Goal: Navigation & Orientation: Find specific page/section

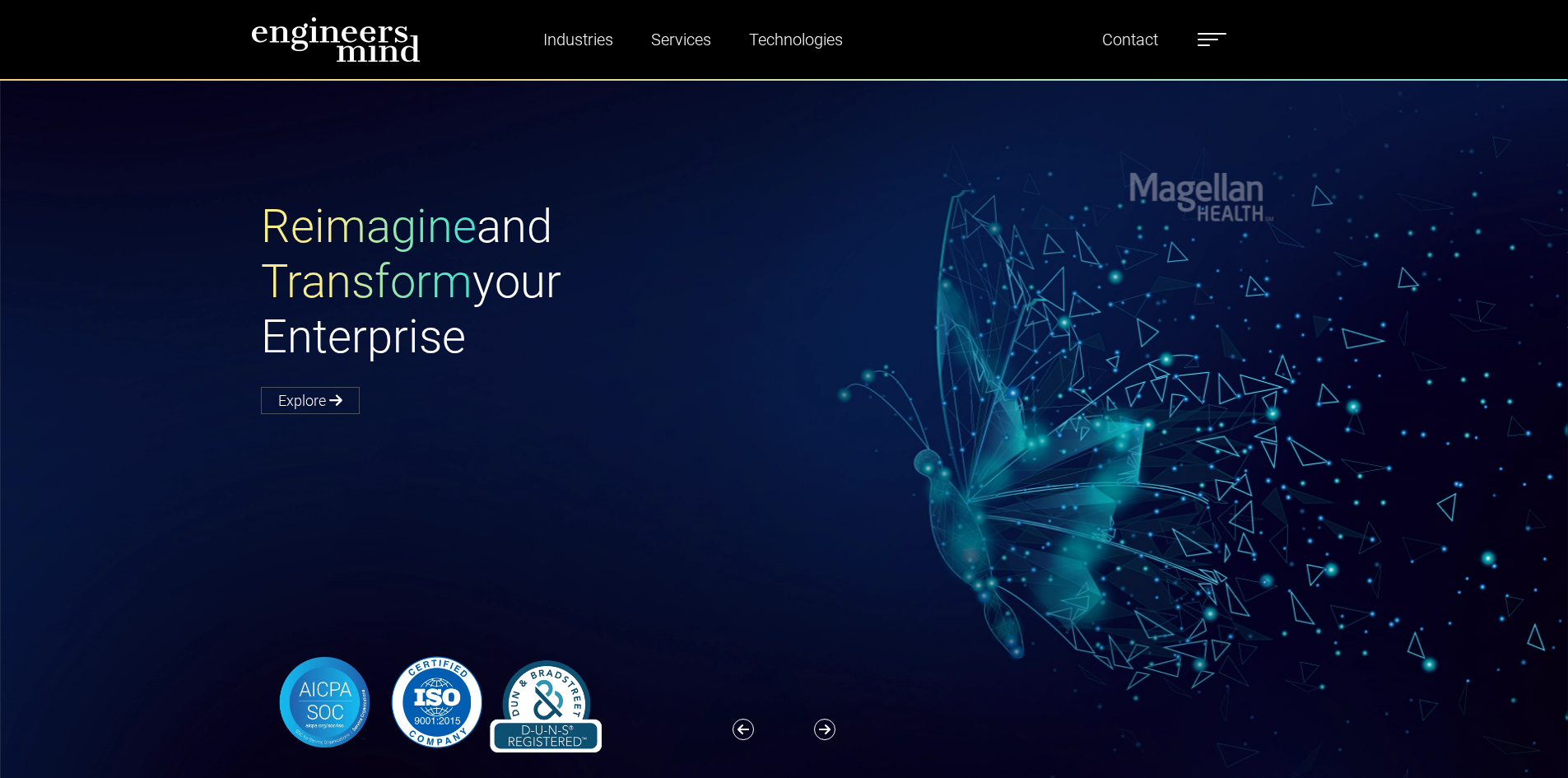
click at [1224, 31] on label at bounding box center [1212, 40] width 29 height 21
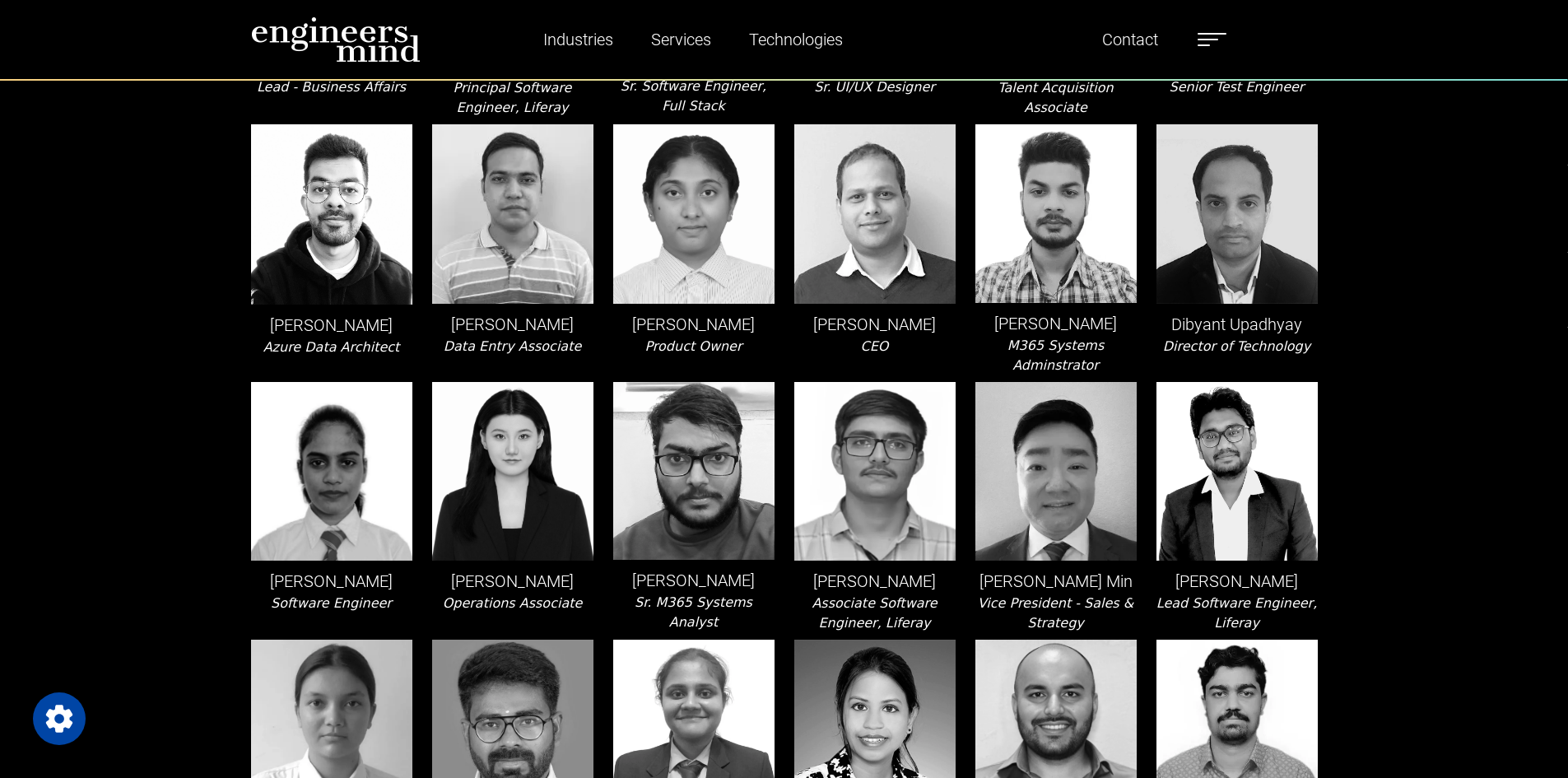
scroll to position [1071, 0]
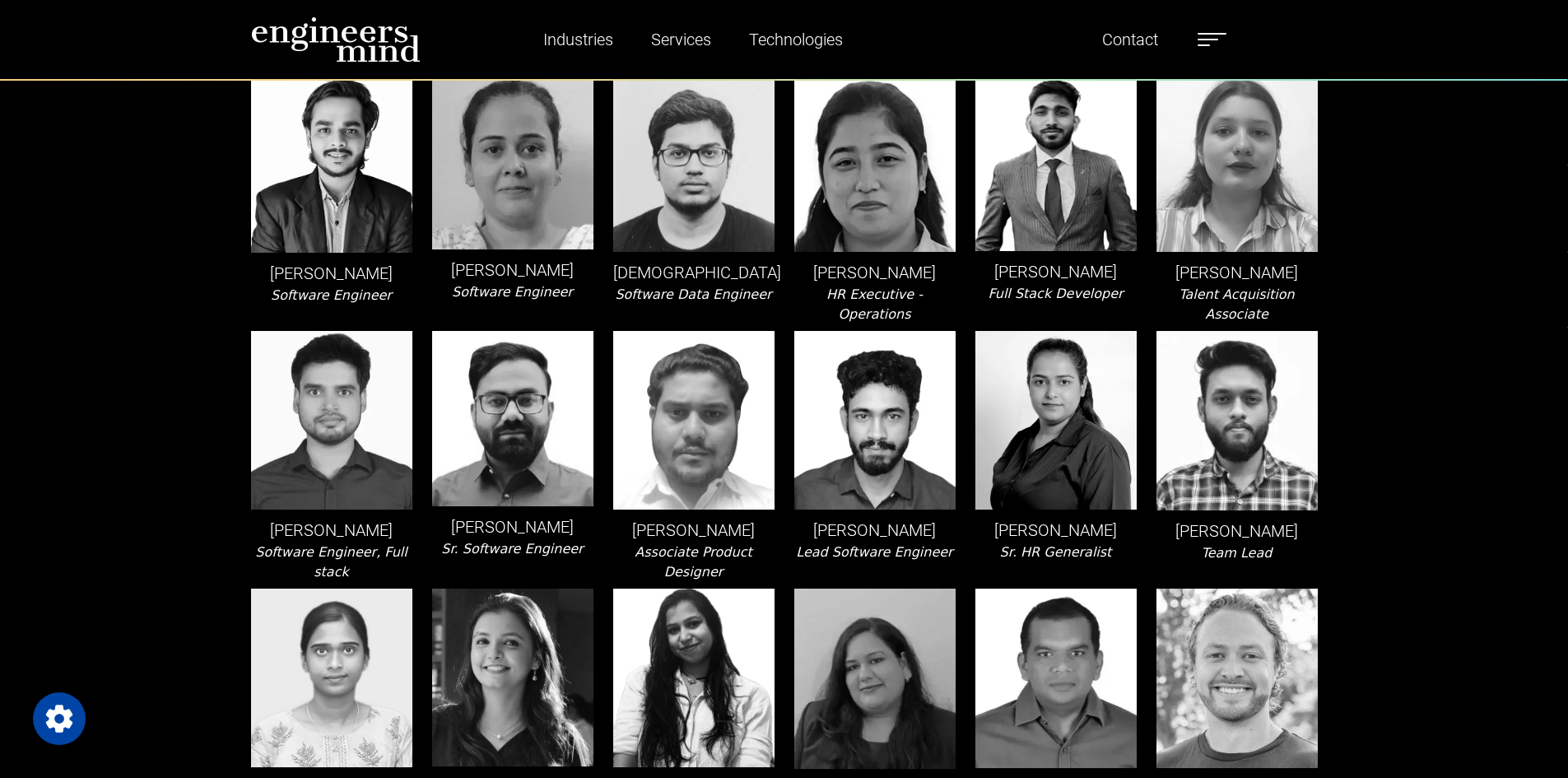
click at [946, 412] on div "[PERSON_NAME] Dev Lead Software Engineer" at bounding box center [875, 456] width 181 height 251
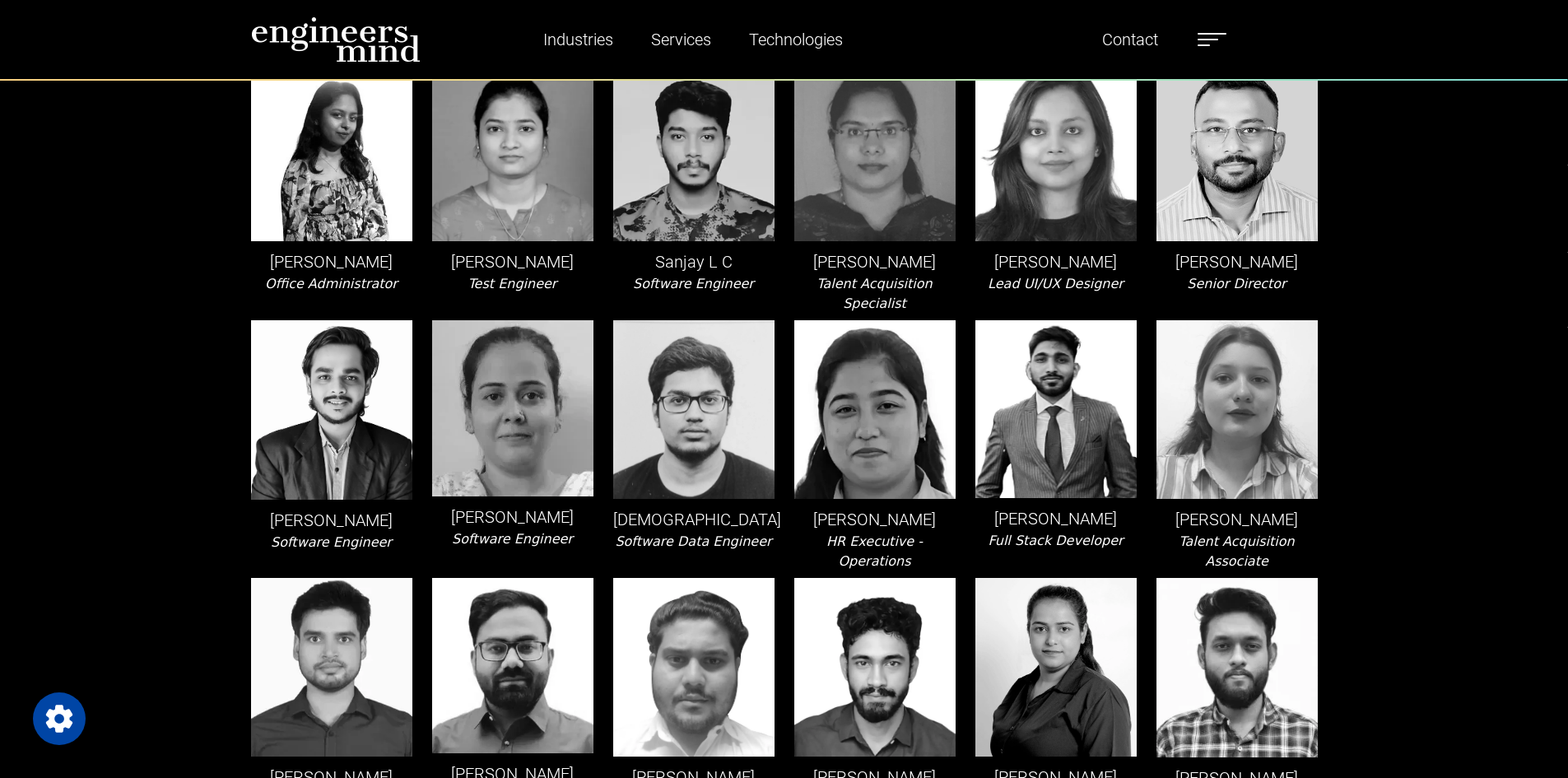
scroll to position [3024, 0]
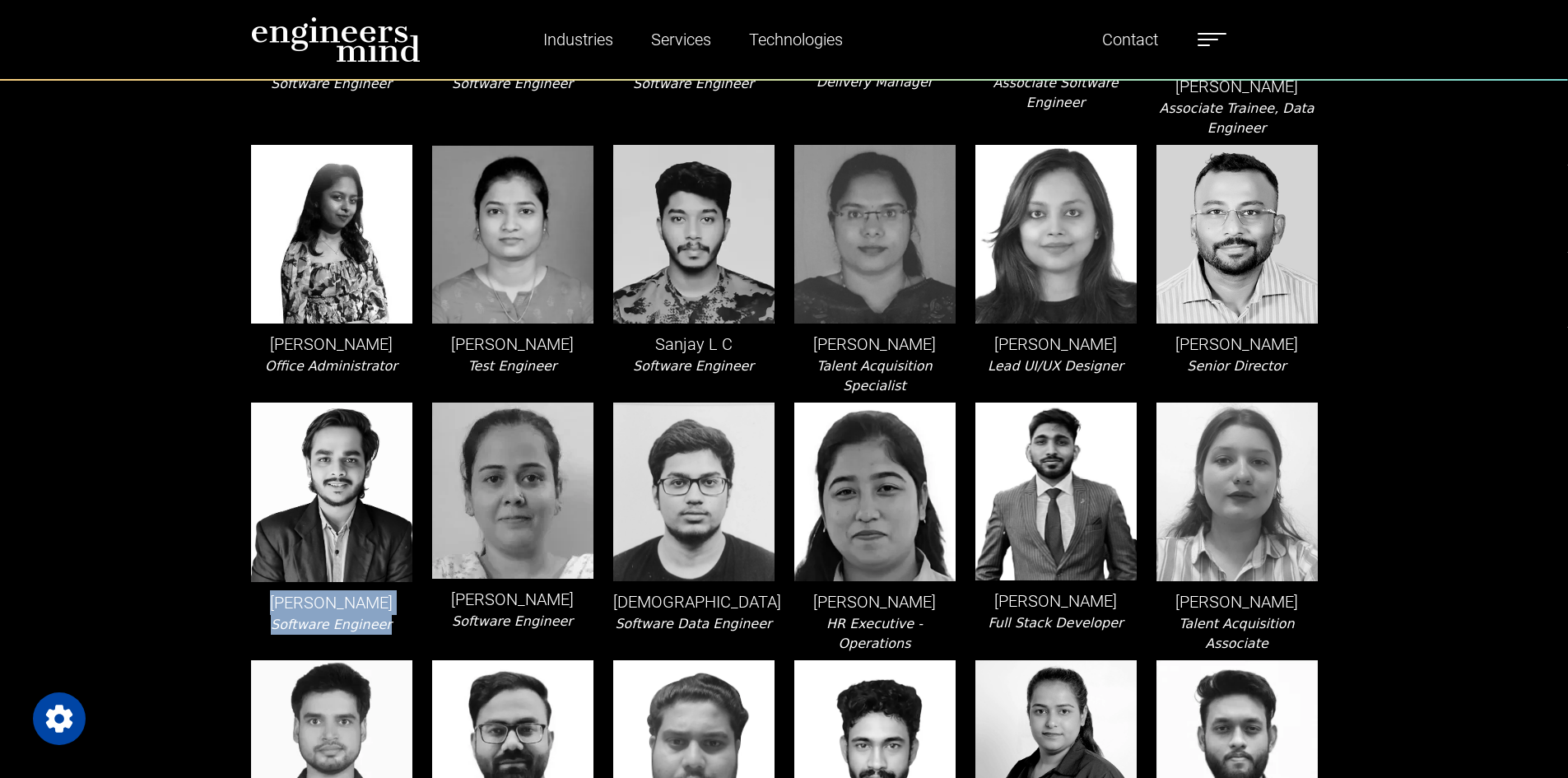
drag, startPoint x: 259, startPoint y: 470, endPoint x: 384, endPoint y: 499, distance: 128.3
click at [384, 499] on div "[PERSON_NAME] Software Engineer" at bounding box center [331, 528] width 181 height 251
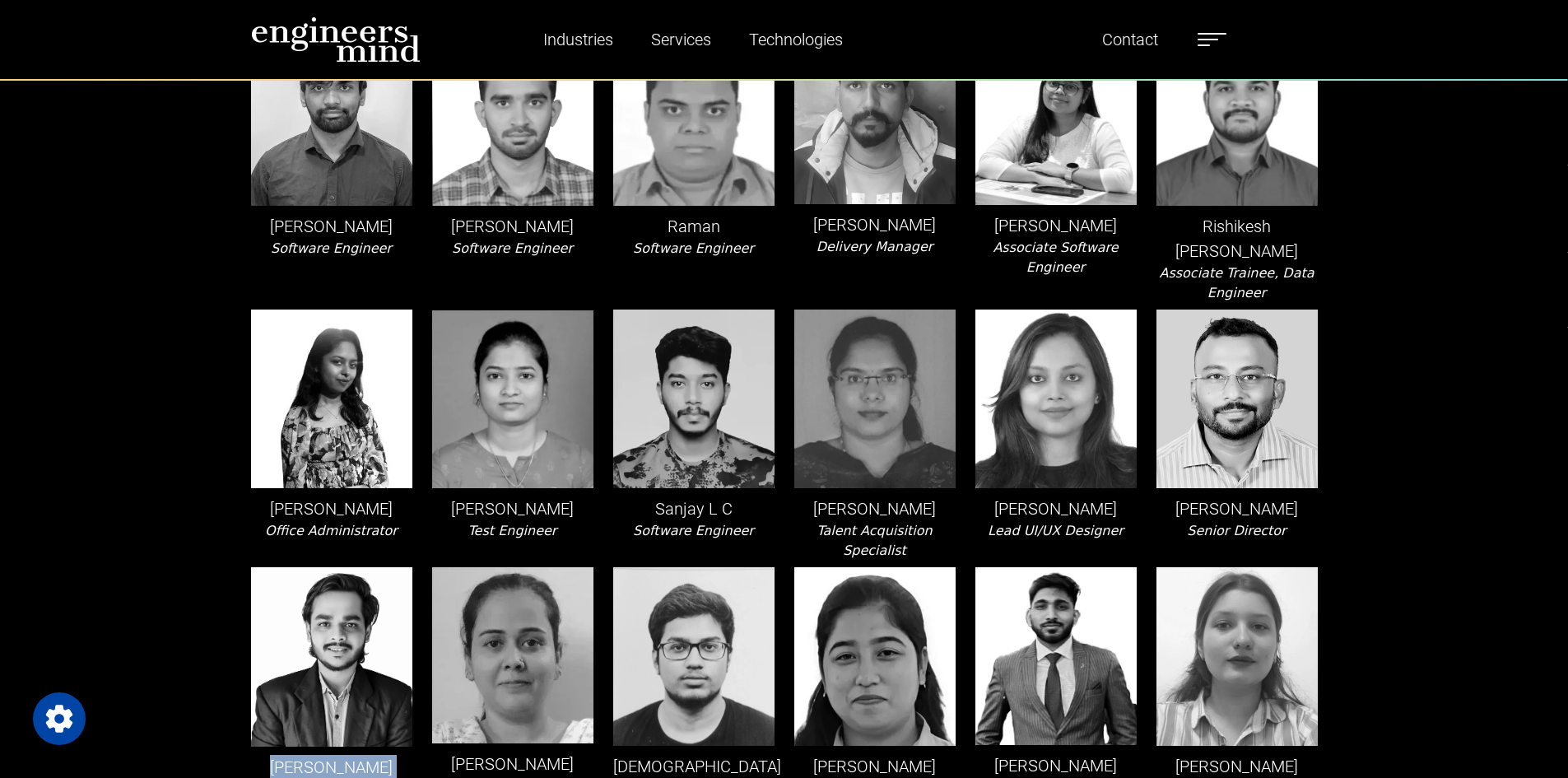
scroll to position [2776, 0]
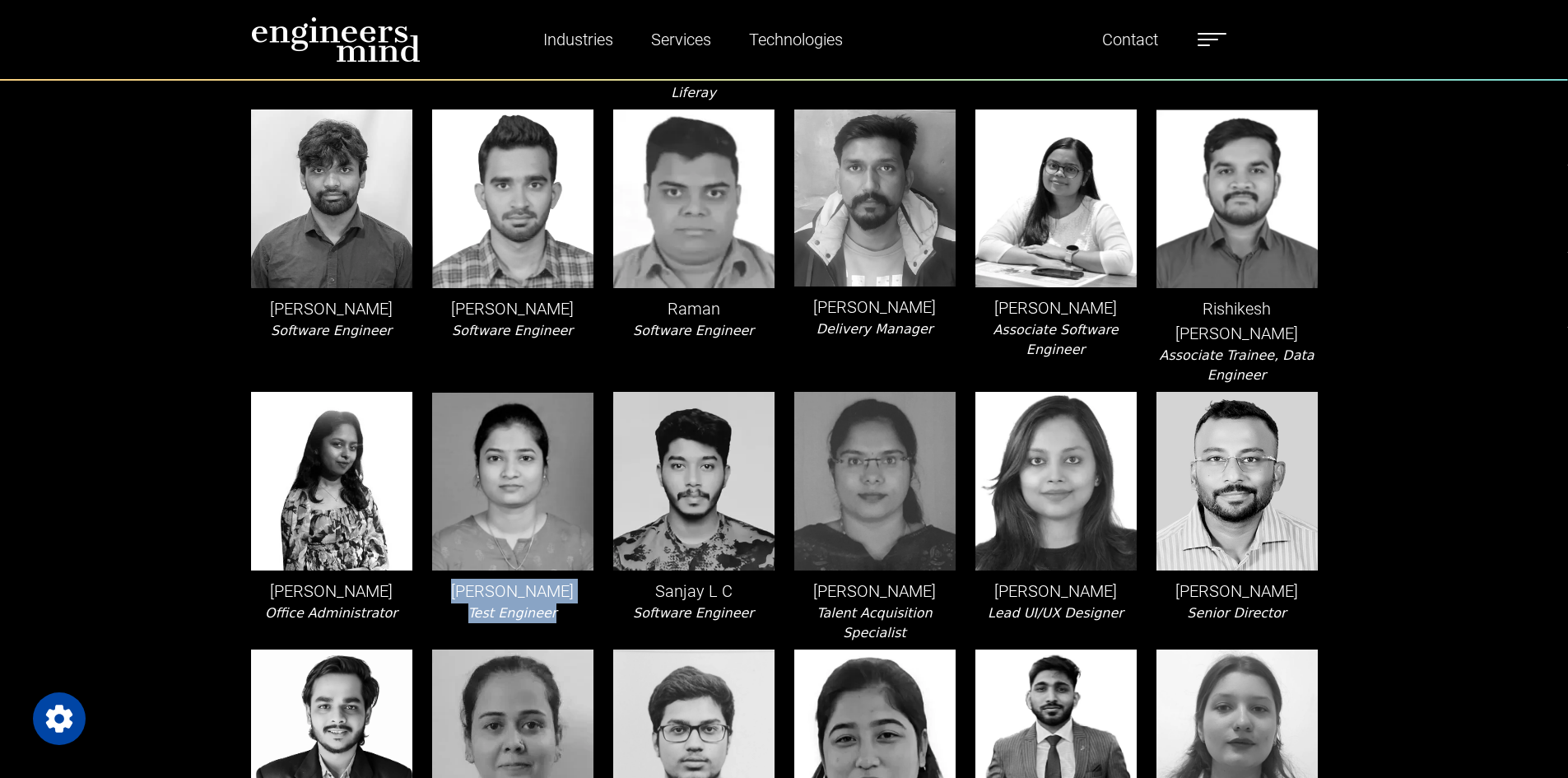
drag, startPoint x: 550, startPoint y: 513, endPoint x: 460, endPoint y: 494, distance: 92.0
click at [460, 494] on div "[PERSON_NAME] Test Engineer" at bounding box center [512, 518] width 181 height 251
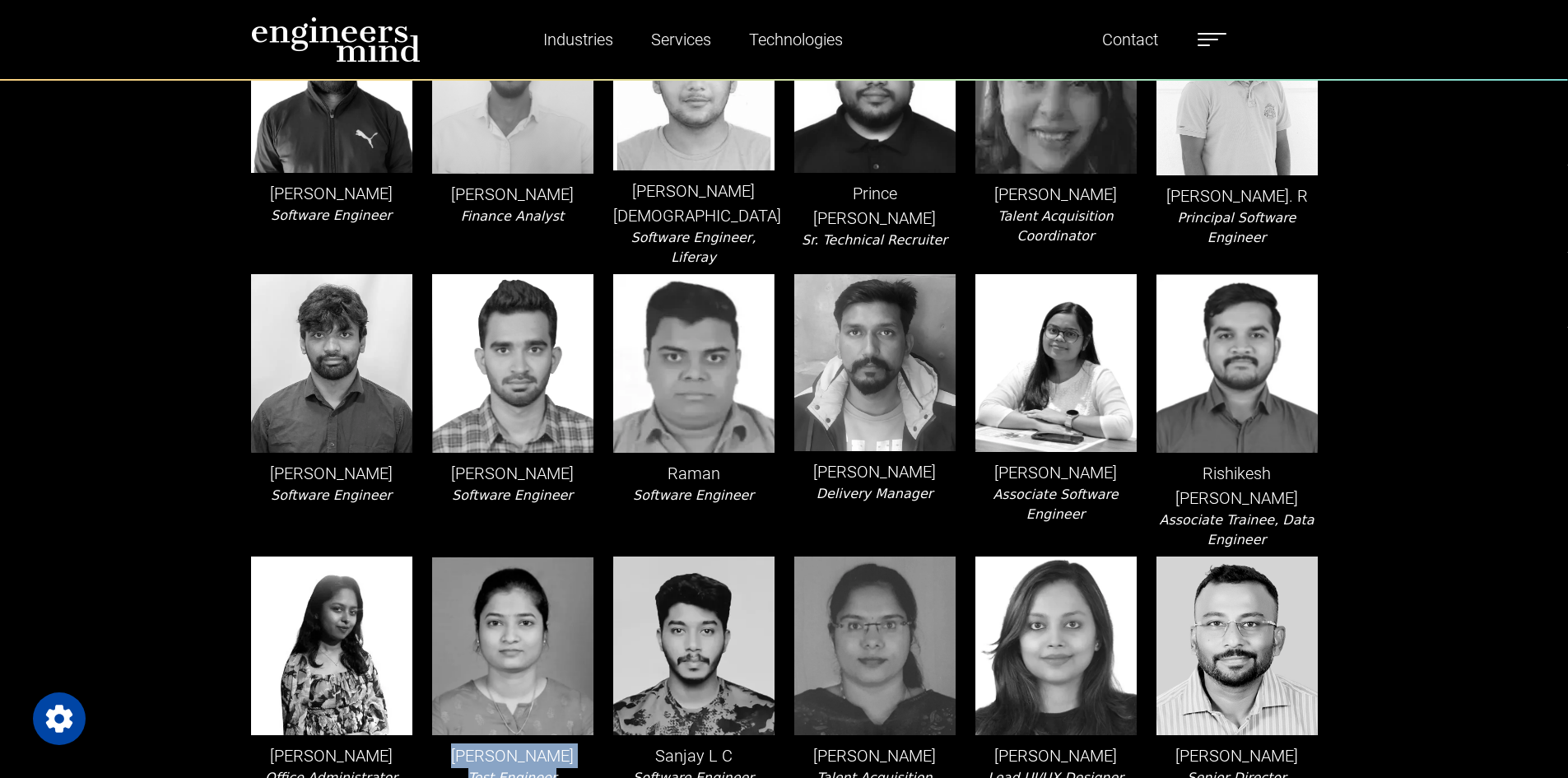
scroll to position [2529, 0]
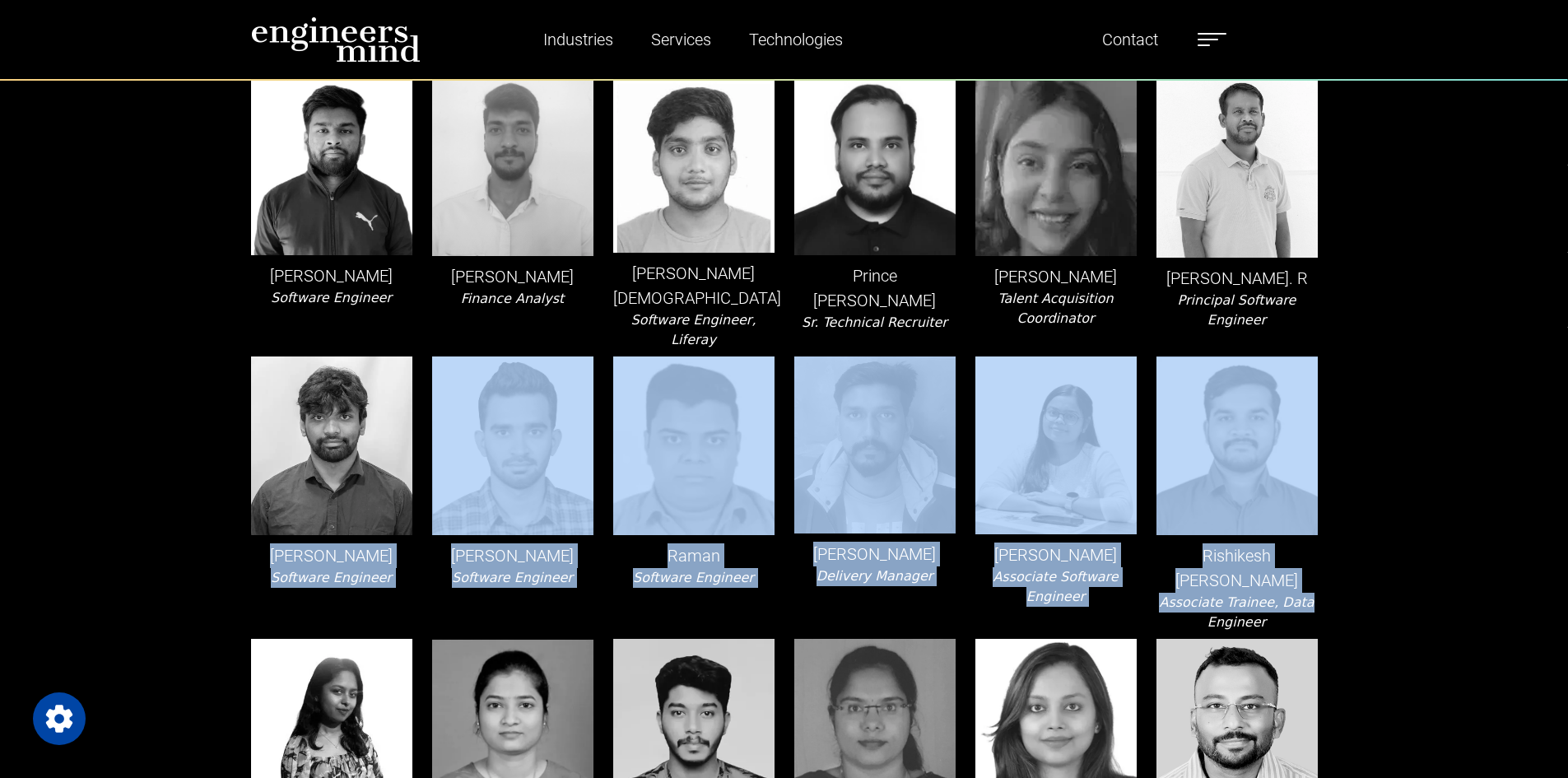
drag, startPoint x: 1339, startPoint y: 508, endPoint x: 254, endPoint y: 463, distance: 1085.9
click at [254, 463] on div "[PERSON_NAME] Software Engineer" at bounding box center [331, 494] width 181 height 276
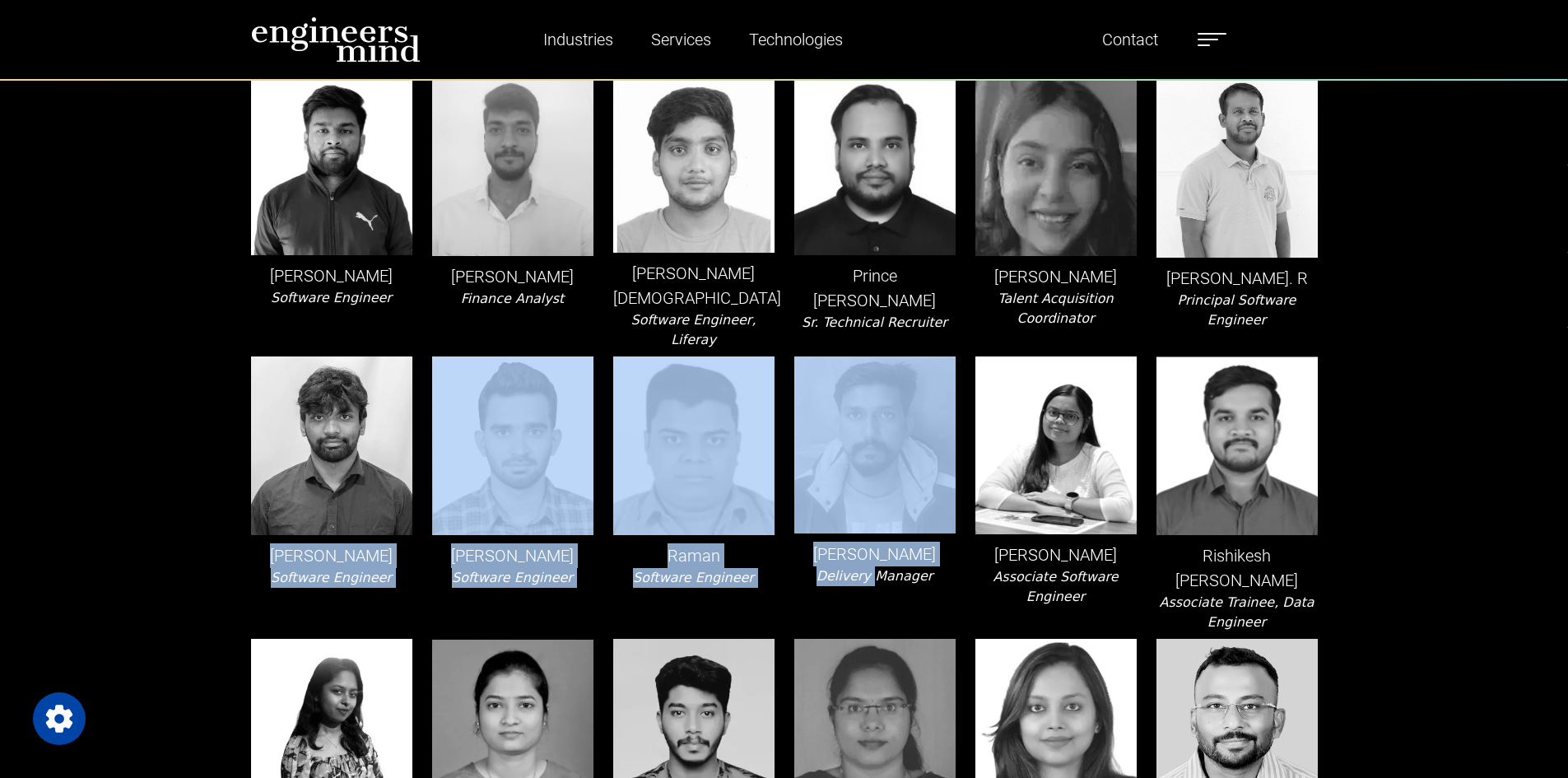
drag, startPoint x: 253, startPoint y: 468, endPoint x: 874, endPoint y: 495, distance: 621.6
click at [874, 568] on icon "Delivery Manager" at bounding box center [875, 575] width 117 height 16
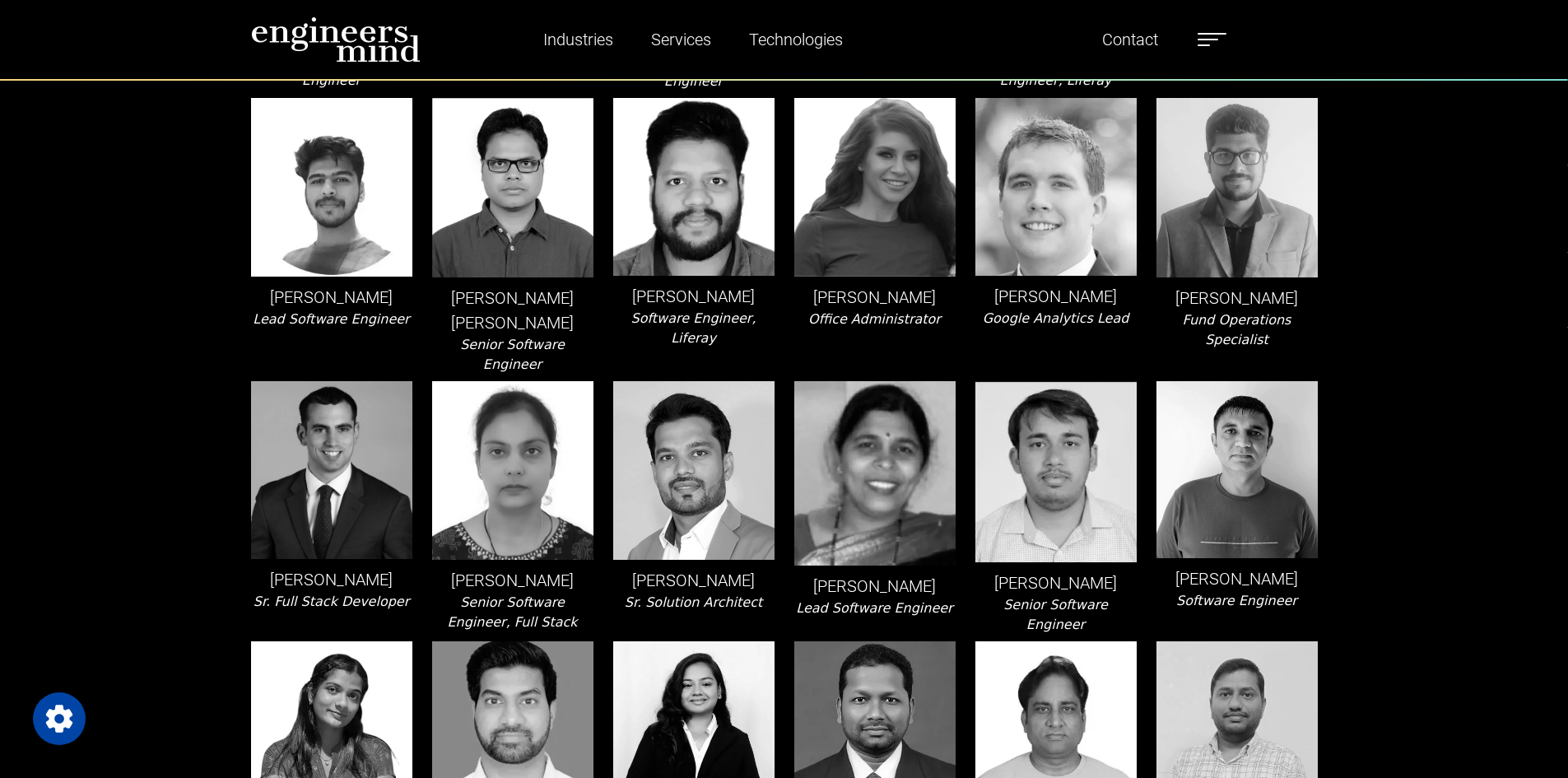
scroll to position [1624, 0]
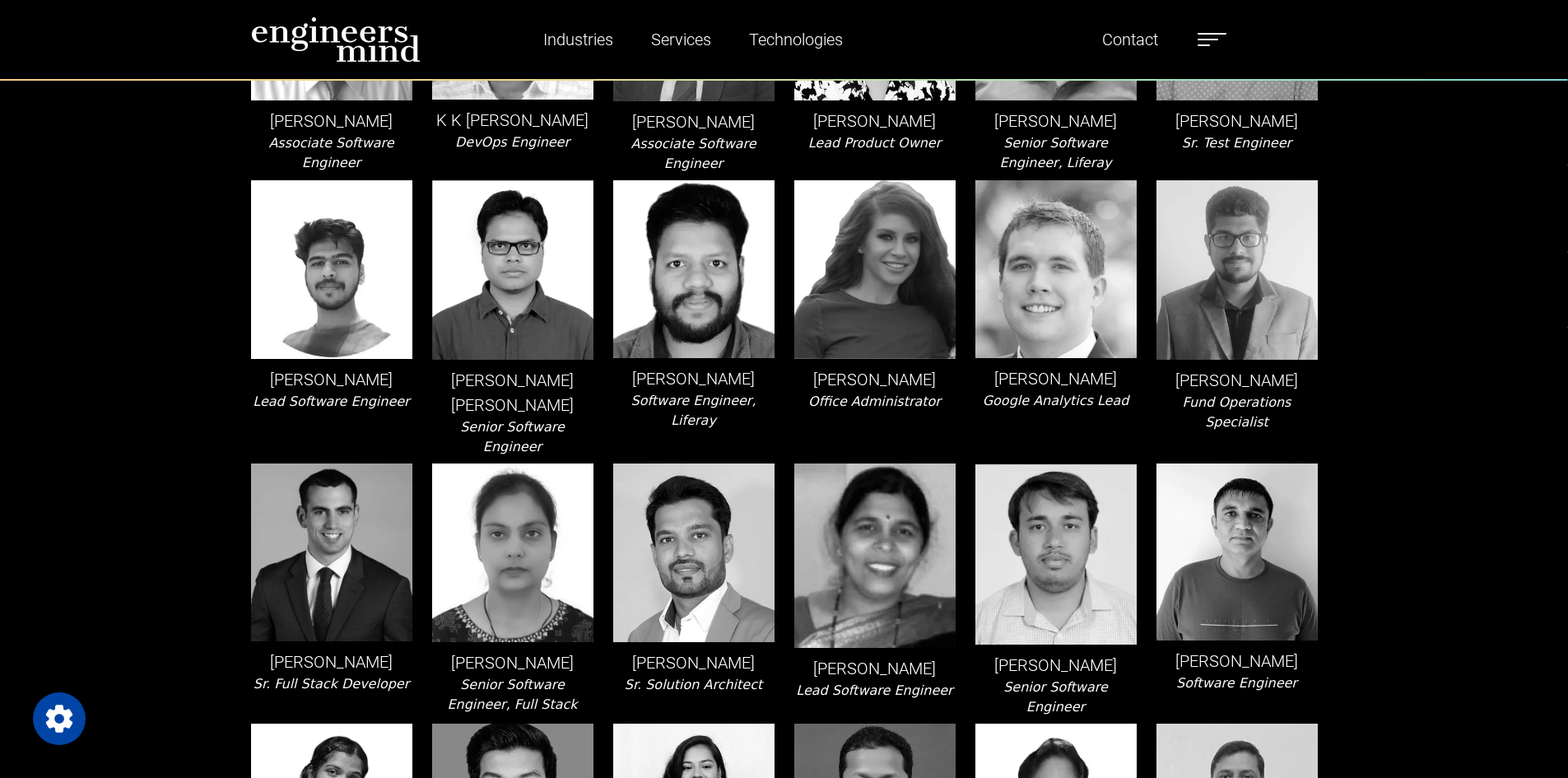
click at [1429, 413] on div "Team [PERSON_NAME] Lead Software Engineer, Liferay [PERSON_NAME] Product Owner …" at bounding box center [784, 662] width 1568 height 4413
drag, startPoint x: 557, startPoint y: 658, endPoint x: 460, endPoint y: 623, distance: 103.1
click at [460, 623] on div "[PERSON_NAME] Senior Software Engineer, Full Stack" at bounding box center [512, 590] width 181 height 254
click at [458, 651] on p "[PERSON_NAME]" at bounding box center [512, 663] width 161 height 25
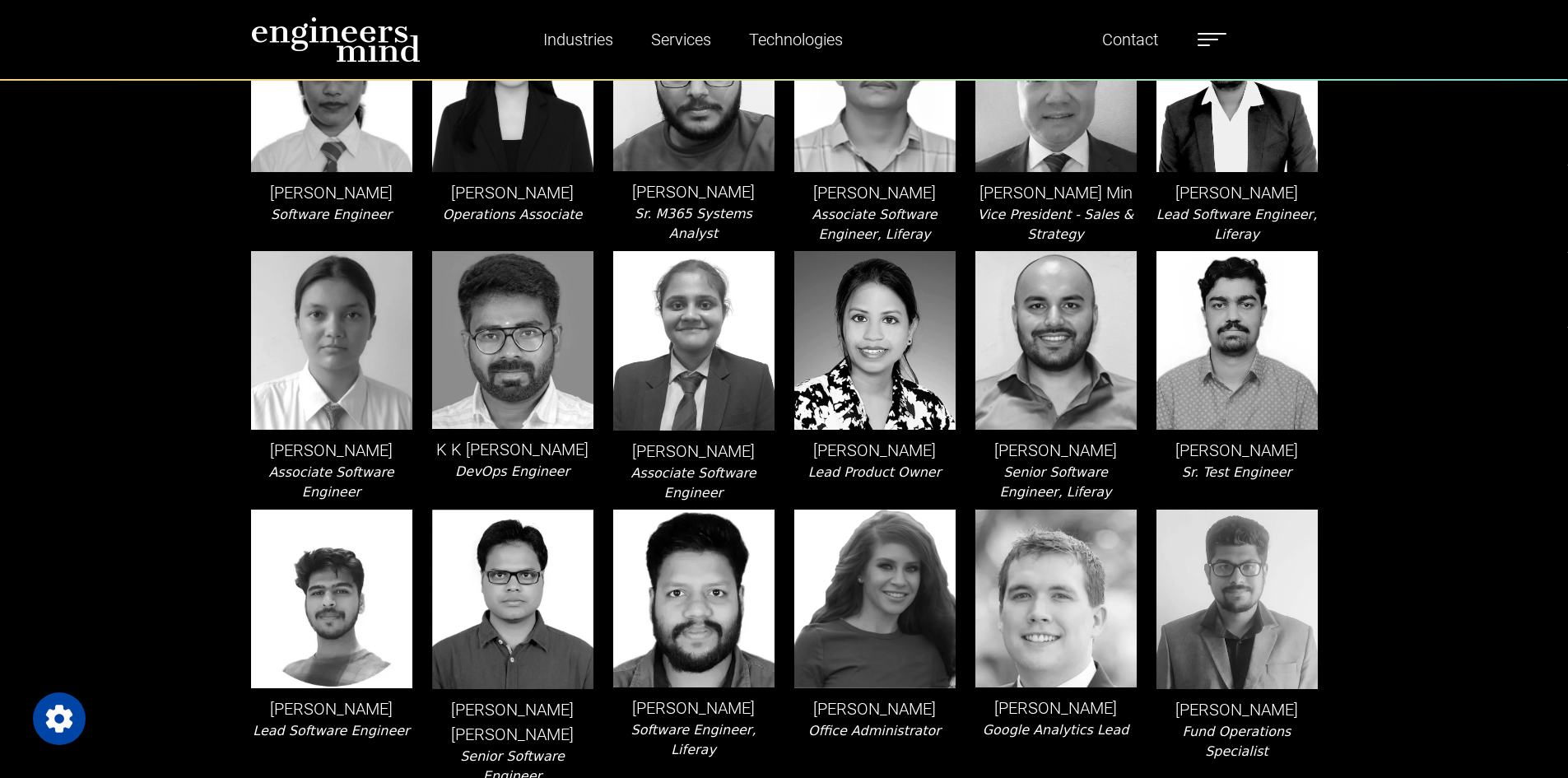
scroll to position [1857, 0]
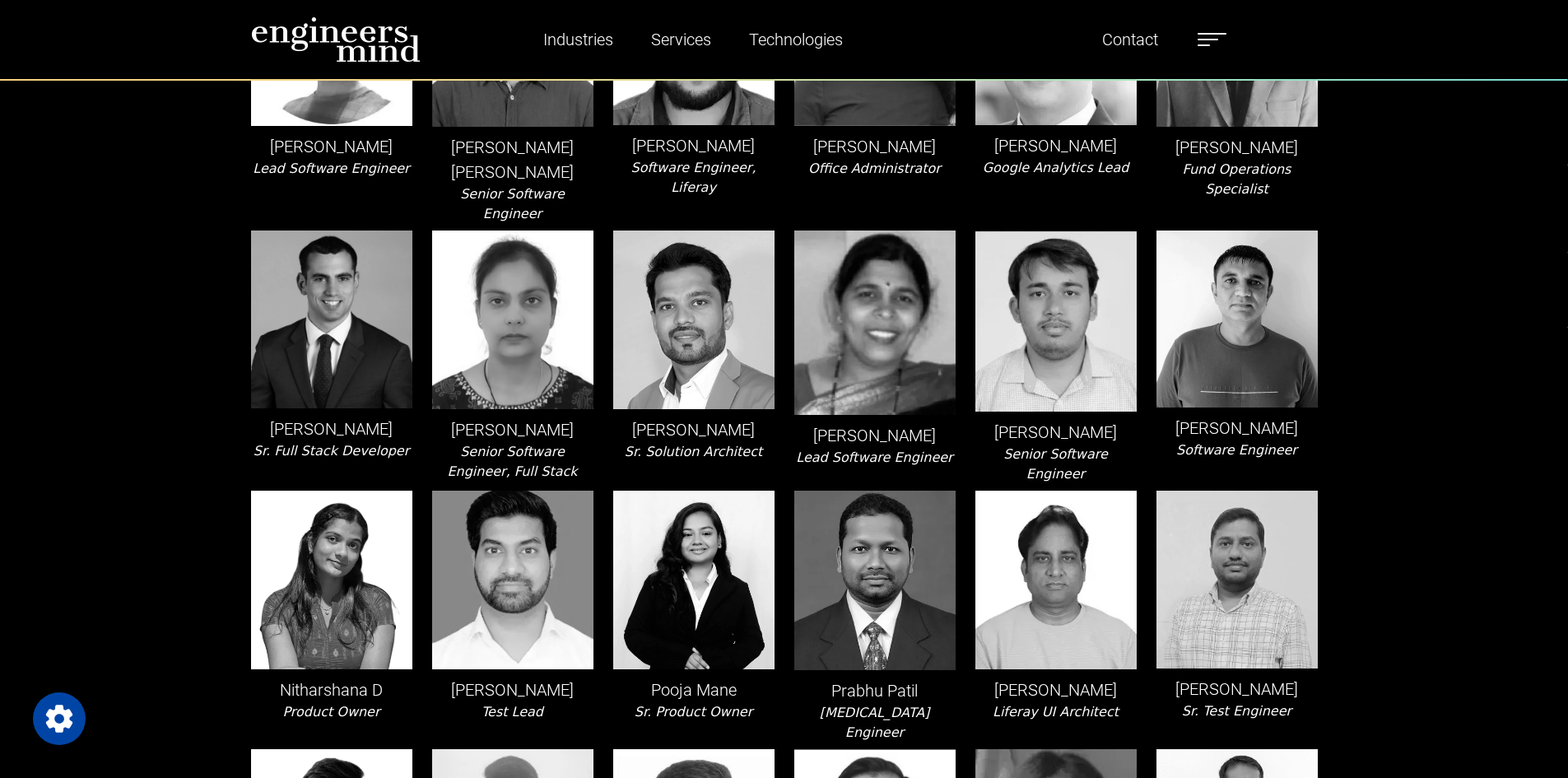
click at [1238, 401] on div "[PERSON_NAME] Software Engineer" at bounding box center [1237, 357] width 181 height 254
click at [1307, 416] on p "[PERSON_NAME]" at bounding box center [1237, 428] width 161 height 25
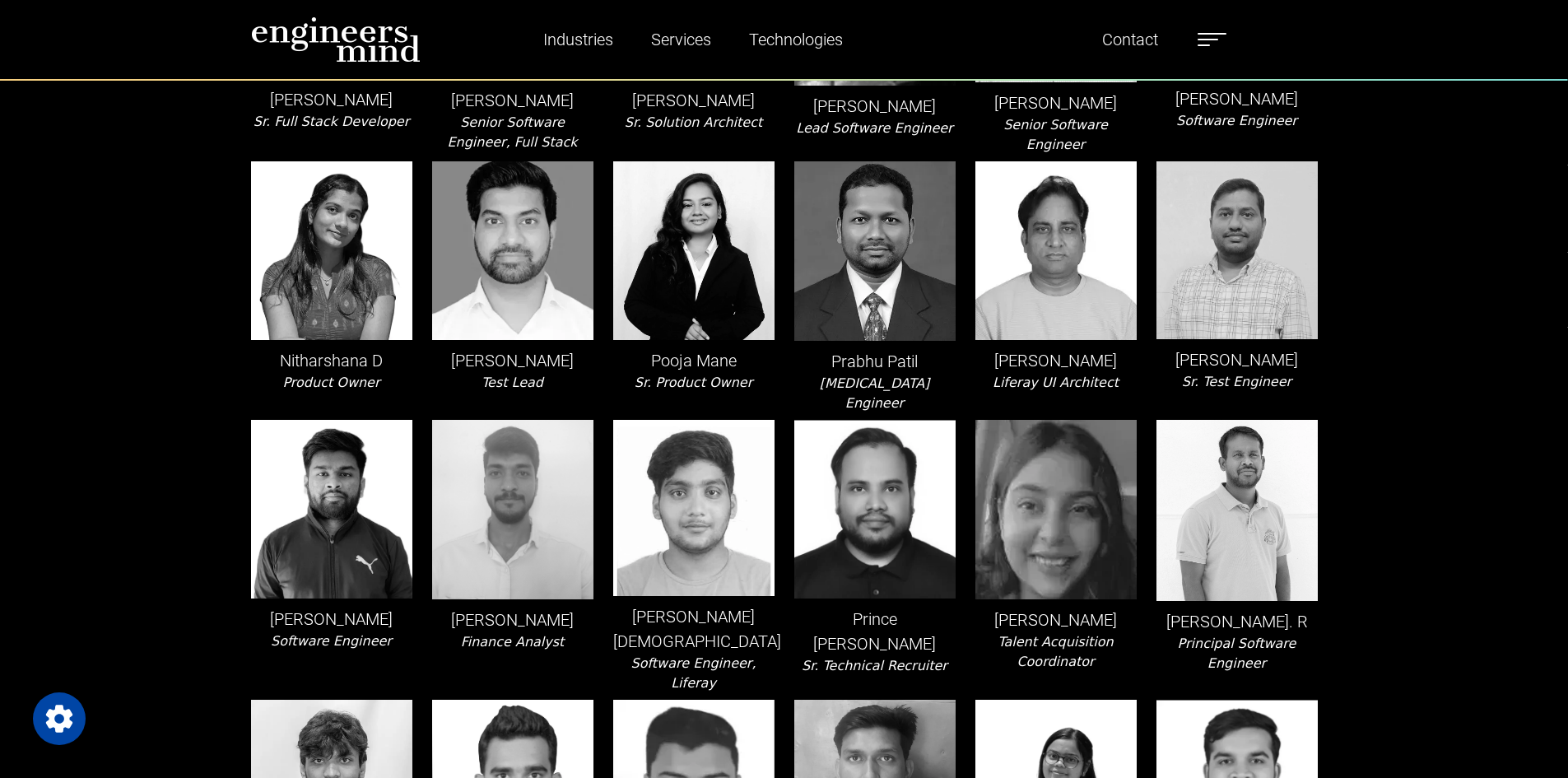
scroll to position [2269, 0]
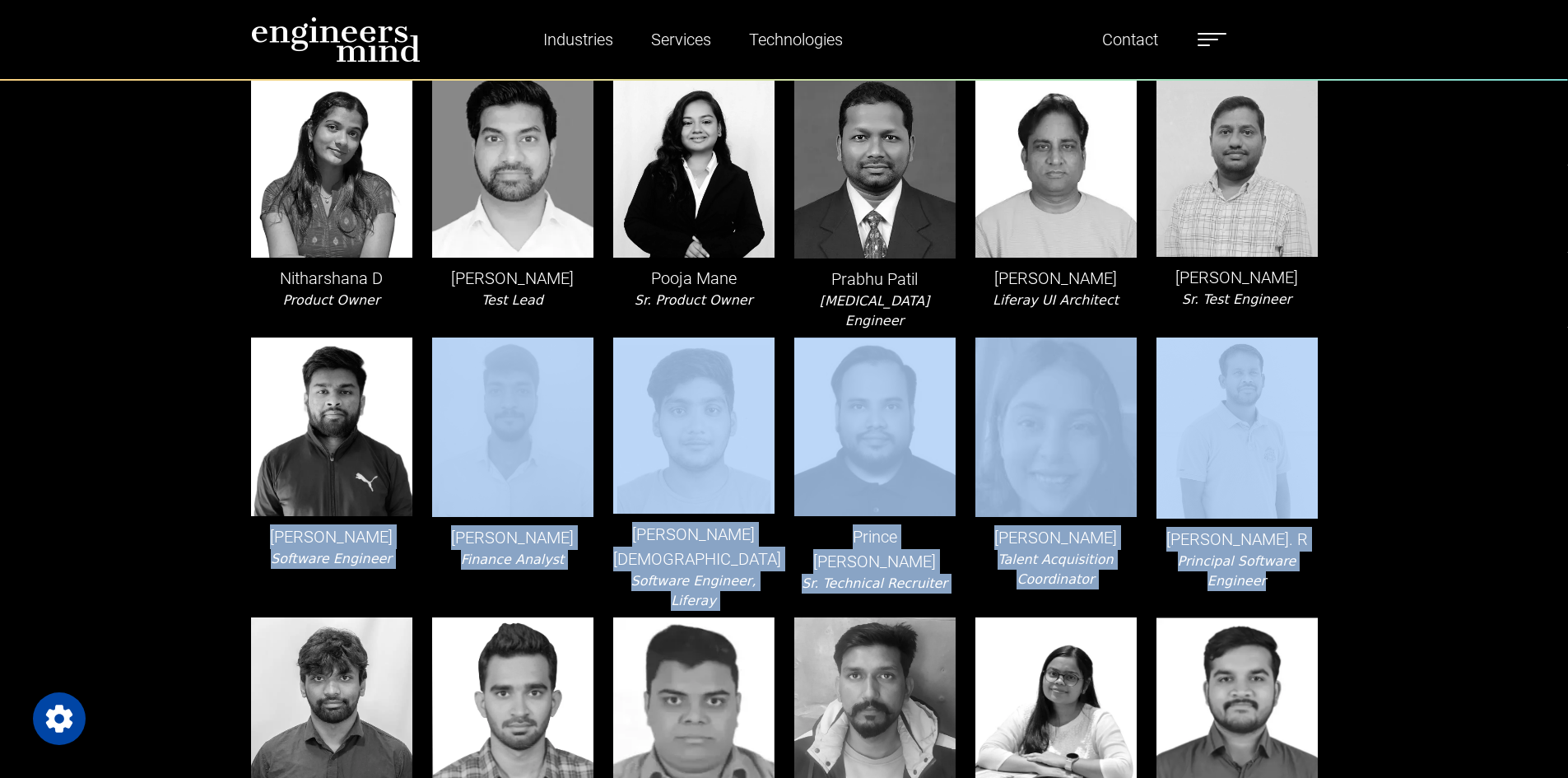
drag, startPoint x: 256, startPoint y: 480, endPoint x: 1338, endPoint y: 508, distance: 1082.4
click at [1338, 508] on div "Team [PERSON_NAME] Lead Software Engineer, Liferay [PERSON_NAME] Product Owner …" at bounding box center [784, 17] width 1568 height 4413
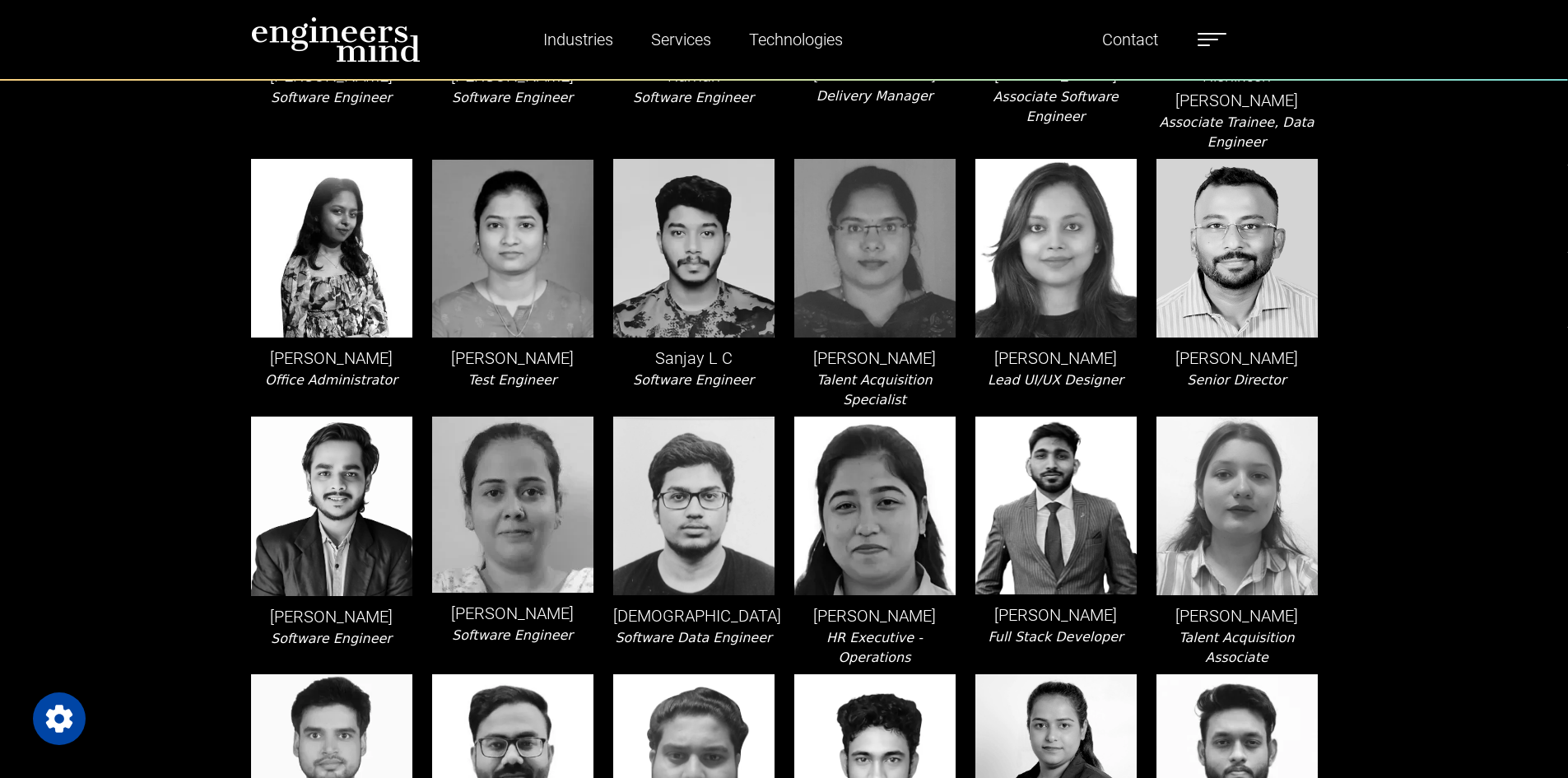
scroll to position [3091, 0]
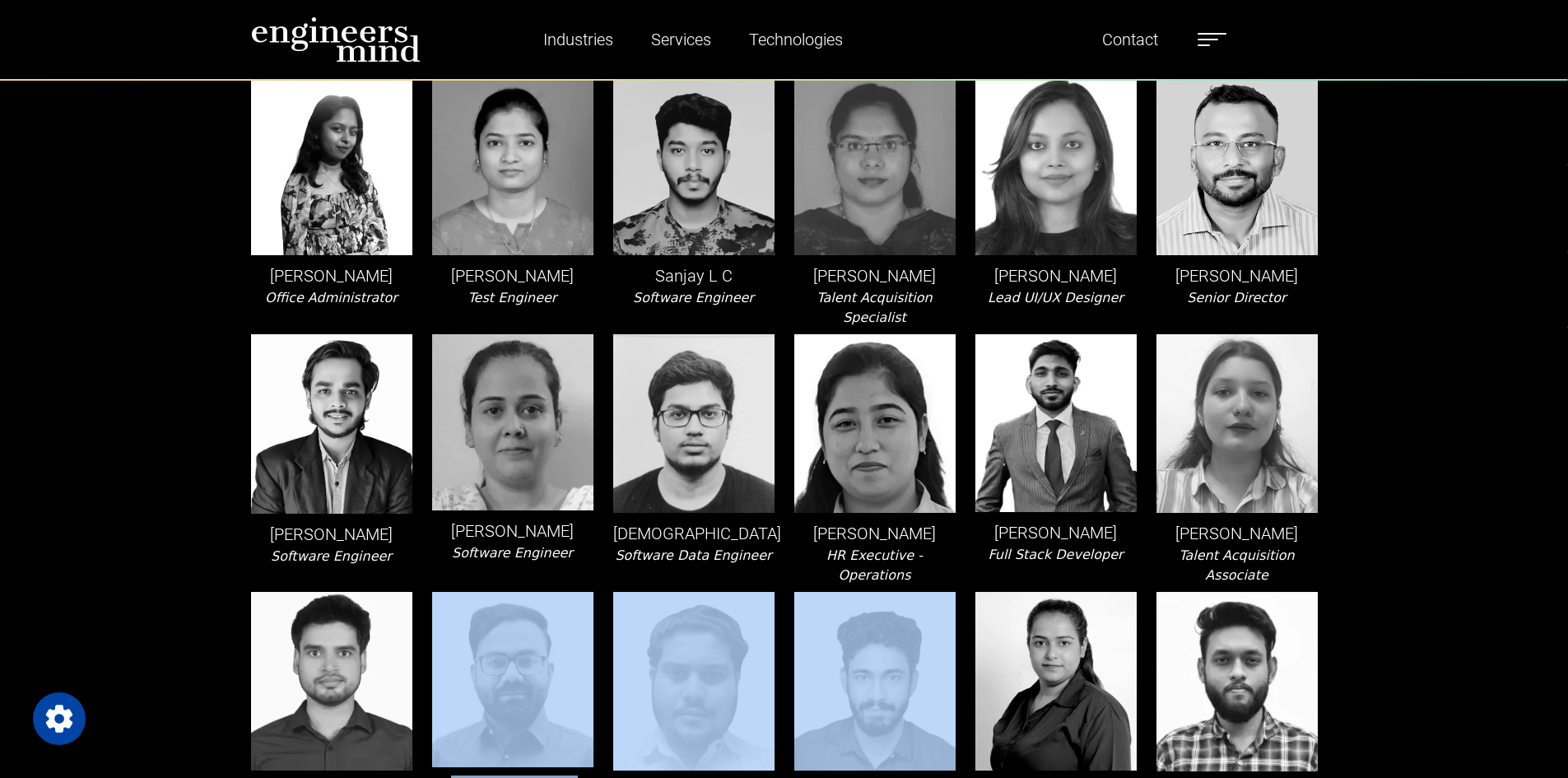
drag, startPoint x: 241, startPoint y: 636, endPoint x: 927, endPoint y: 682, distance: 687.5
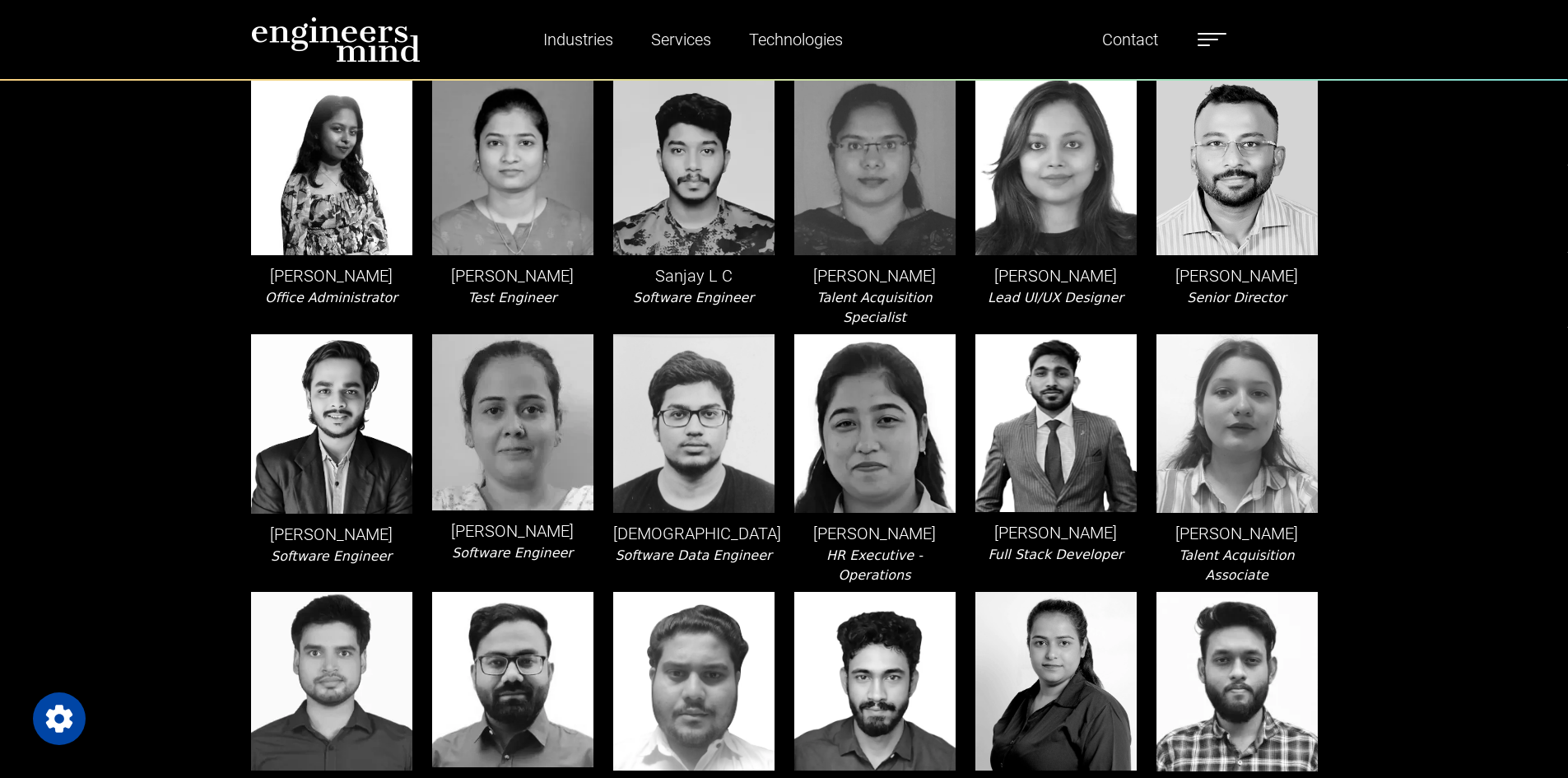
click at [956, 667] on div "[PERSON_NAME] Dev Lead Software Engineer" at bounding box center [875, 718] width 181 height 251
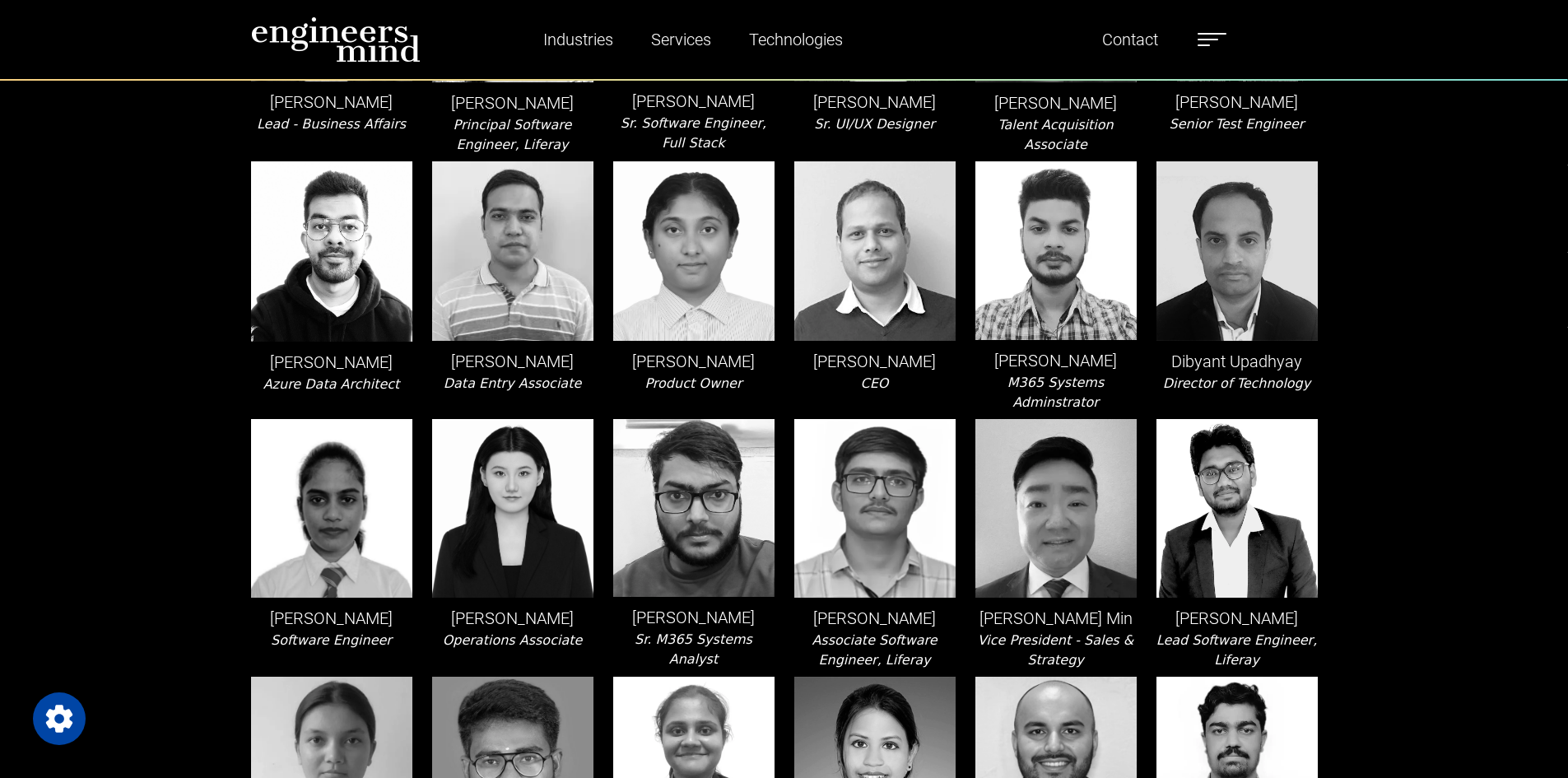
scroll to position [457, 0]
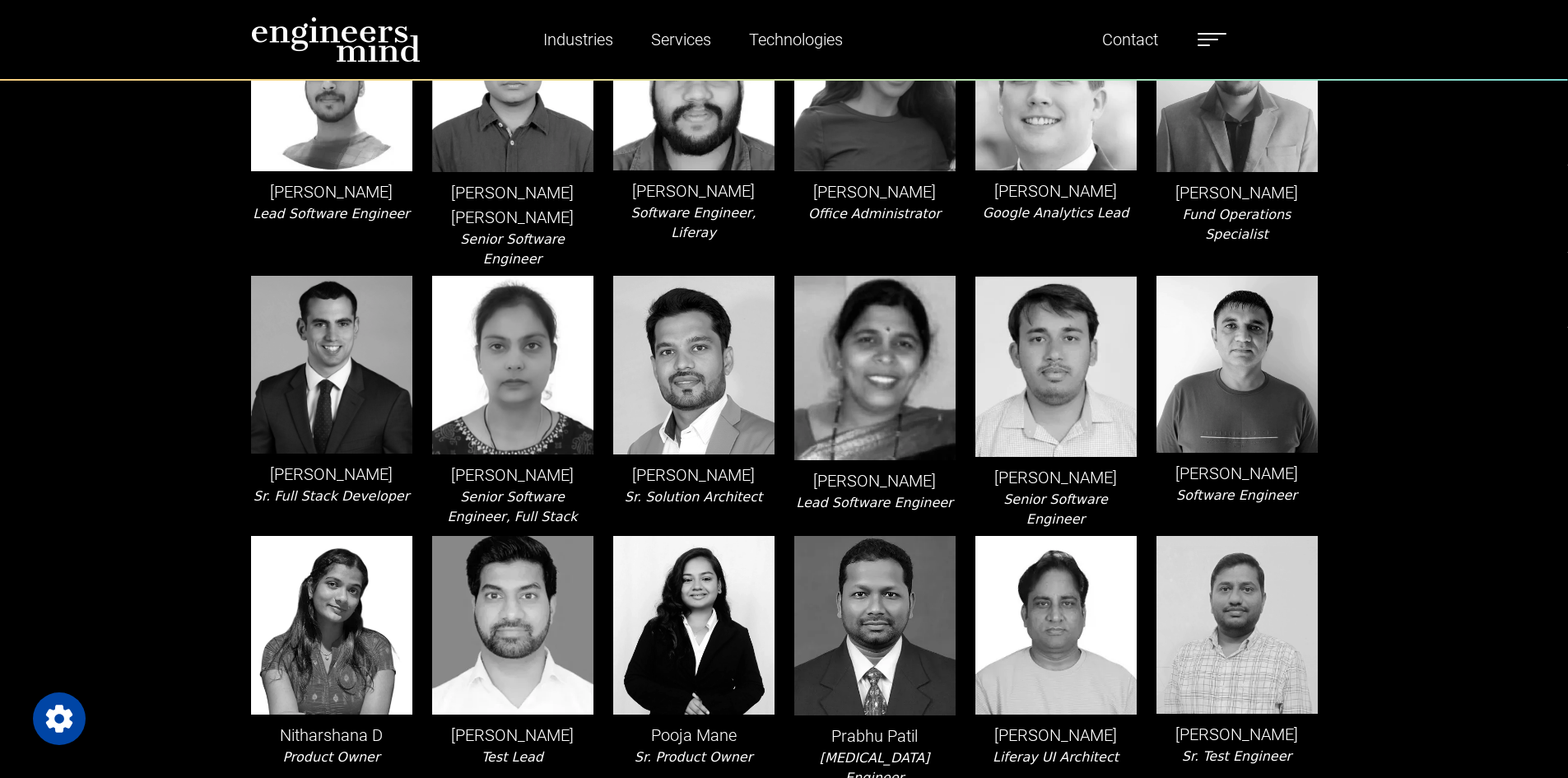
scroll to position [1893, 0]
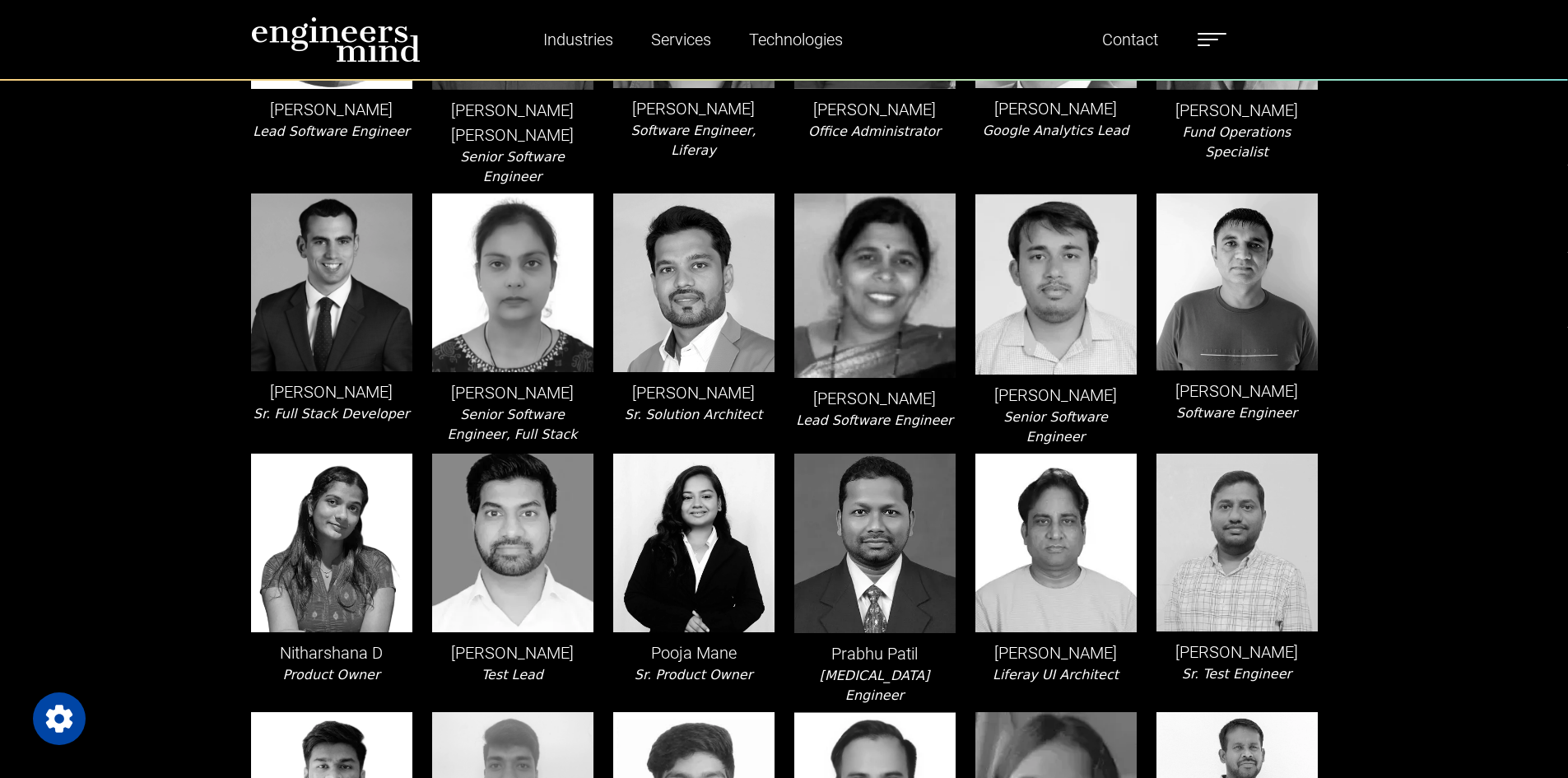
click at [1423, 611] on div "Team [PERSON_NAME] Lead Software Engineer, Liferay [PERSON_NAME] Product Owner …" at bounding box center [784, 392] width 1568 height 4413
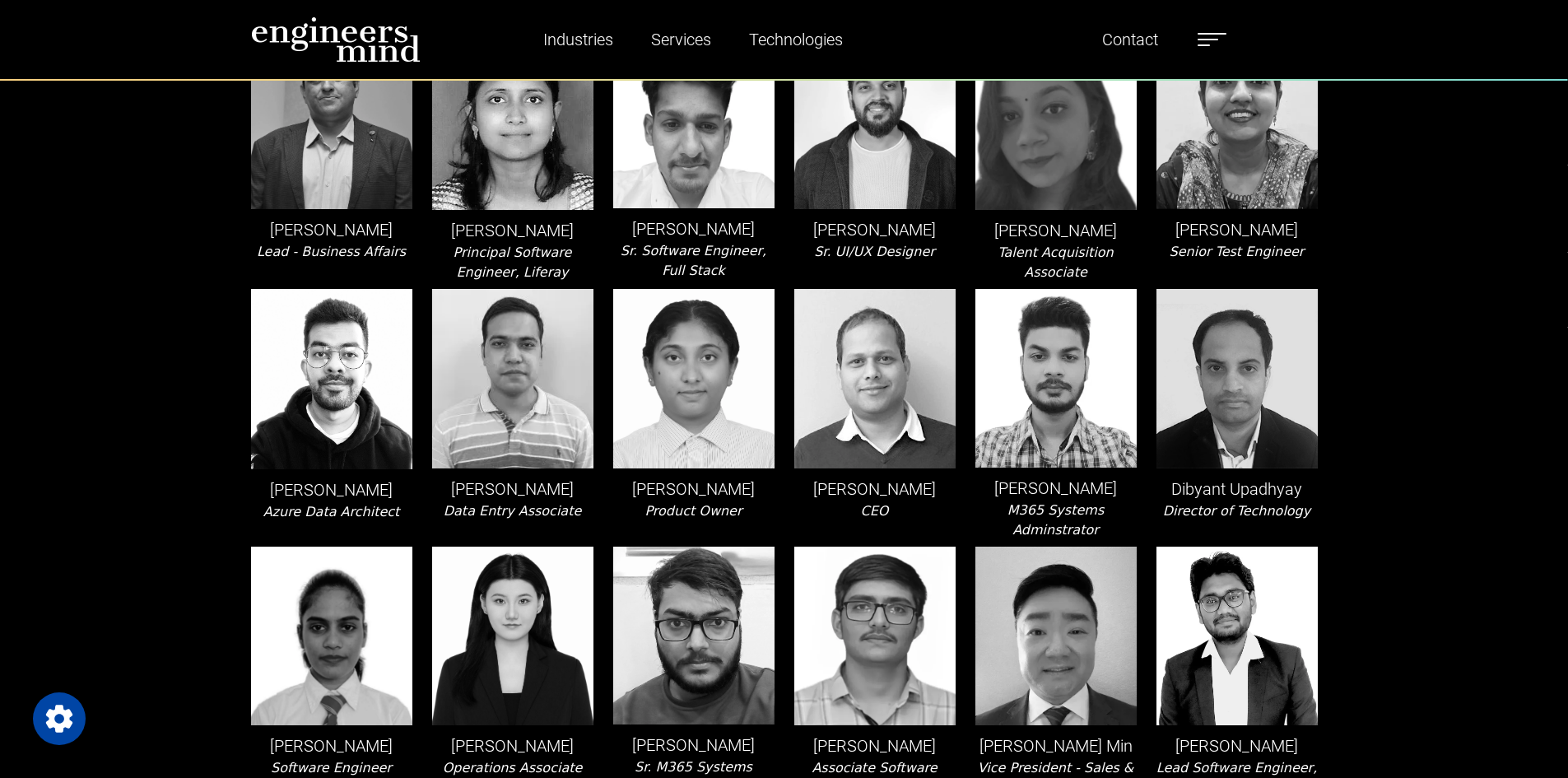
scroll to position [0, 0]
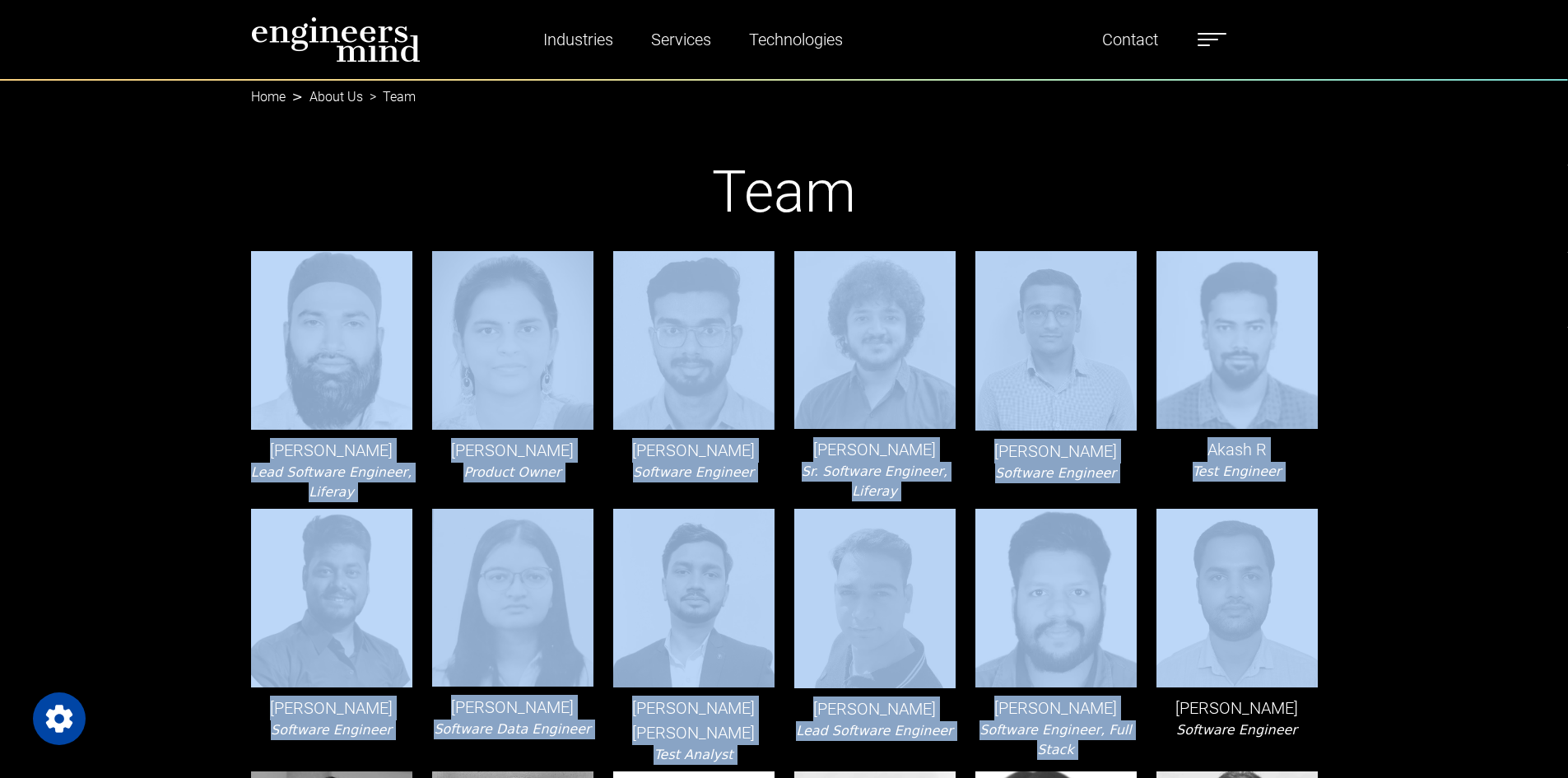
drag, startPoint x: 107, startPoint y: 328, endPoint x: 1427, endPoint y: 573, distance: 1342.5
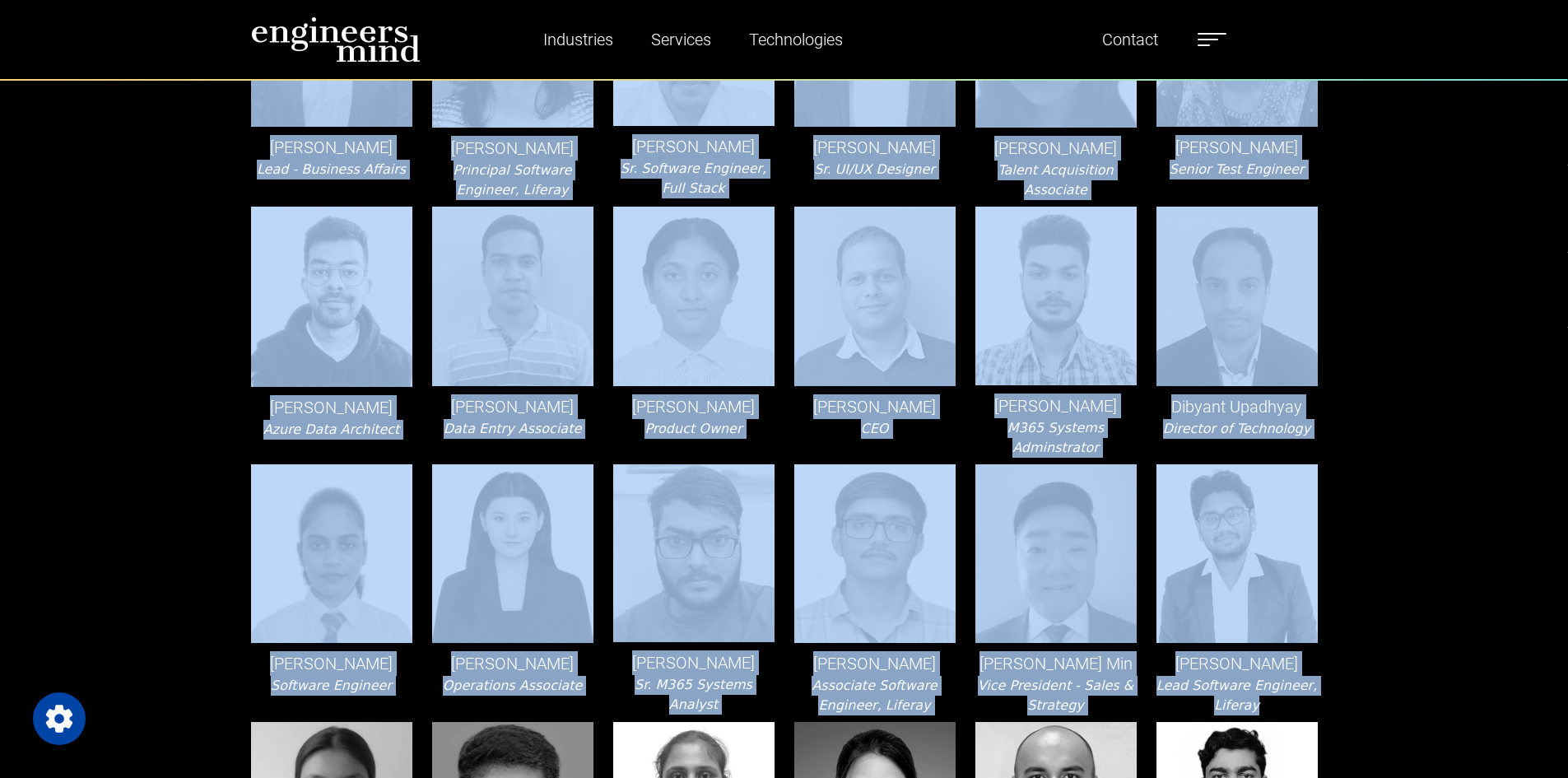
scroll to position [988, 0]
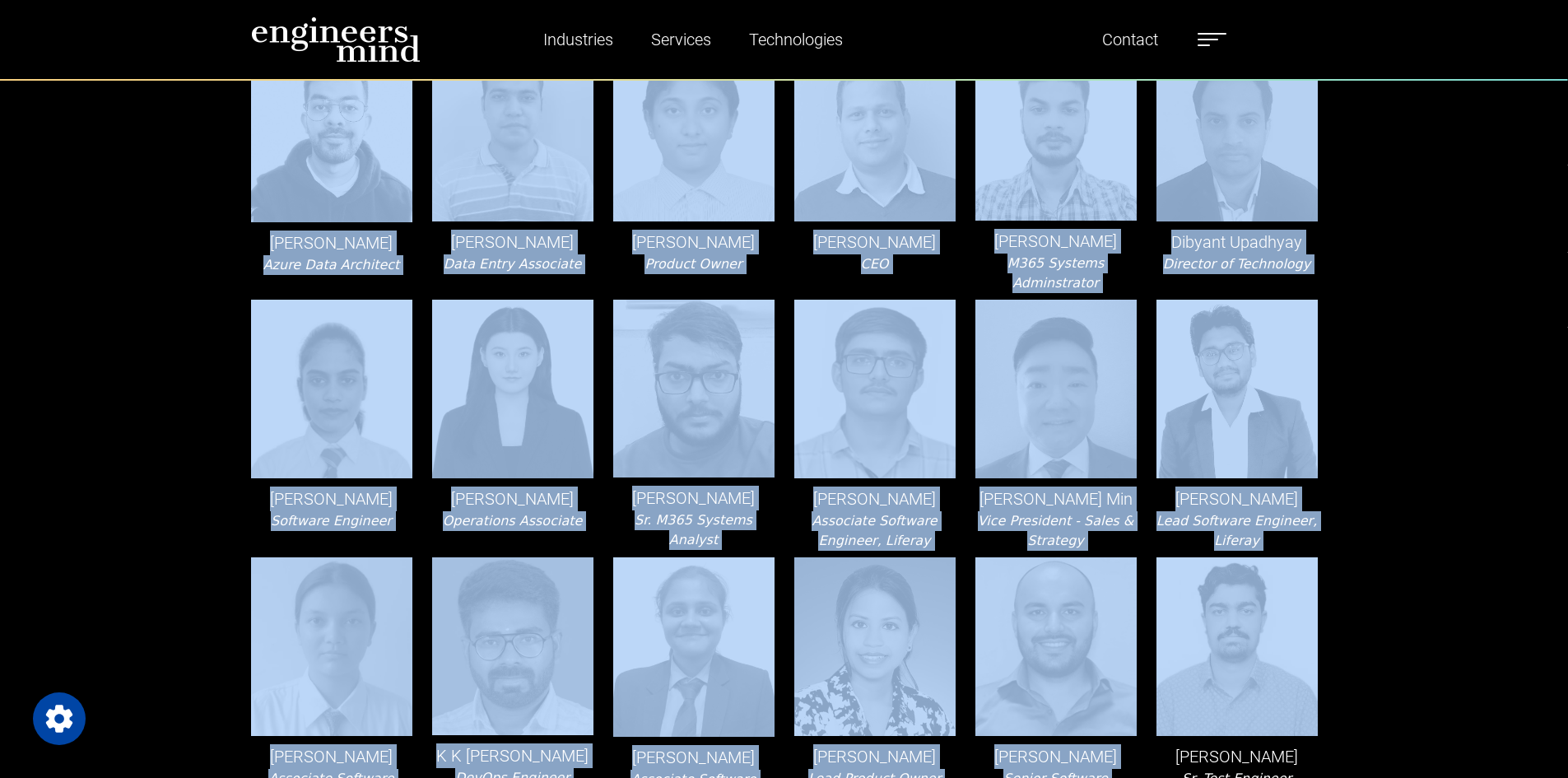
drag, startPoint x: 241, startPoint y: 270, endPoint x: 1395, endPoint y: 613, distance: 1203.9
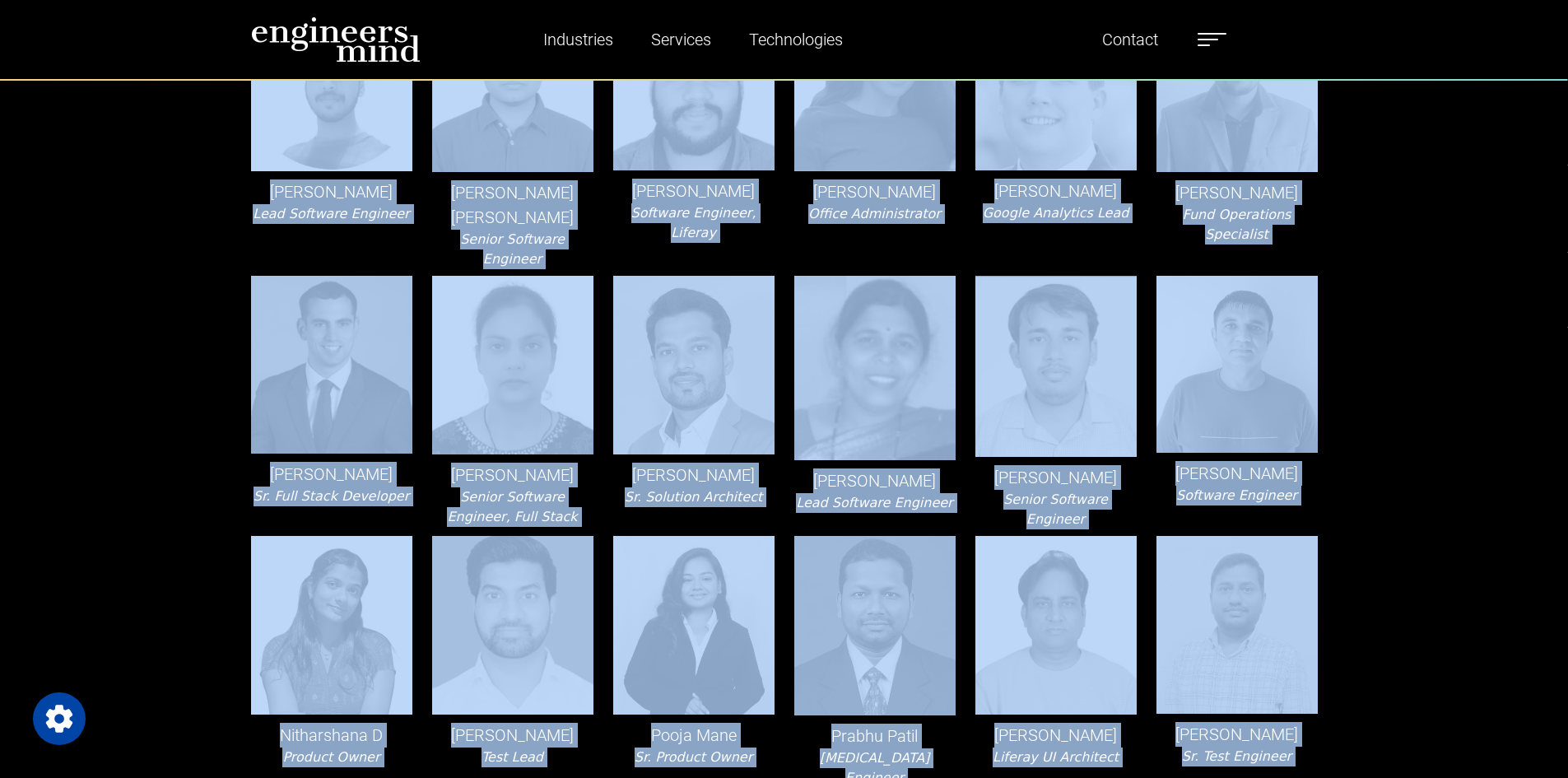
scroll to position [1893, 0]
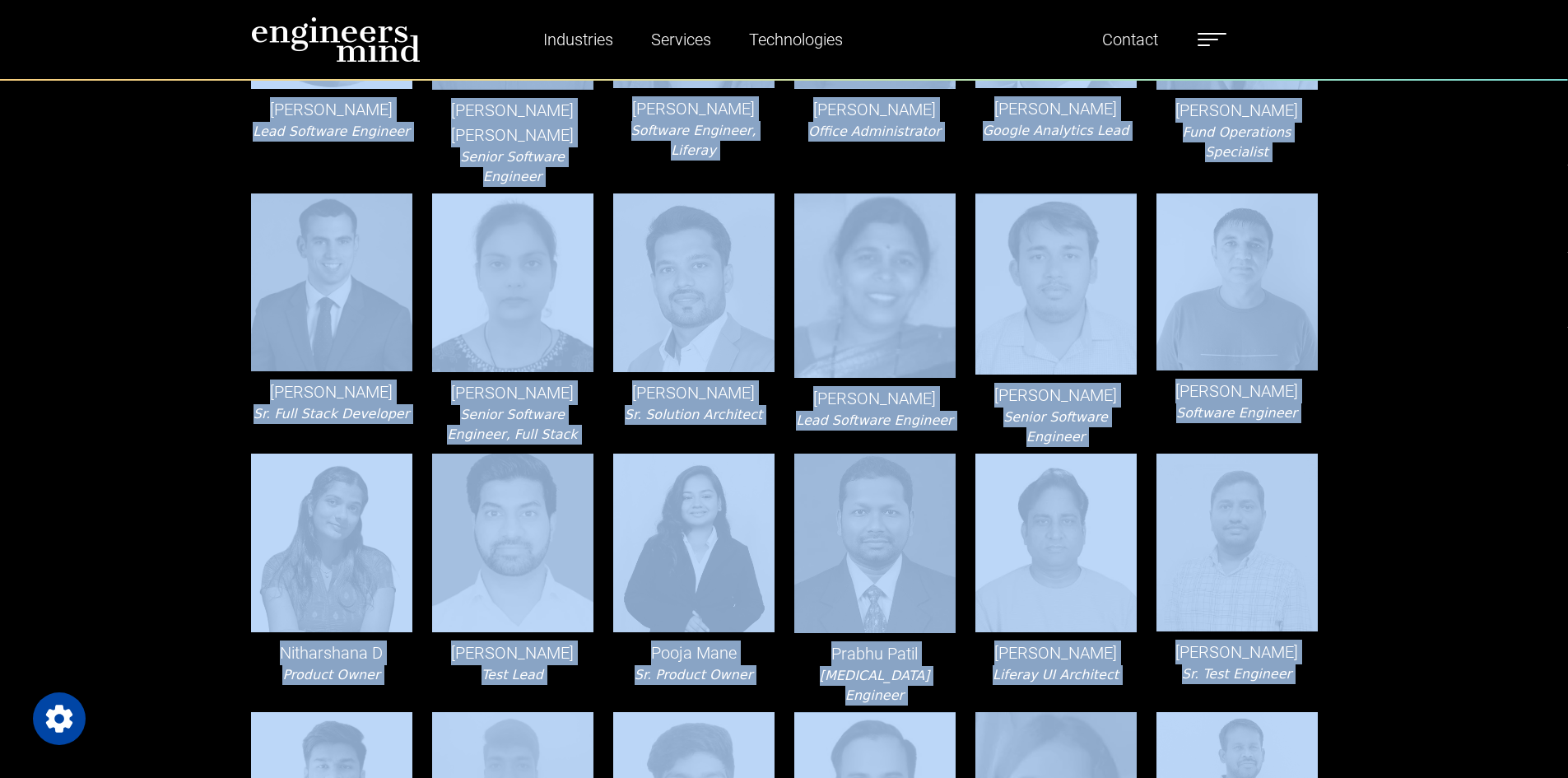
drag, startPoint x: 281, startPoint y: 414, endPoint x: 1395, endPoint y: 728, distance: 1157.4
click at [1395, 728] on div "Team [PERSON_NAME] Lead Software Engineer, Liferay [PERSON_NAME] Product Owner …" at bounding box center [784, 392] width 1568 height 4413
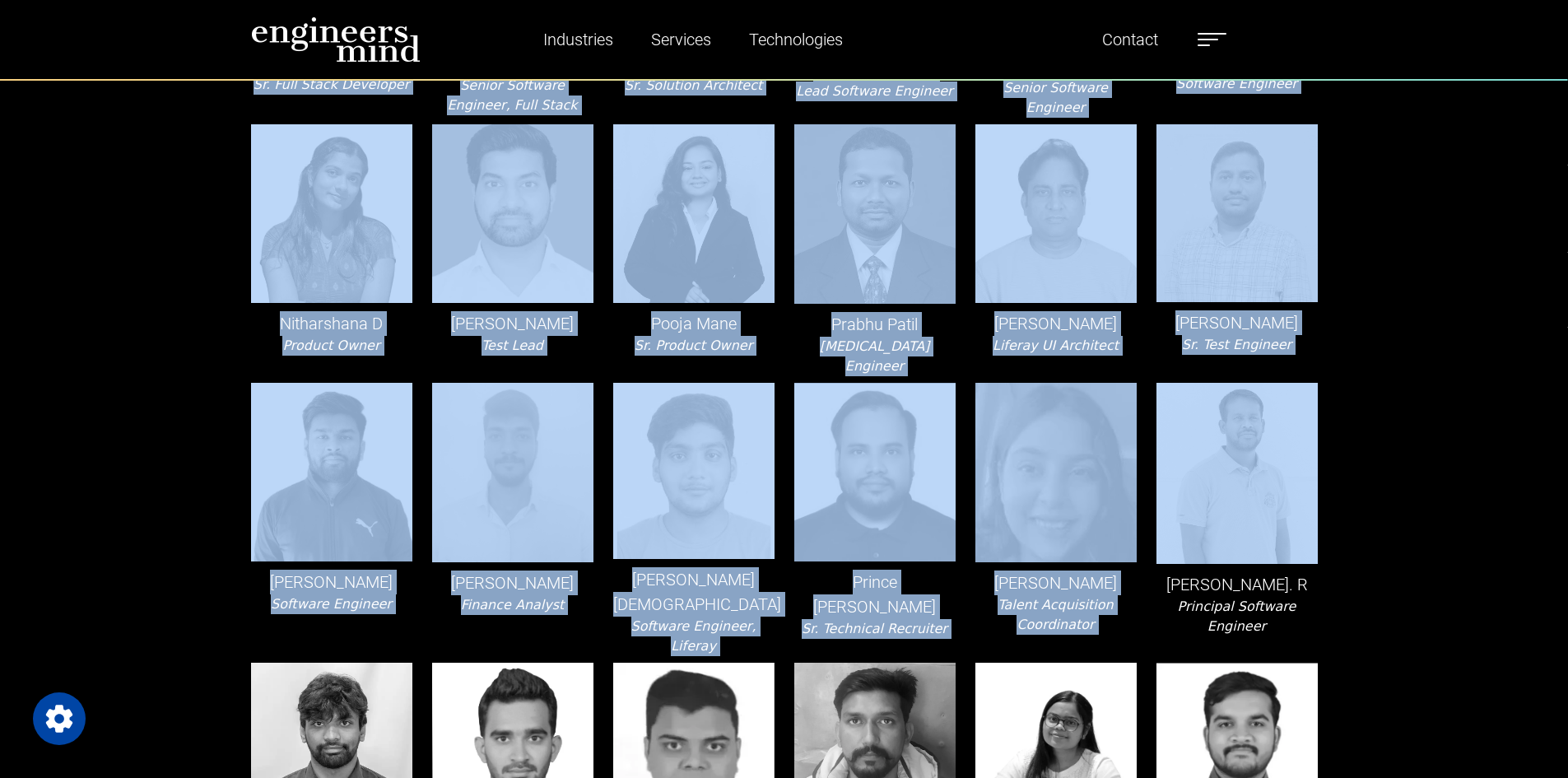
scroll to position [2388, 0]
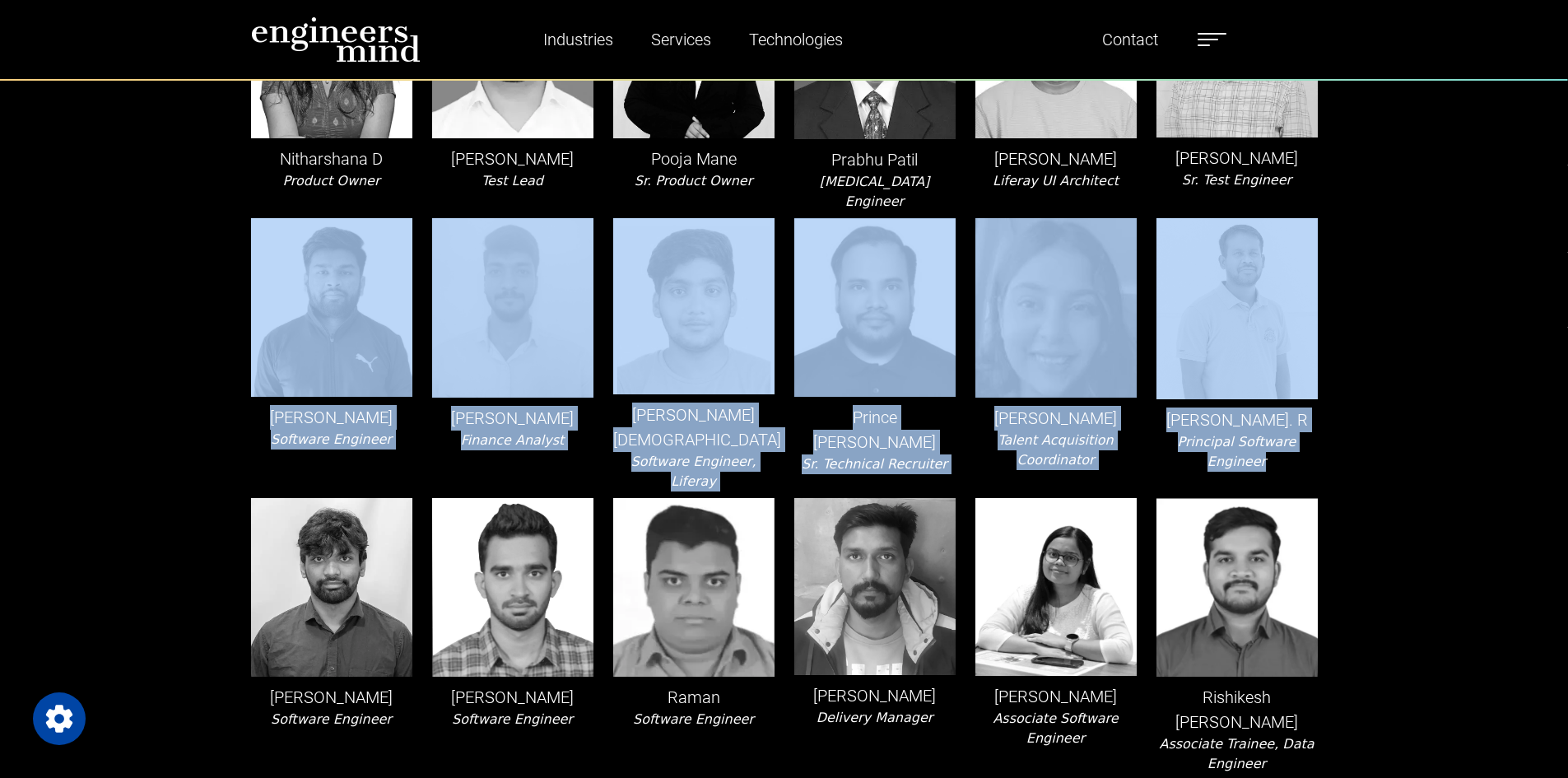
drag, startPoint x: 1368, startPoint y: 402, endPoint x: 225, endPoint y: 289, distance: 1148.6
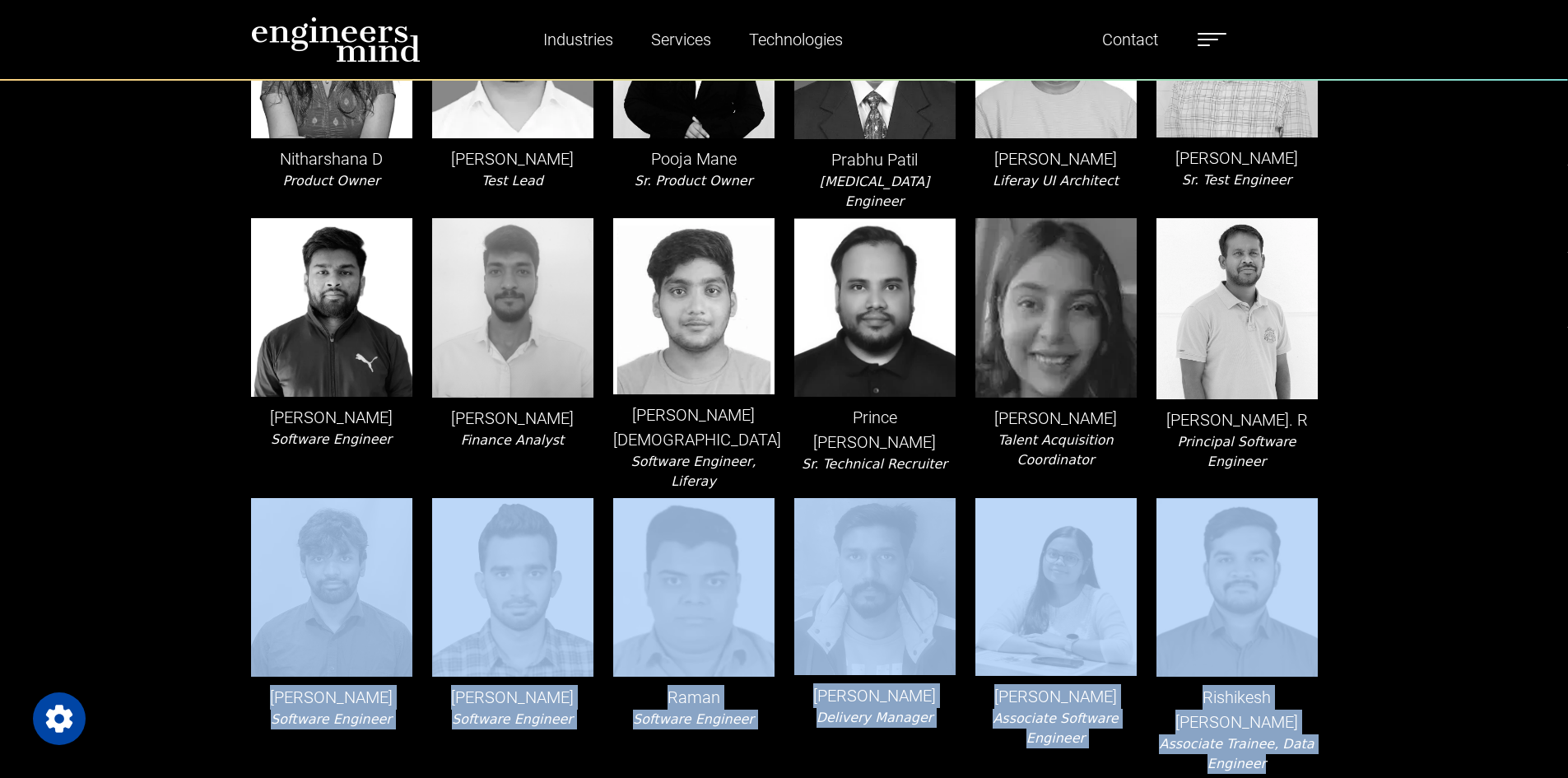
drag, startPoint x: 176, startPoint y: 500, endPoint x: 1391, endPoint y: 655, distance: 1224.8
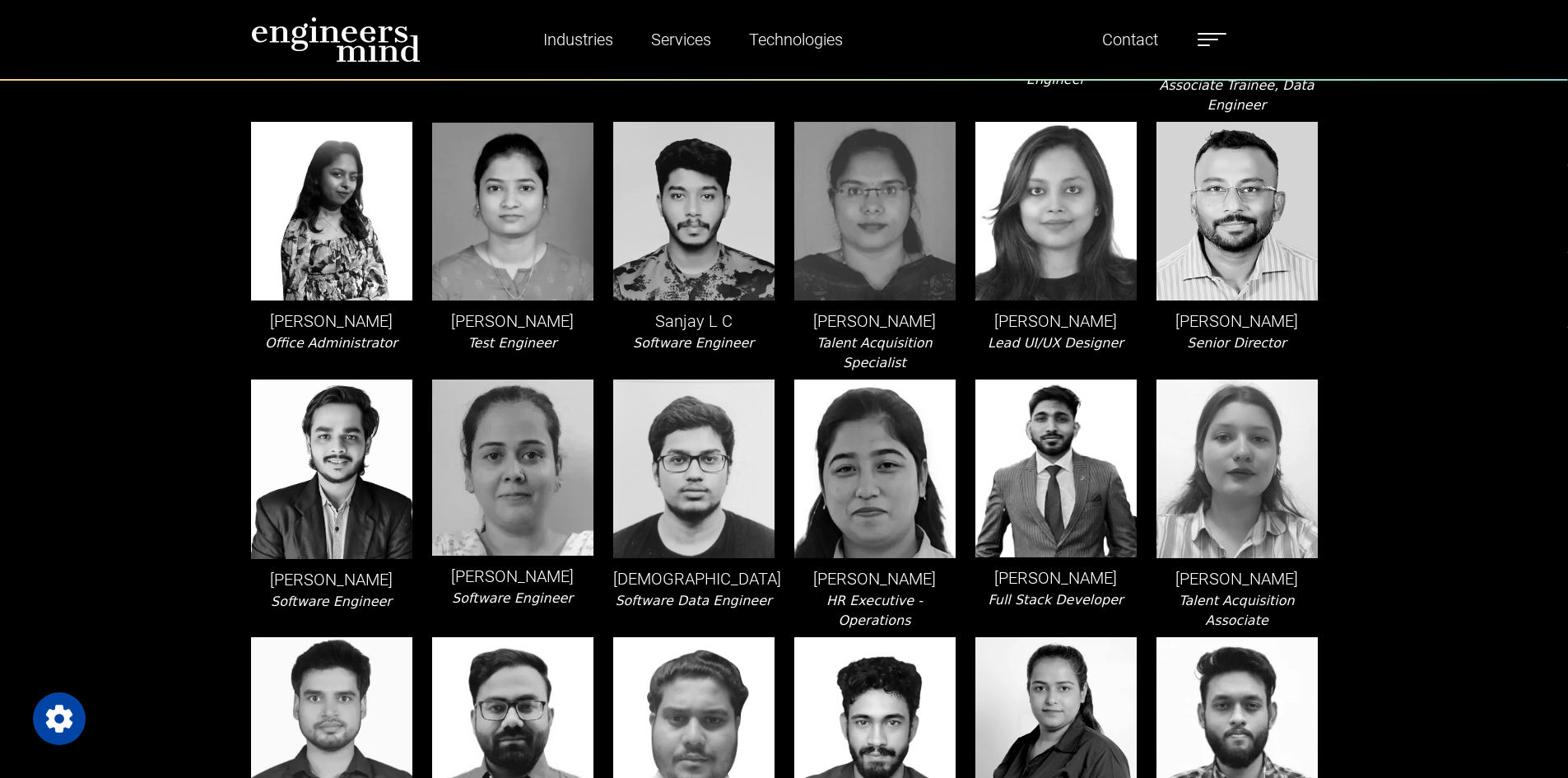
scroll to position [3129, 0]
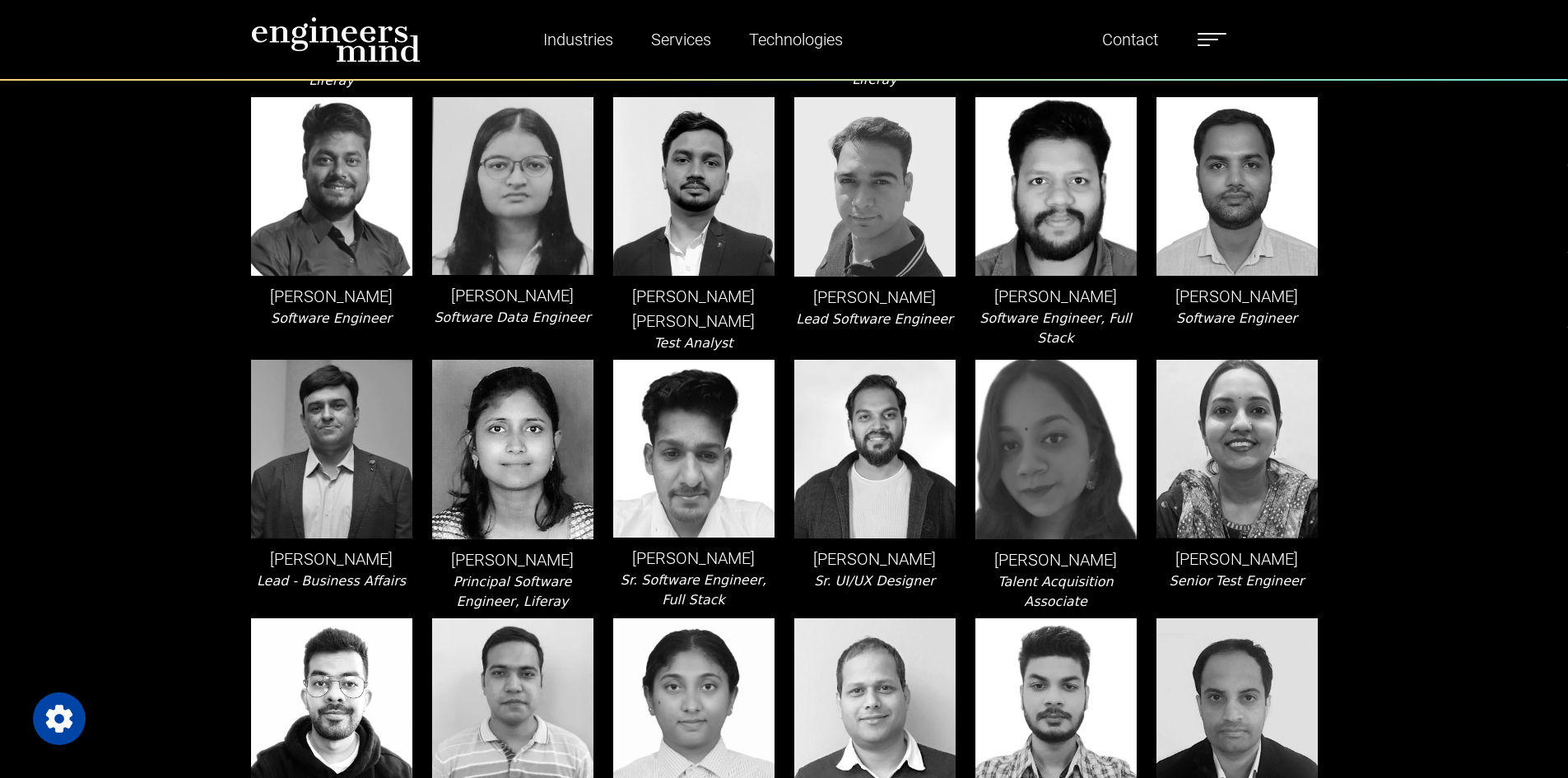
scroll to position [0, 0]
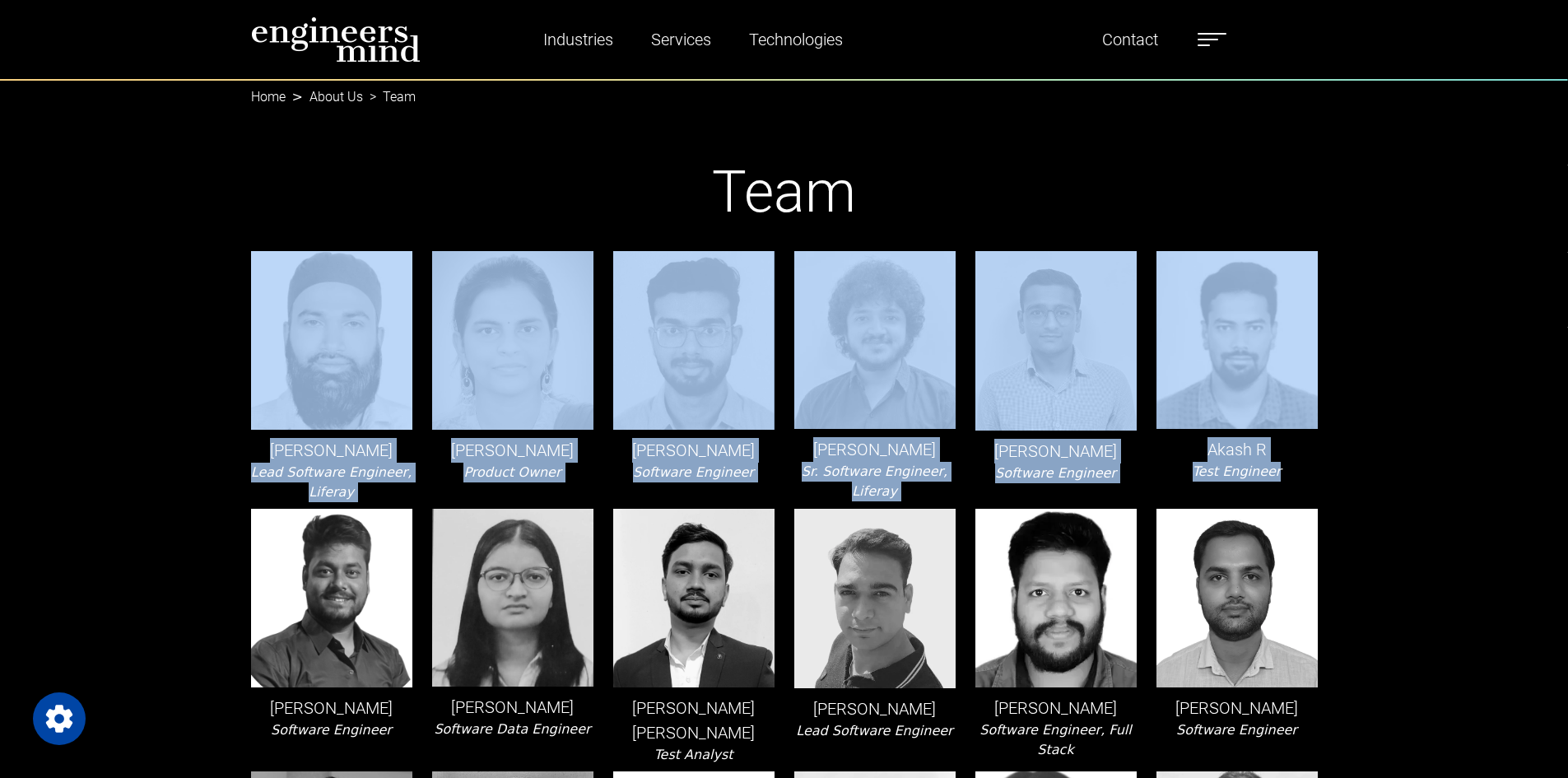
drag, startPoint x: 1461, startPoint y: 489, endPoint x: 128, endPoint y: 303, distance: 1345.9
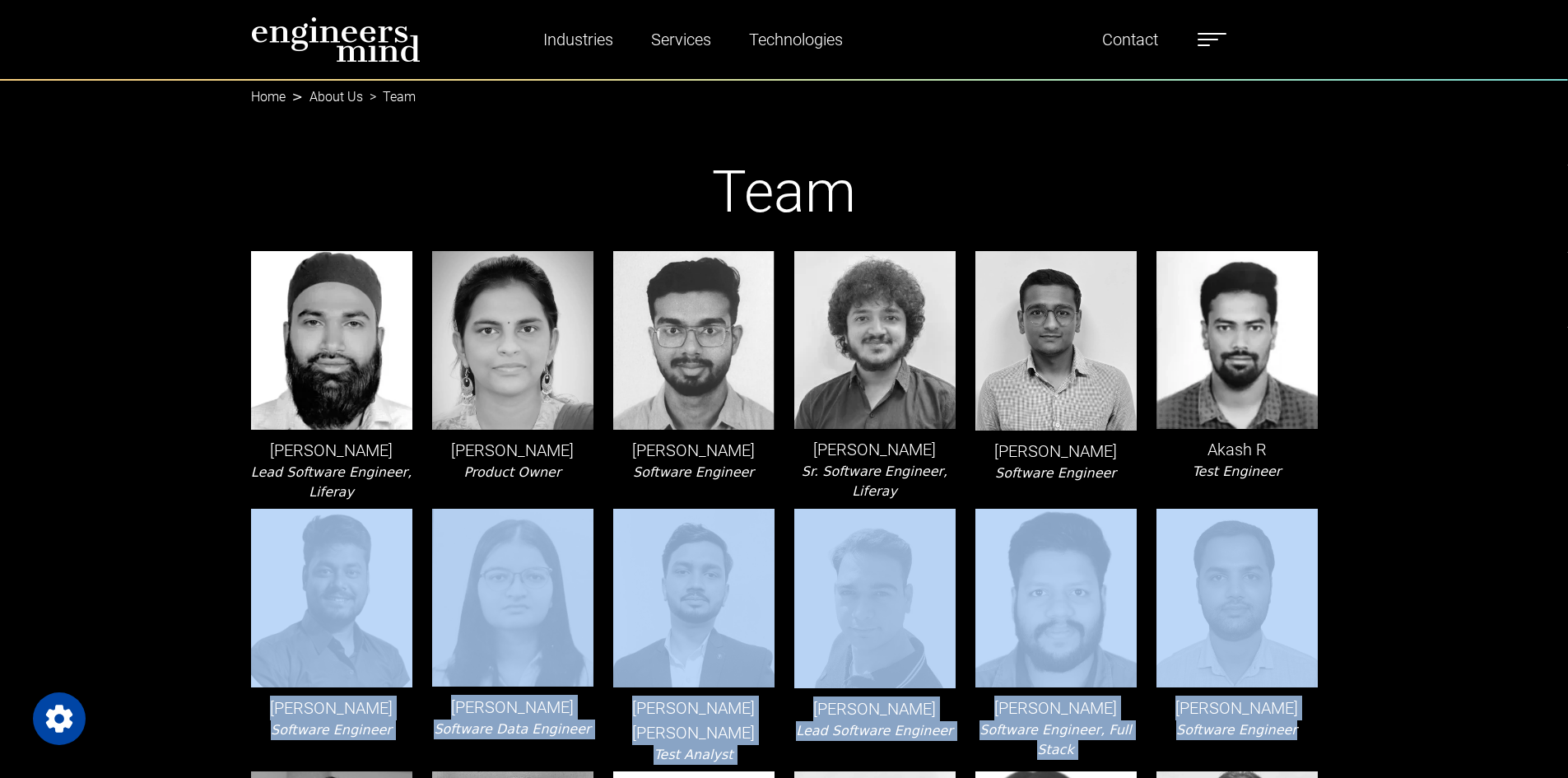
drag, startPoint x: 174, startPoint y: 552, endPoint x: 1333, endPoint y: 736, distance: 1173.5
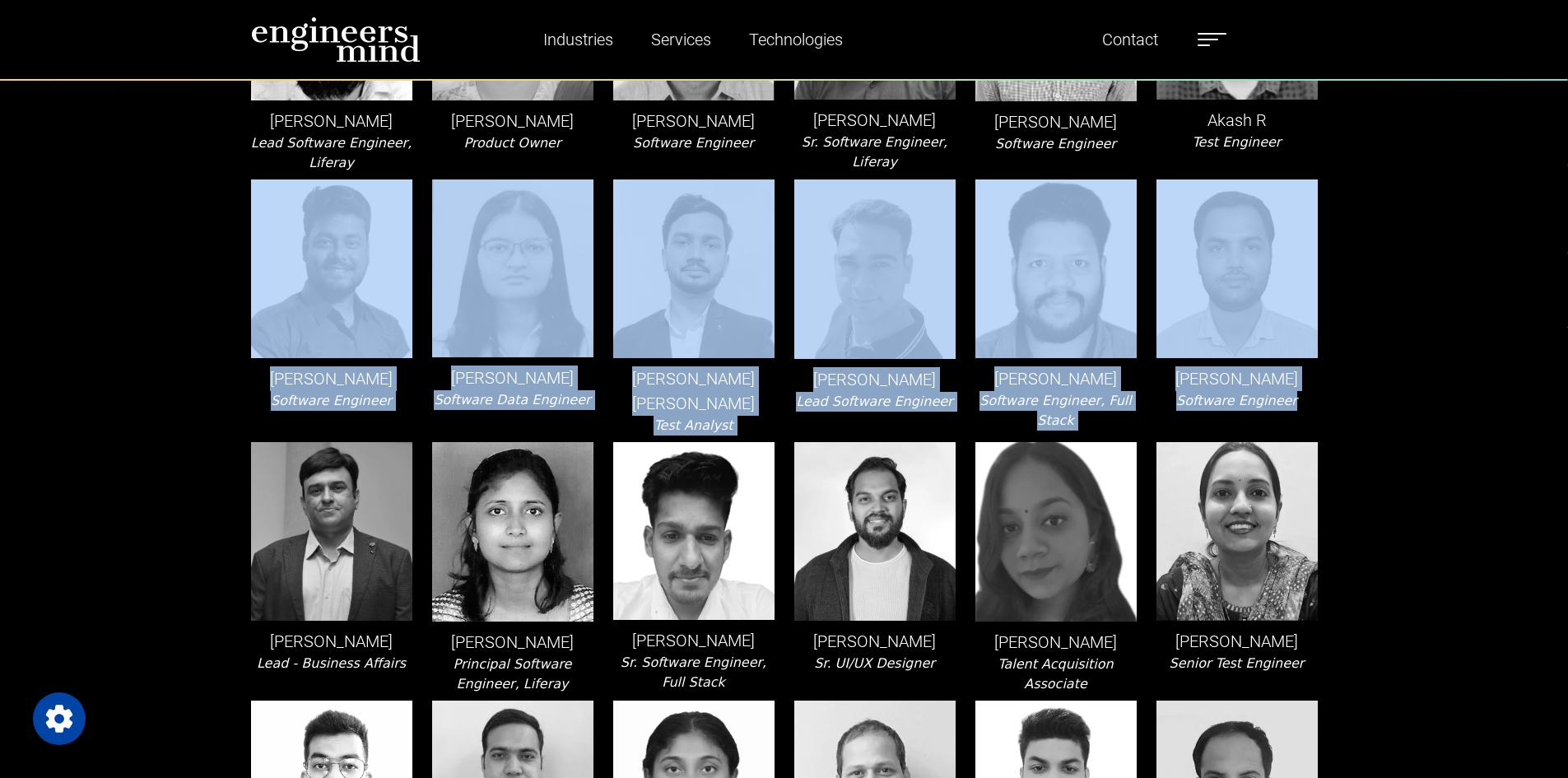
scroll to position [494, 0]
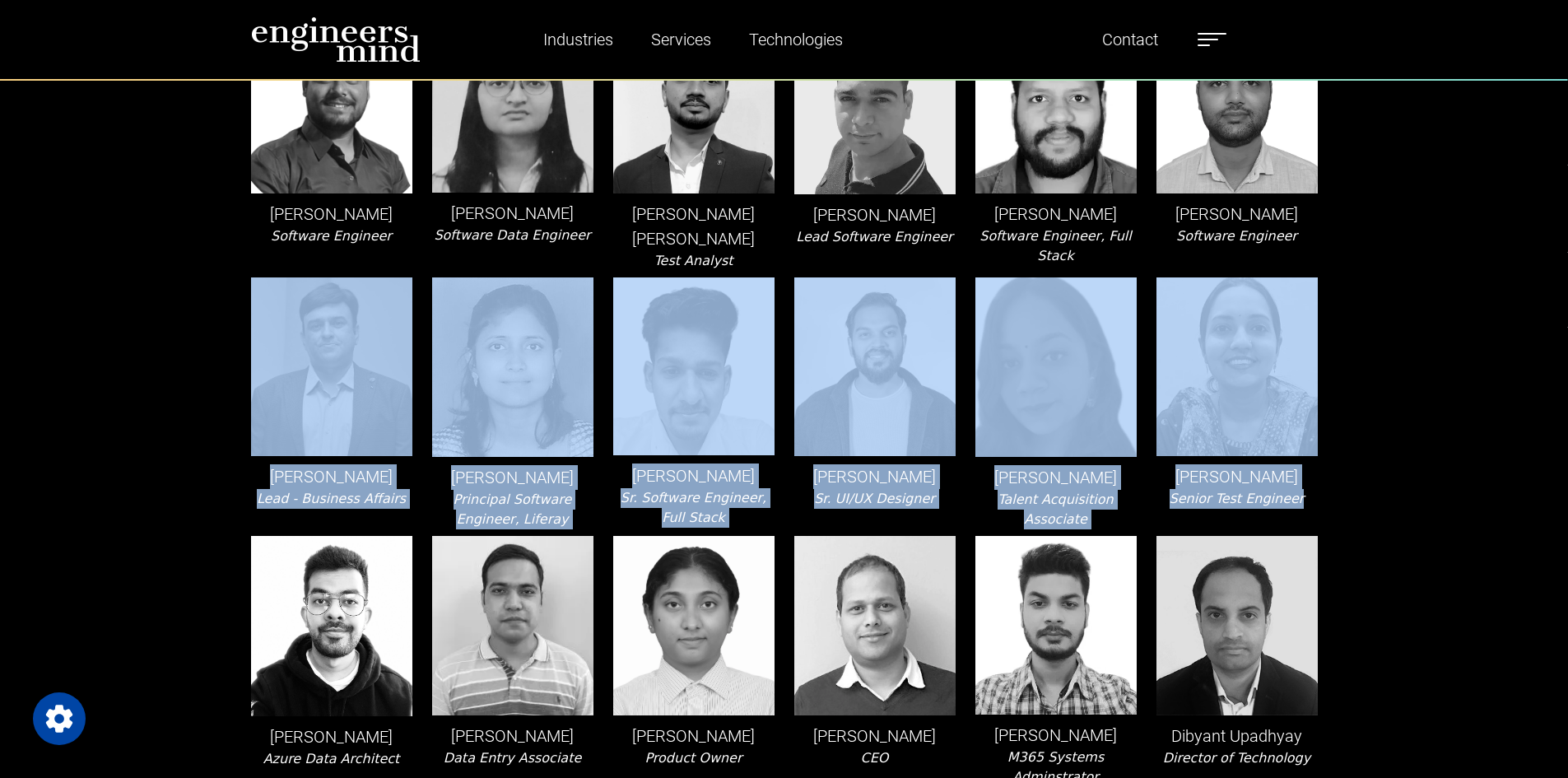
drag, startPoint x: 95, startPoint y: 380, endPoint x: 1432, endPoint y: 492, distance: 1341.7
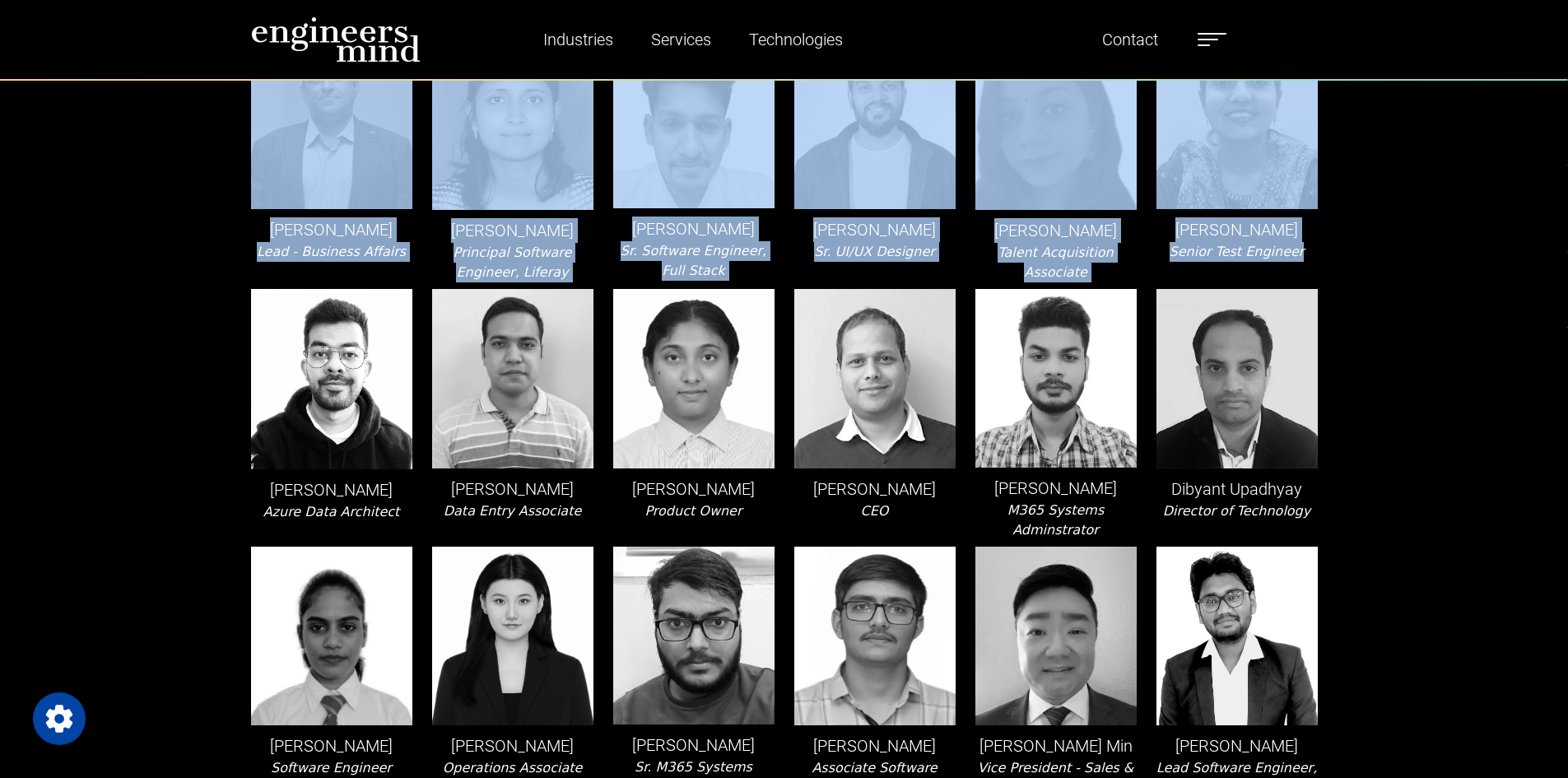
scroll to position [823, 0]
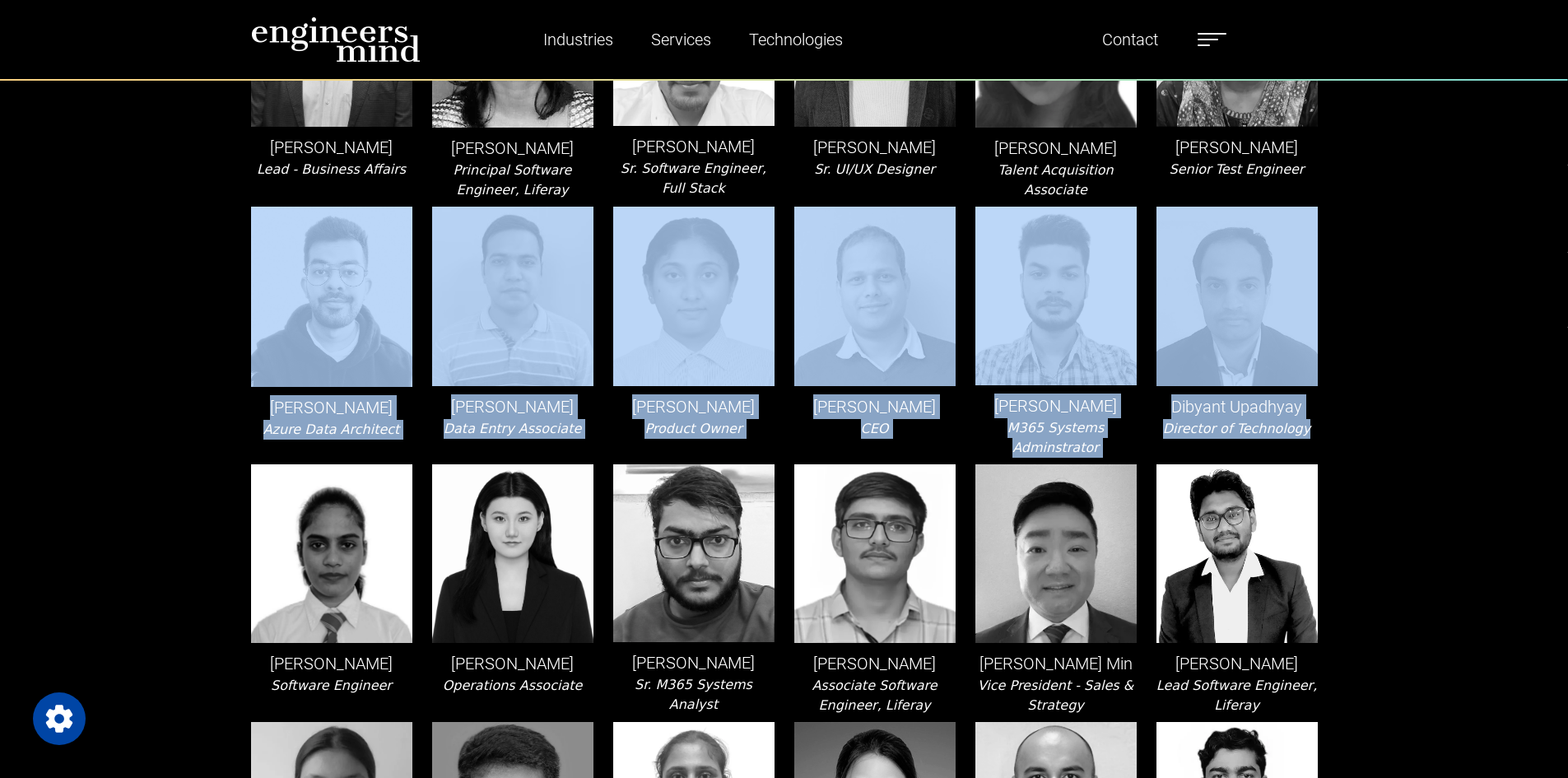
drag, startPoint x: 142, startPoint y: 320, endPoint x: 1462, endPoint y: 434, distance: 1324.9
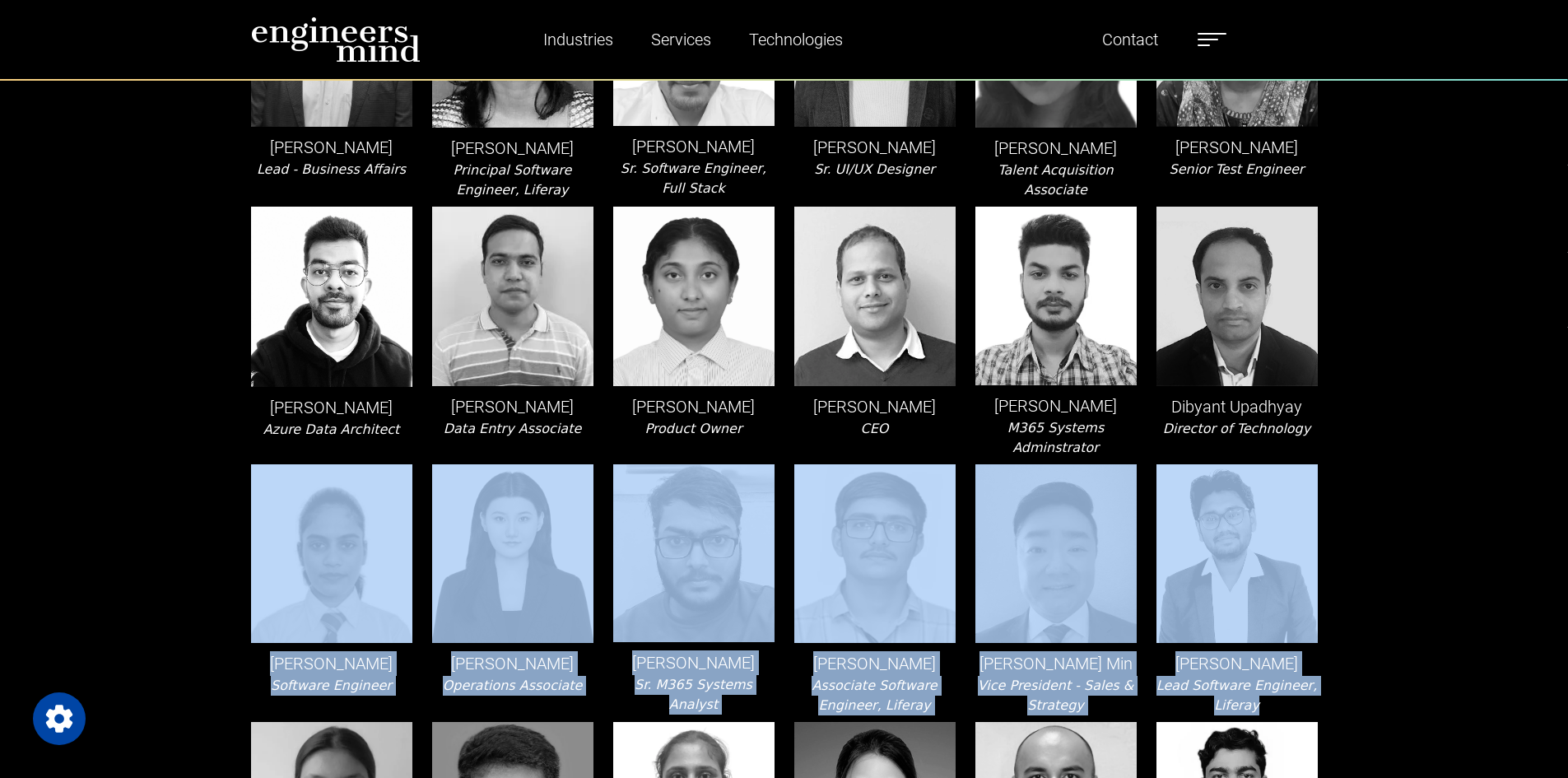
drag, startPoint x: 1350, startPoint y: 679, endPoint x: 227, endPoint y: 591, distance: 1126.4
drag, startPoint x: 227, startPoint y: 591, endPoint x: 1334, endPoint y: 677, distance: 1110.3
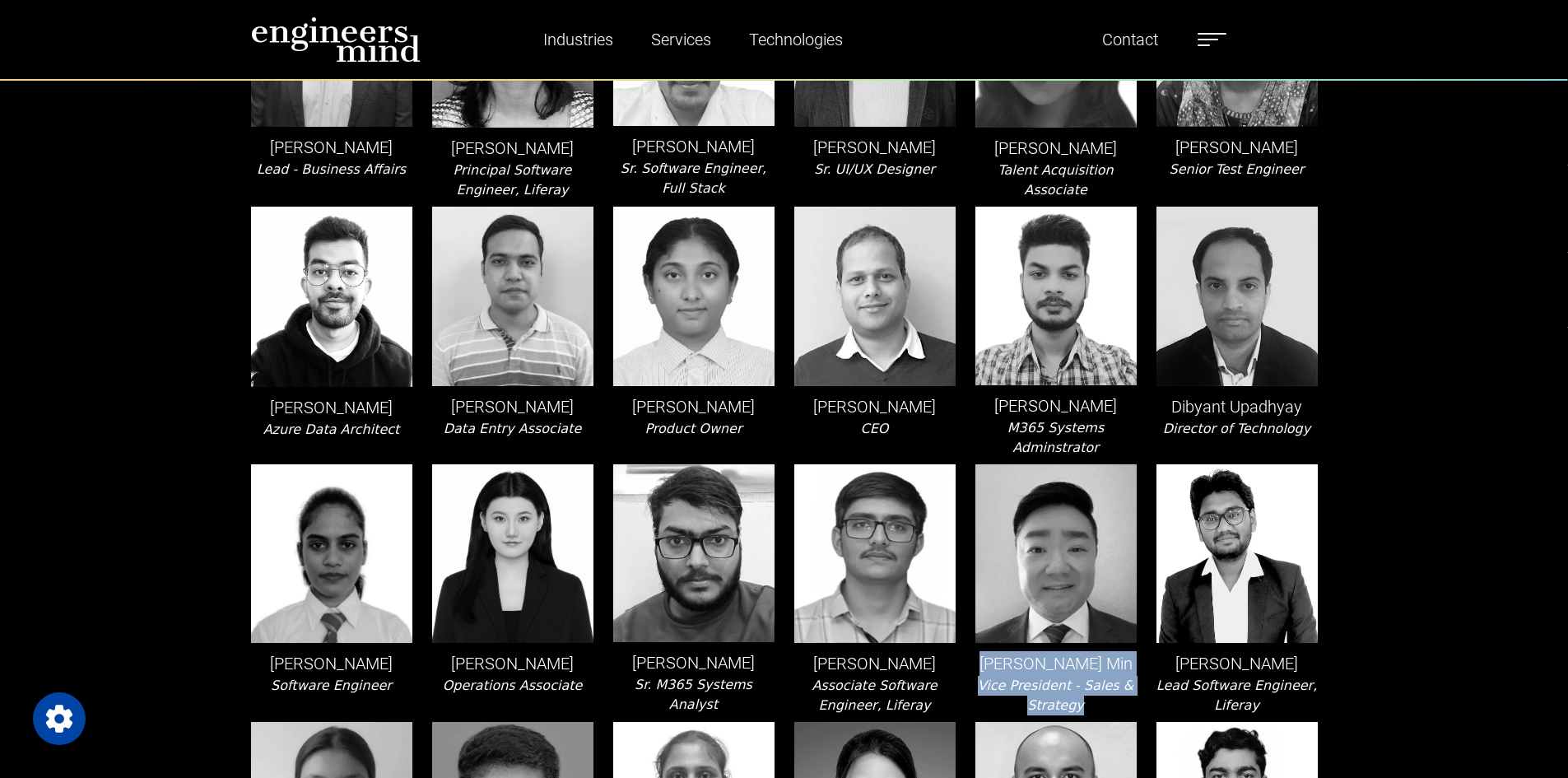
drag, startPoint x: 1008, startPoint y: 641, endPoint x: 1107, endPoint y: 690, distance: 110.5
click at [1107, 690] on div "[PERSON_NAME] Min Vice President - Sales & Strategy" at bounding box center [1056, 590] width 181 height 251
click at [1108, 686] on div "[PERSON_NAME] Min Vice President - Sales & Strategy" at bounding box center [1056, 590] width 181 height 251
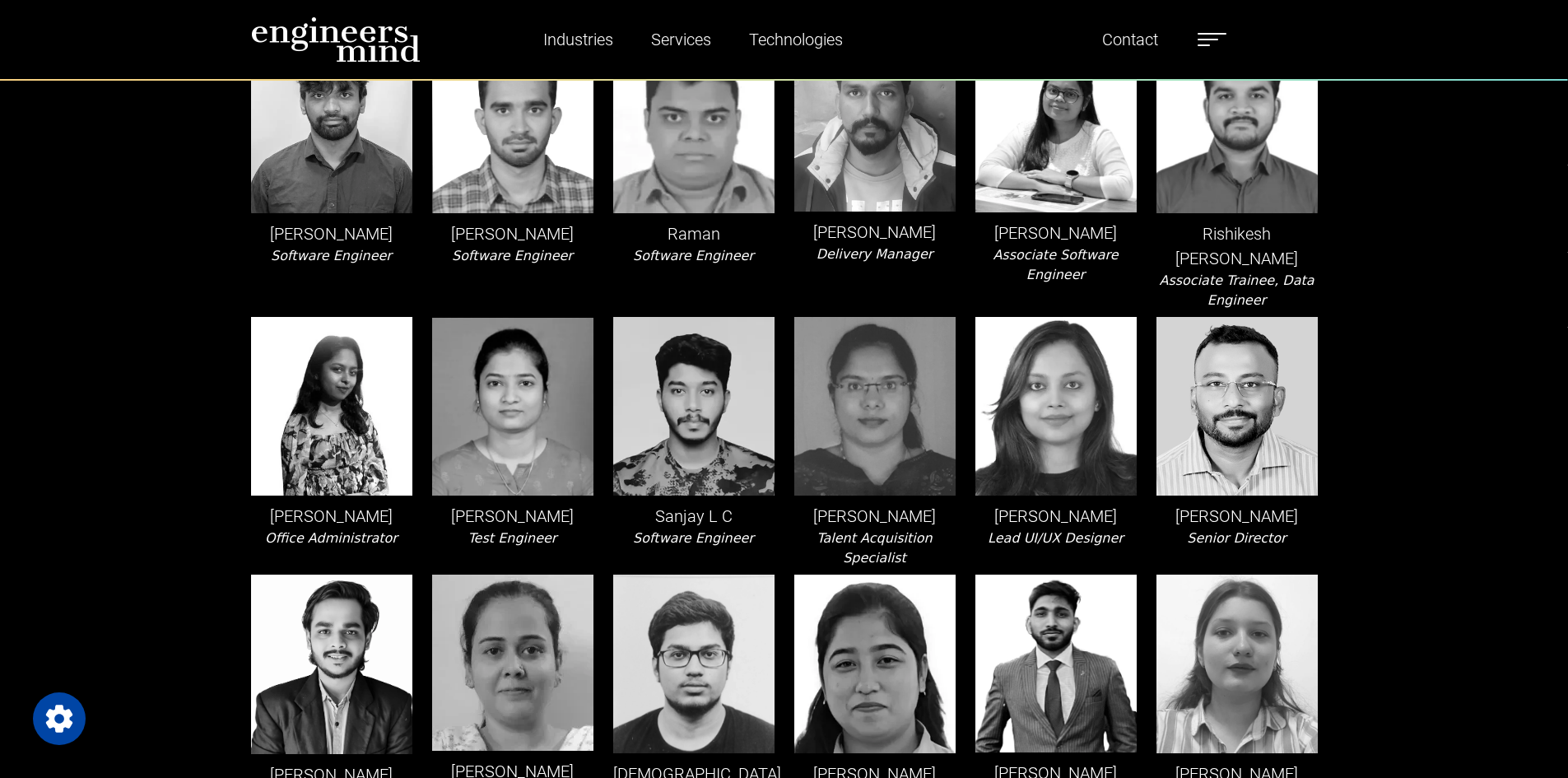
scroll to position [2687, 0]
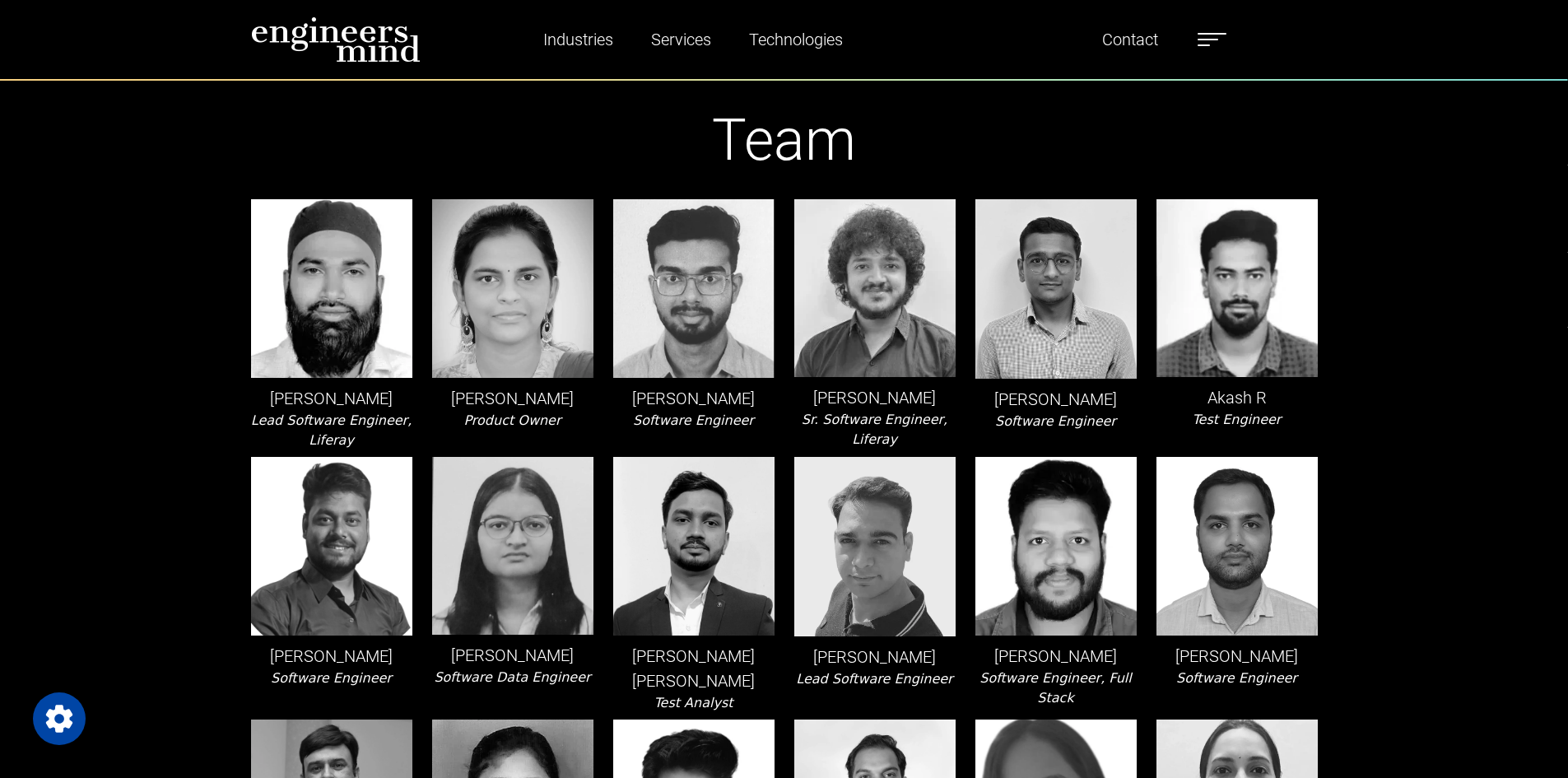
scroll to position [0, 0]
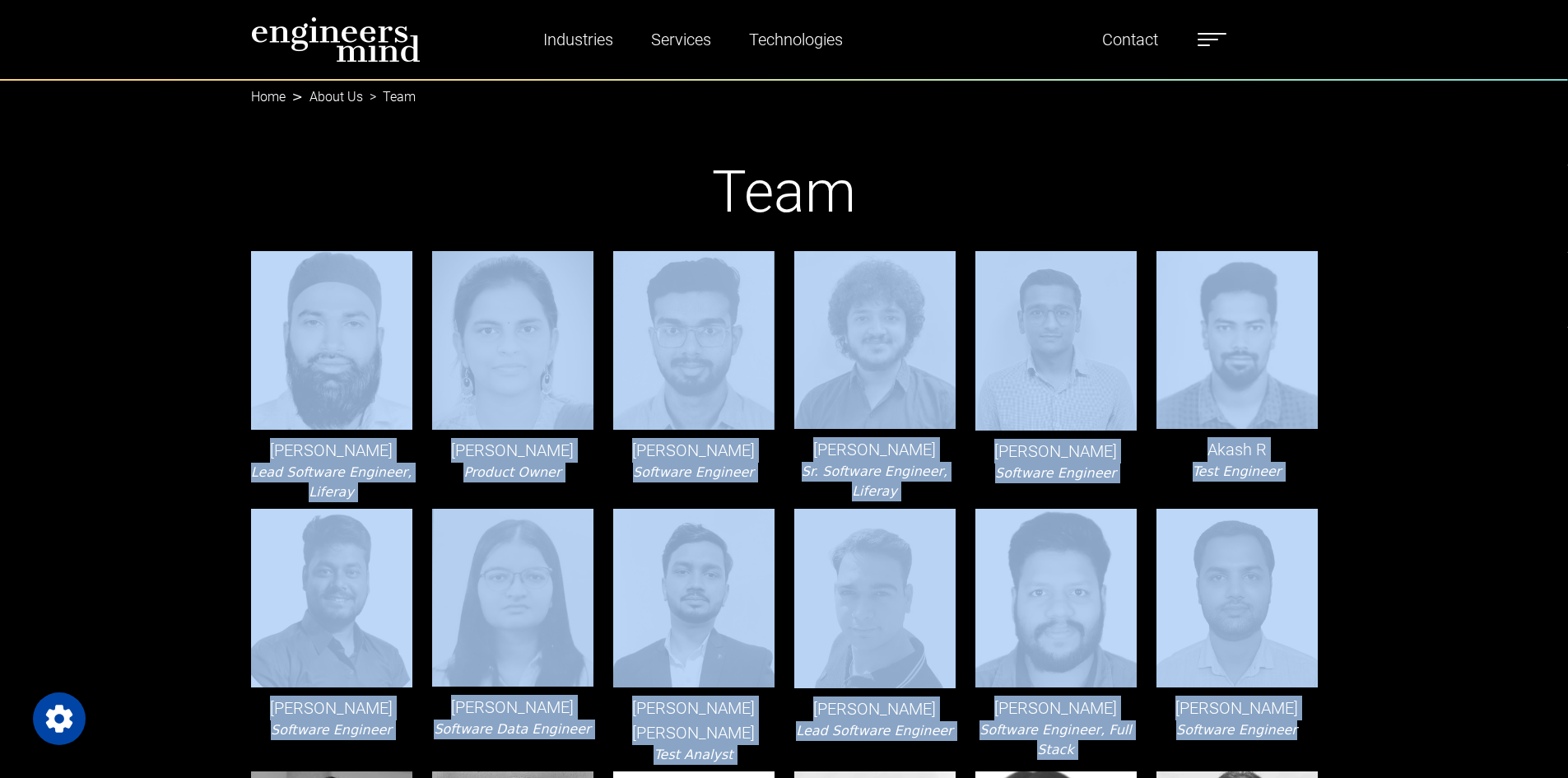
drag, startPoint x: 122, startPoint y: 368, endPoint x: 1341, endPoint y: 730, distance: 1271.6
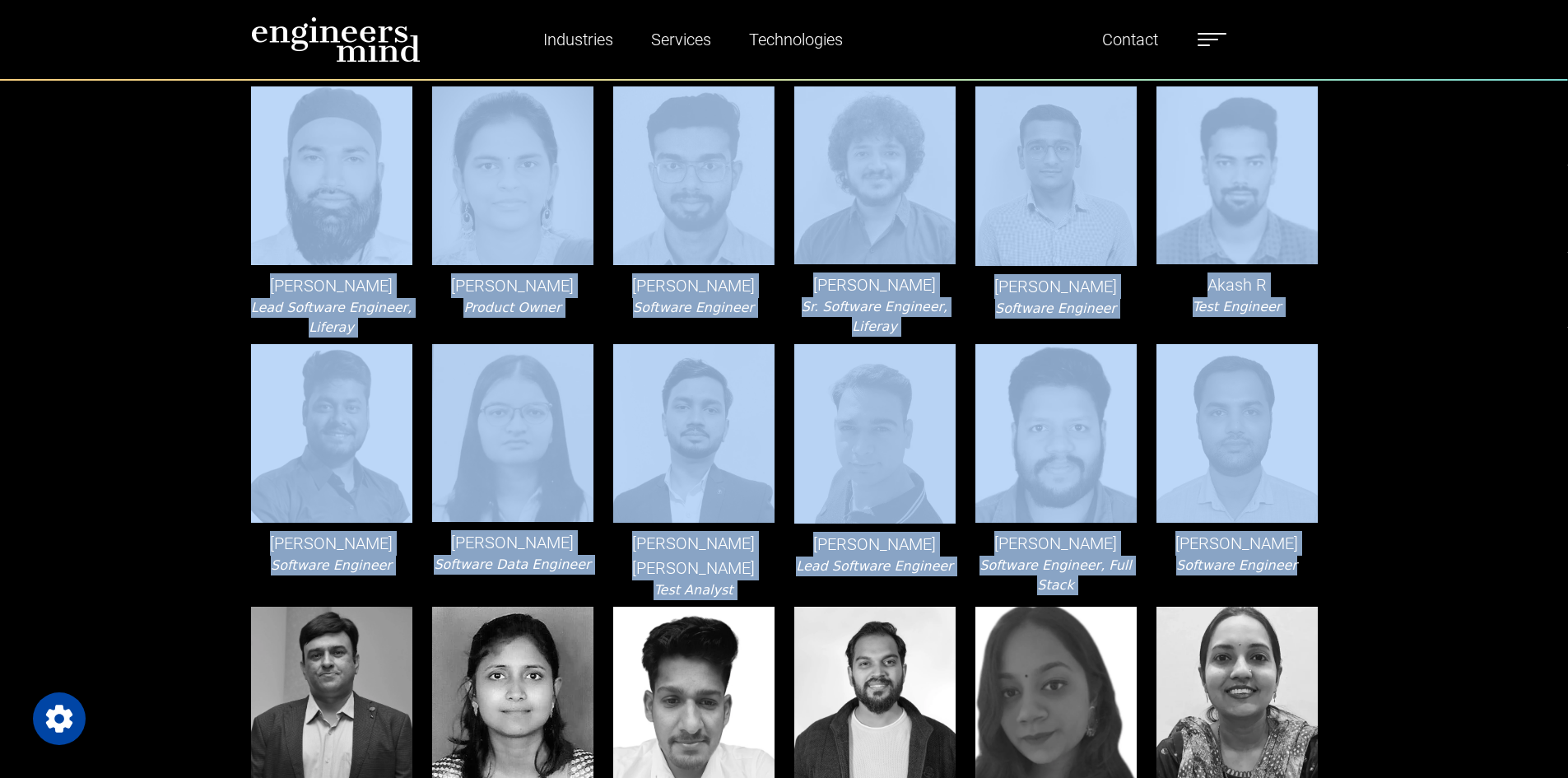
scroll to position [329, 0]
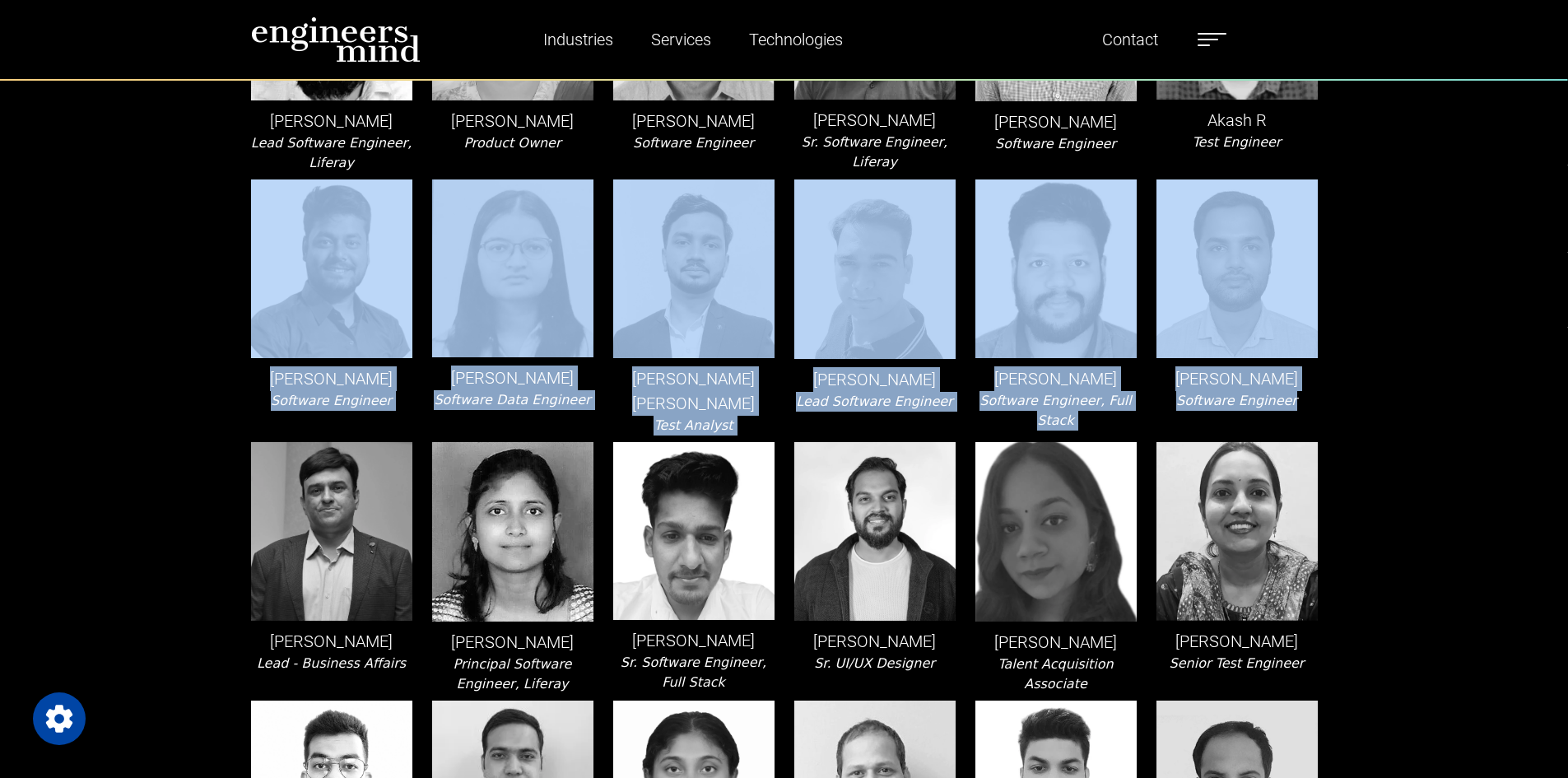
drag, startPoint x: 1327, startPoint y: 412, endPoint x: 171, endPoint y: 353, distance: 1157.5
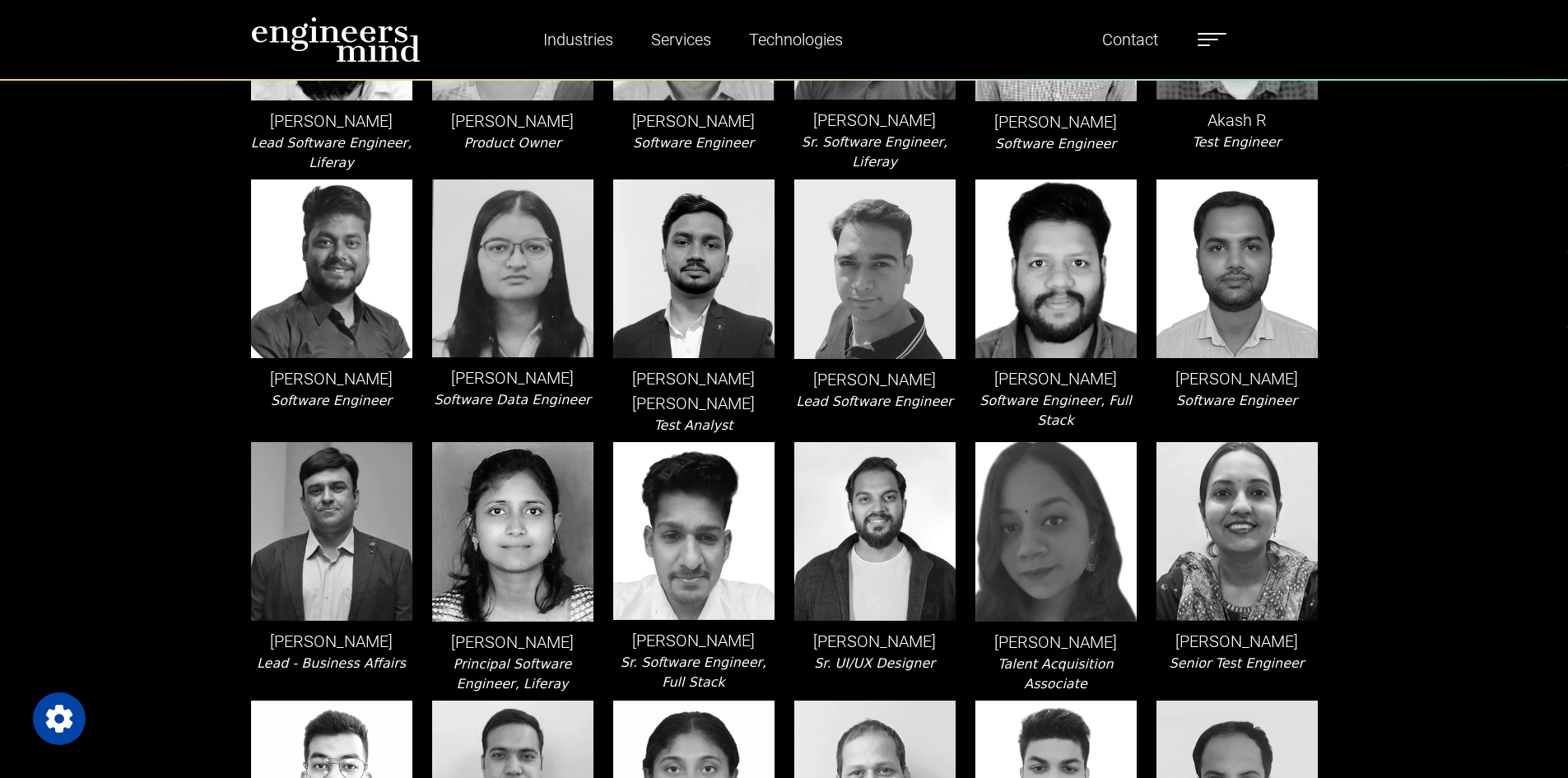
scroll to position [2121, 0]
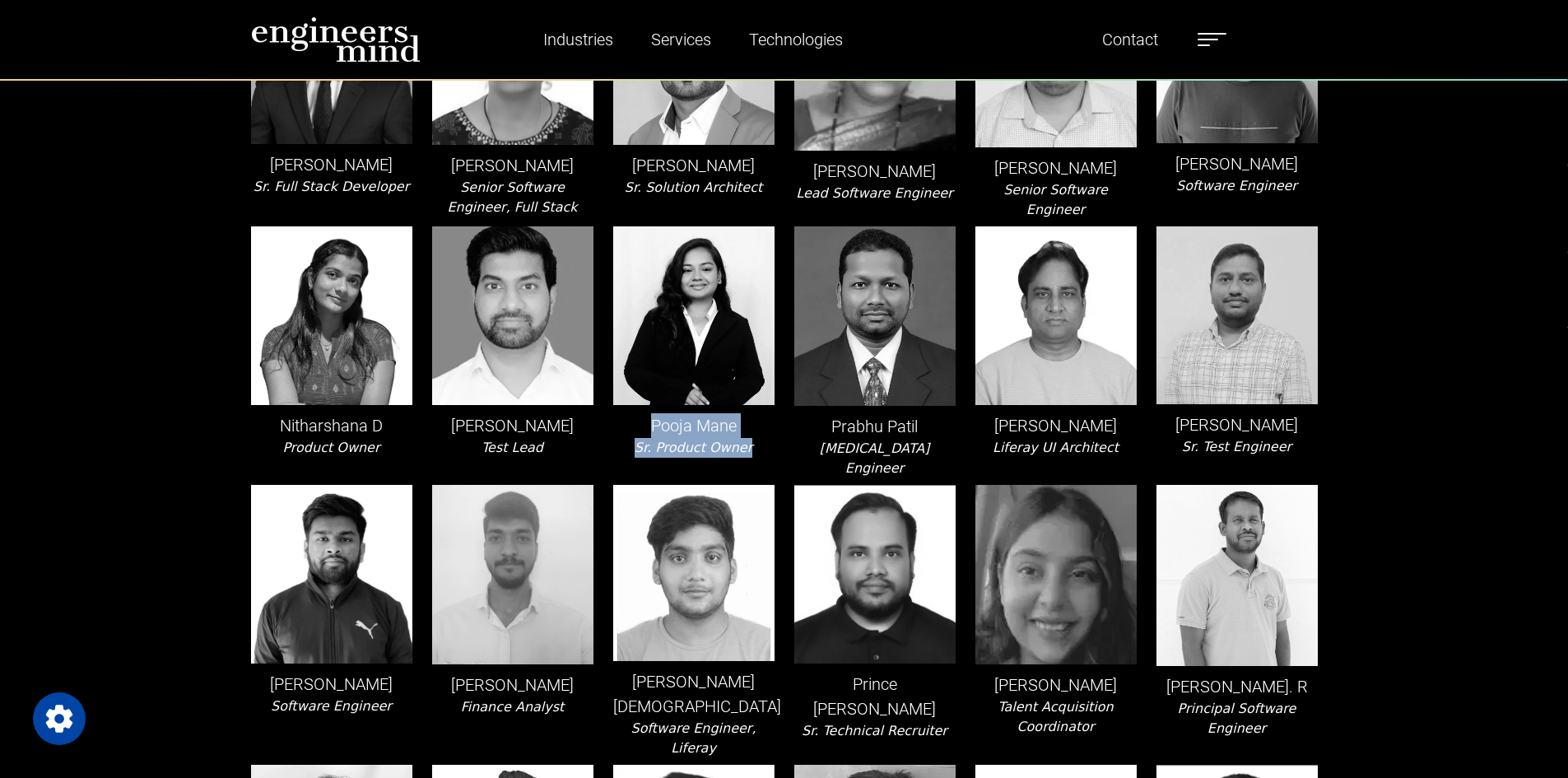
drag, startPoint x: 745, startPoint y: 413, endPoint x: 653, endPoint y: 394, distance: 93.9
click at [653, 394] on div "[PERSON_NAME] Product Owner" at bounding box center [693, 352] width 181 height 252
click at [1371, 559] on div "Team [PERSON_NAME] Lead Software Engineer, Liferay [PERSON_NAME] Product Owner …" at bounding box center [784, 165] width 1568 height 4413
drag, startPoint x: 637, startPoint y: 388, endPoint x: 749, endPoint y: 412, distance: 114.5
click at [749, 412] on div "[PERSON_NAME] Product Owner" at bounding box center [693, 352] width 181 height 252
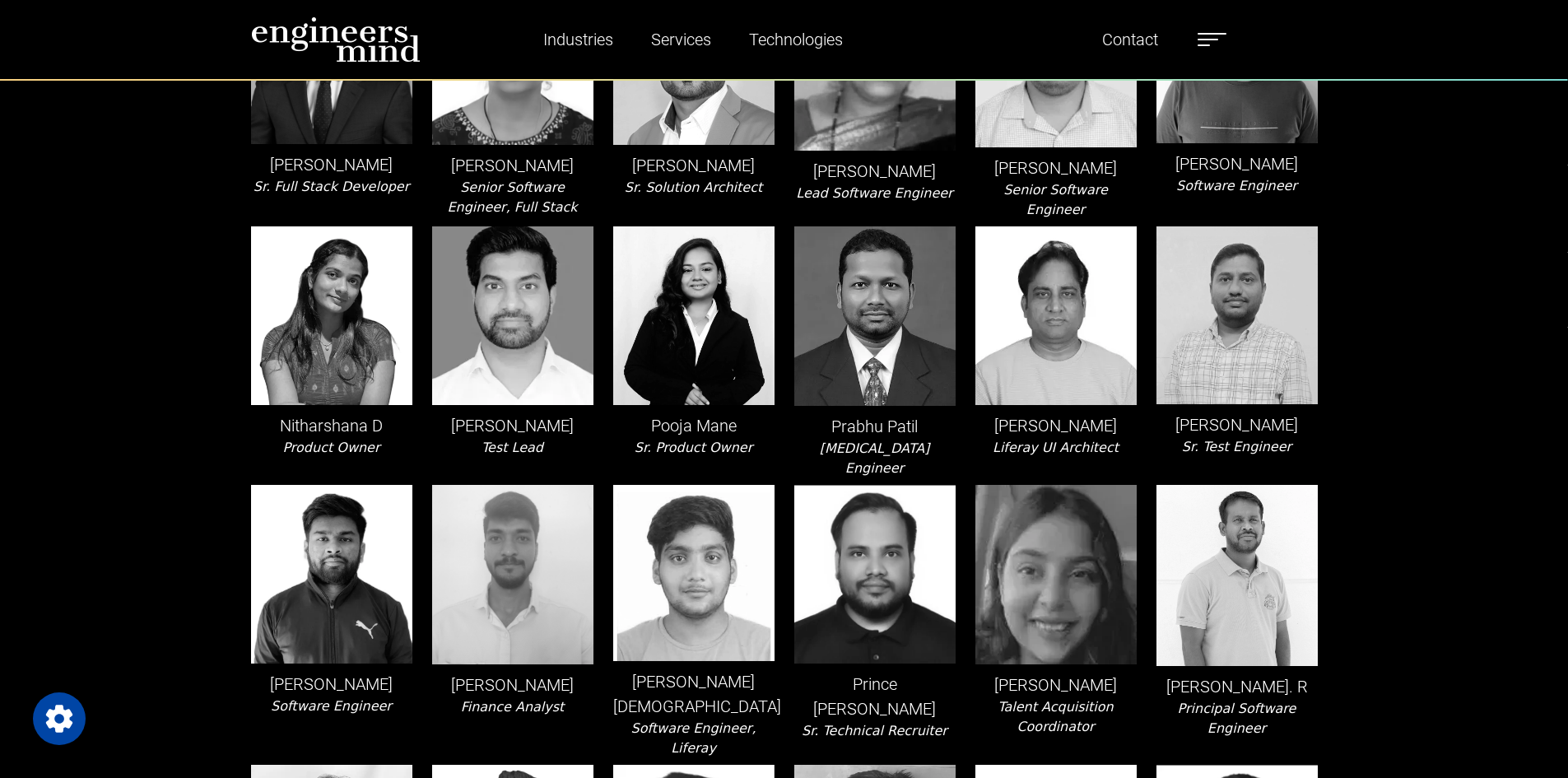
click at [1360, 498] on div "Team [PERSON_NAME] Lead Software Engineer, Liferay [PERSON_NAME] Product Owner …" at bounding box center [784, 165] width 1568 height 4413
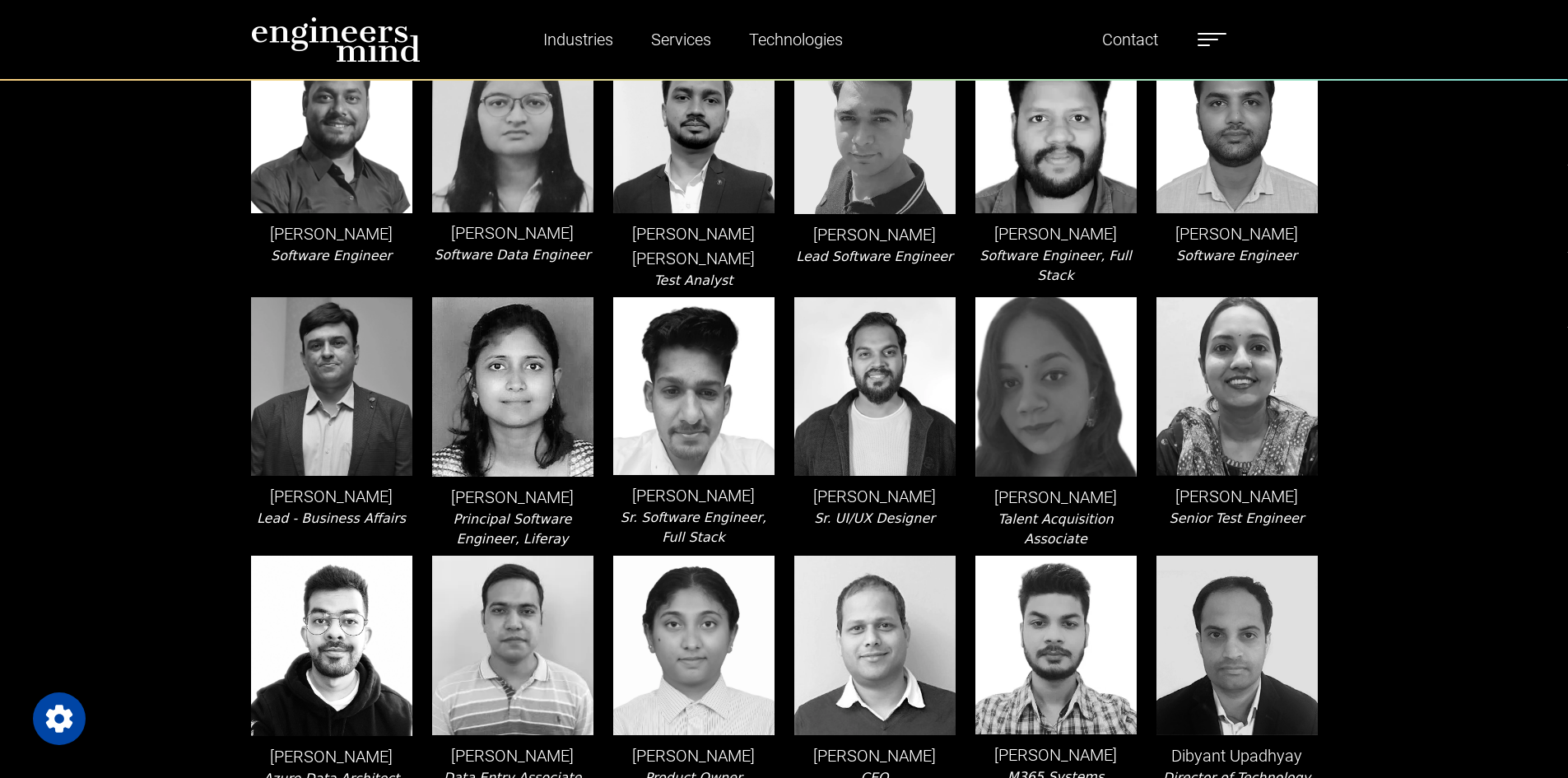
scroll to position [0, 0]
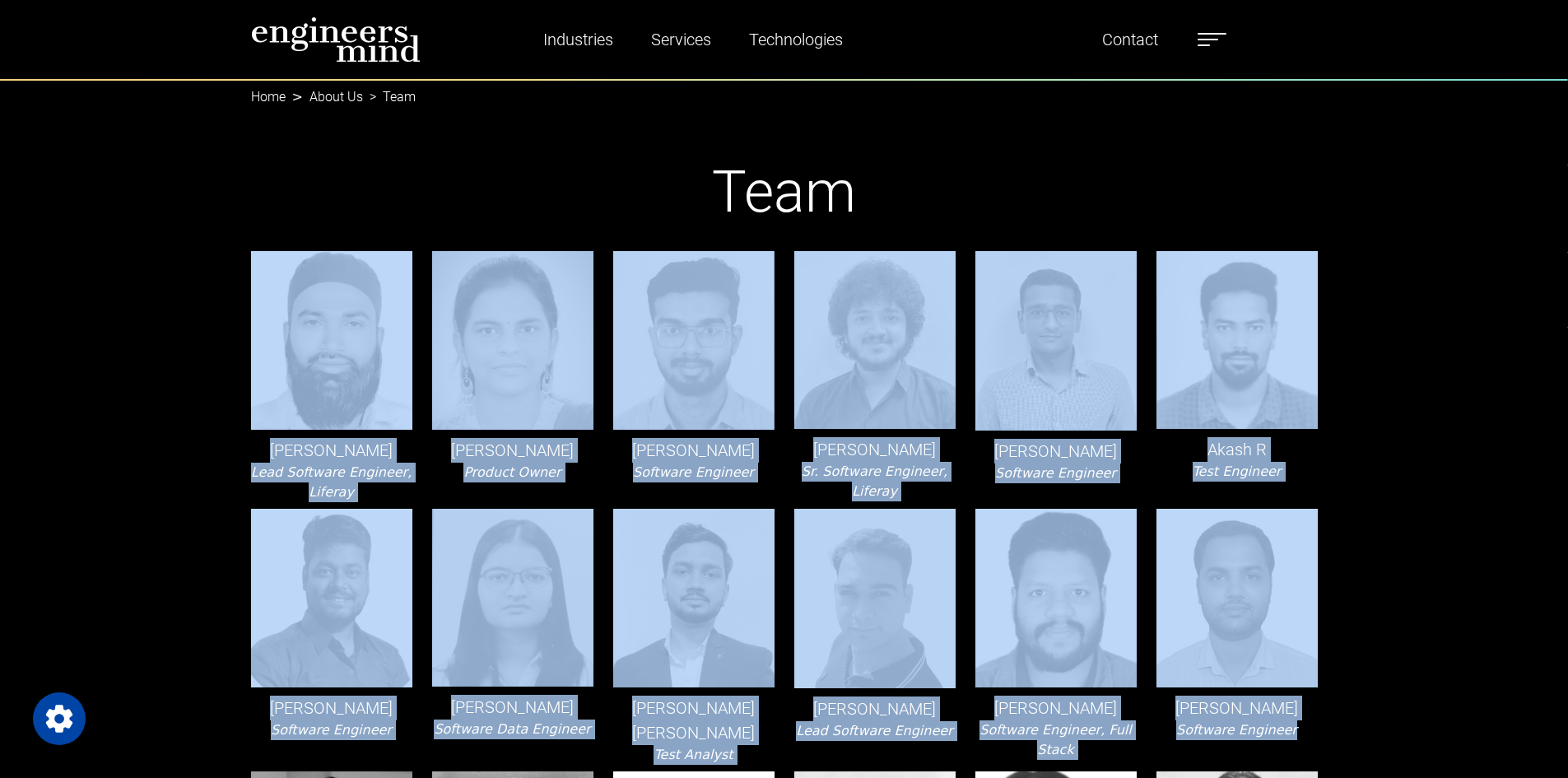
drag, startPoint x: 164, startPoint y: 359, endPoint x: 1361, endPoint y: 728, distance: 1252.6
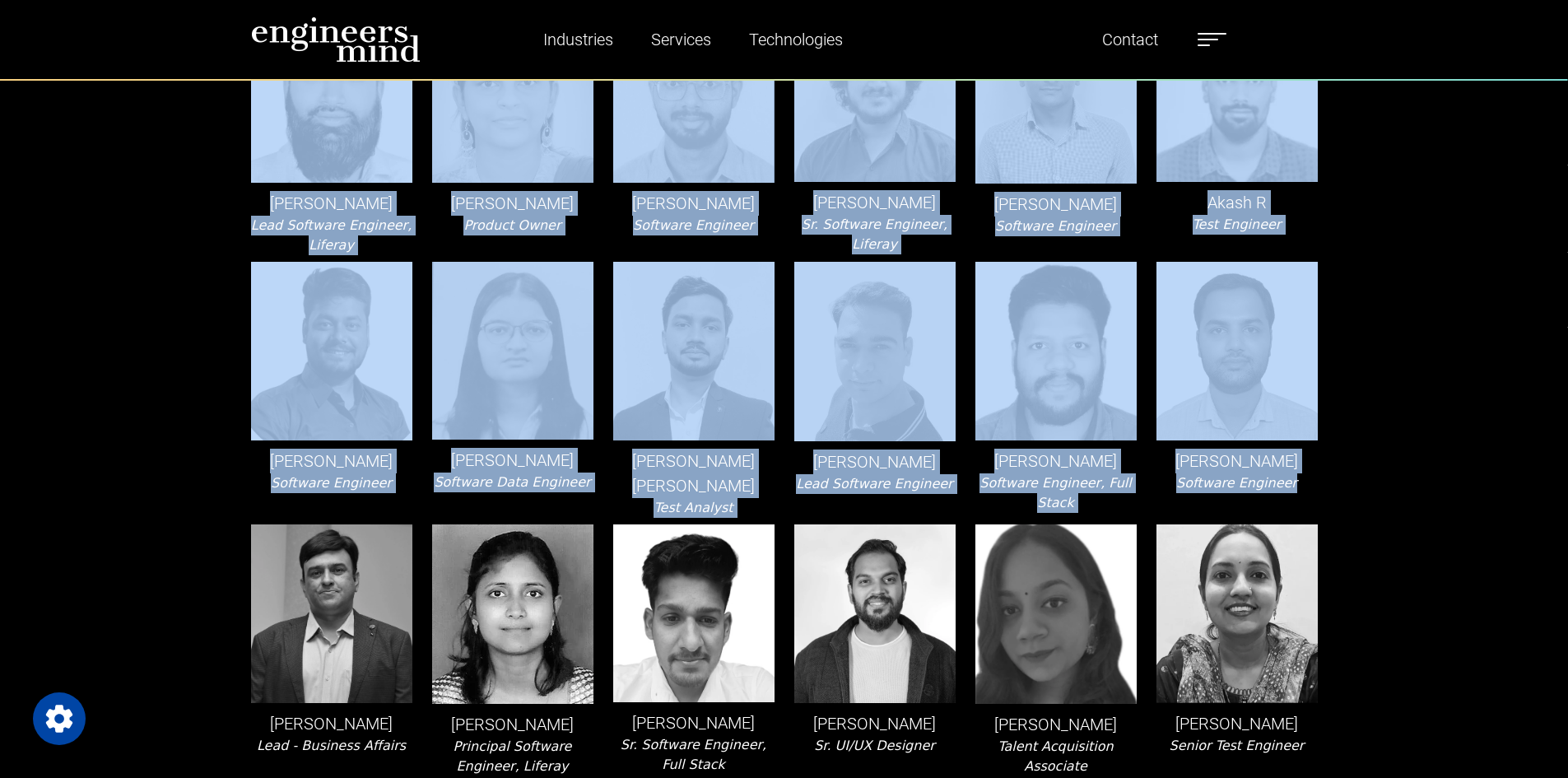
scroll to position [412, 0]
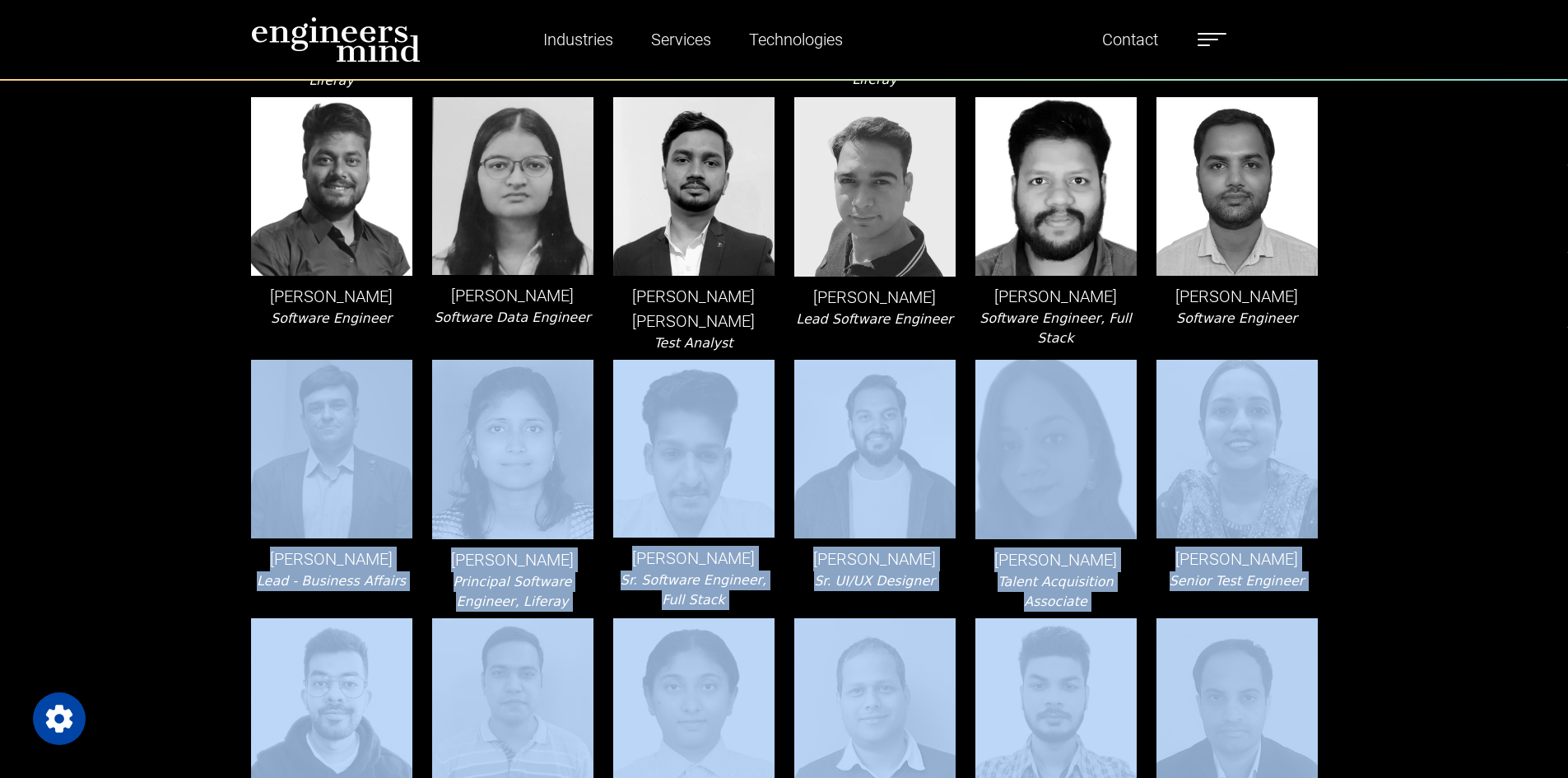
drag, startPoint x: 134, startPoint y: 486, endPoint x: 1352, endPoint y: 679, distance: 1233.2
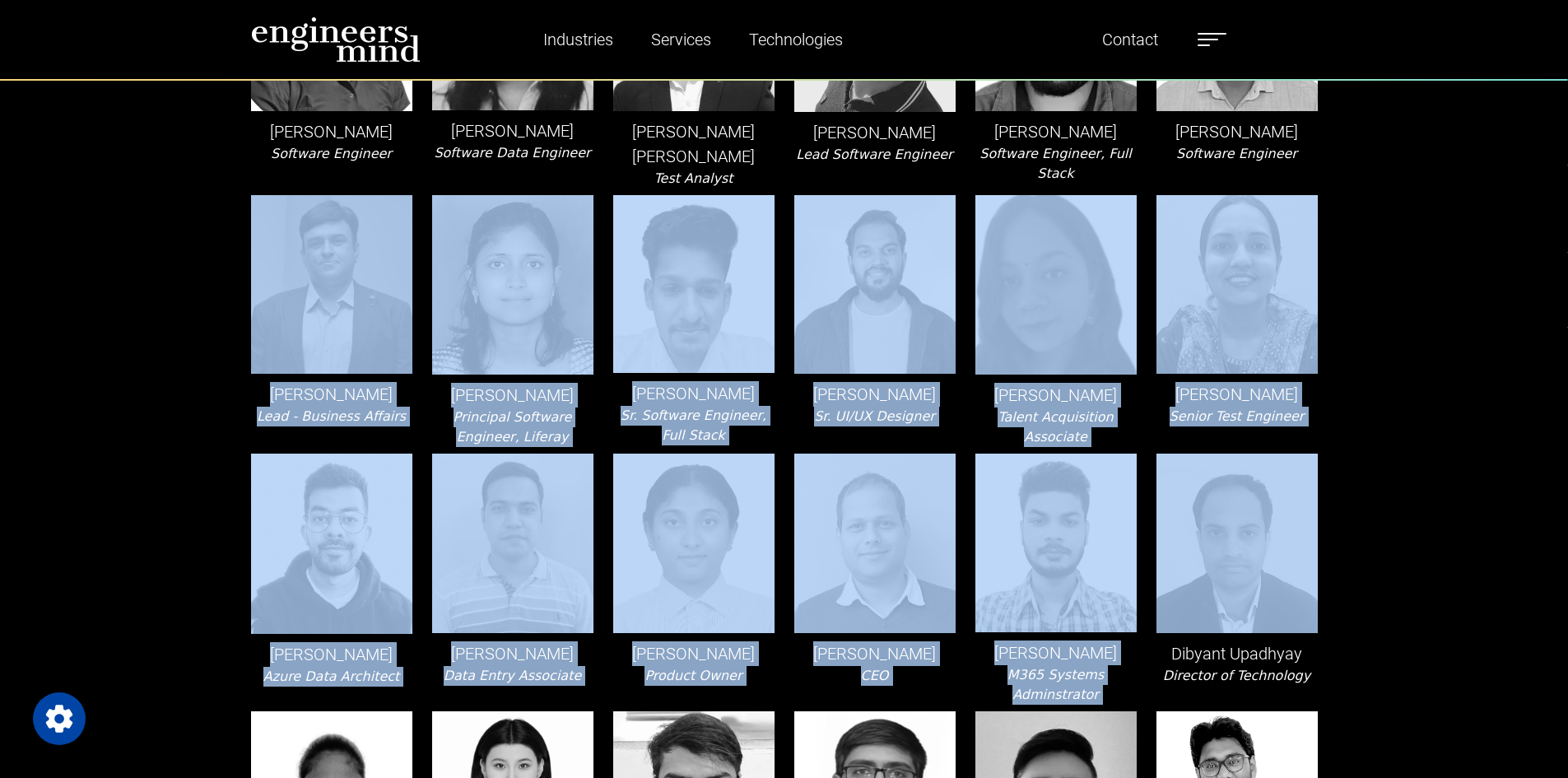
scroll to position [659, 0]
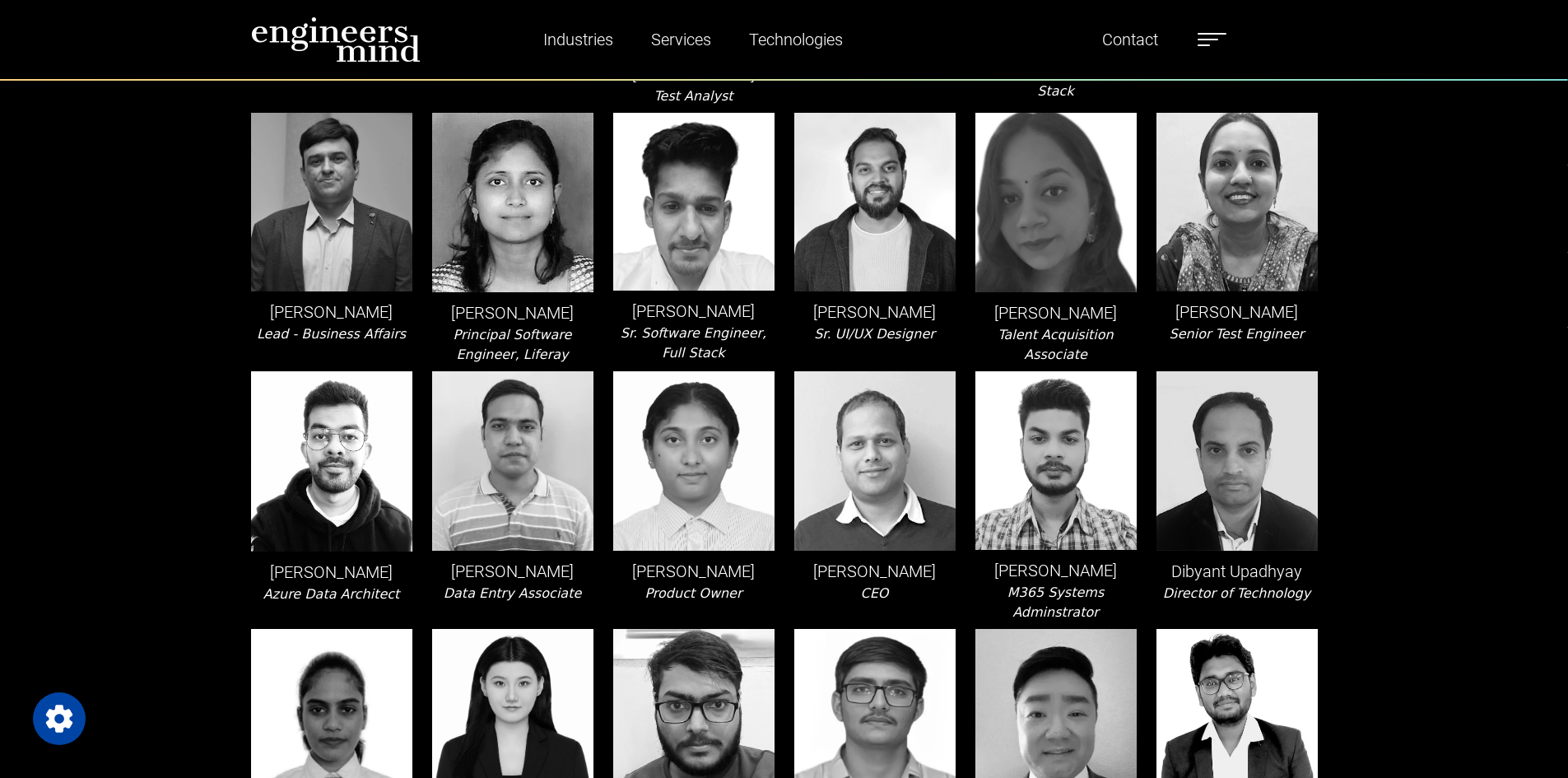
click at [1324, 589] on div "[PERSON_NAME] Director of Technology" at bounding box center [1237, 496] width 181 height 251
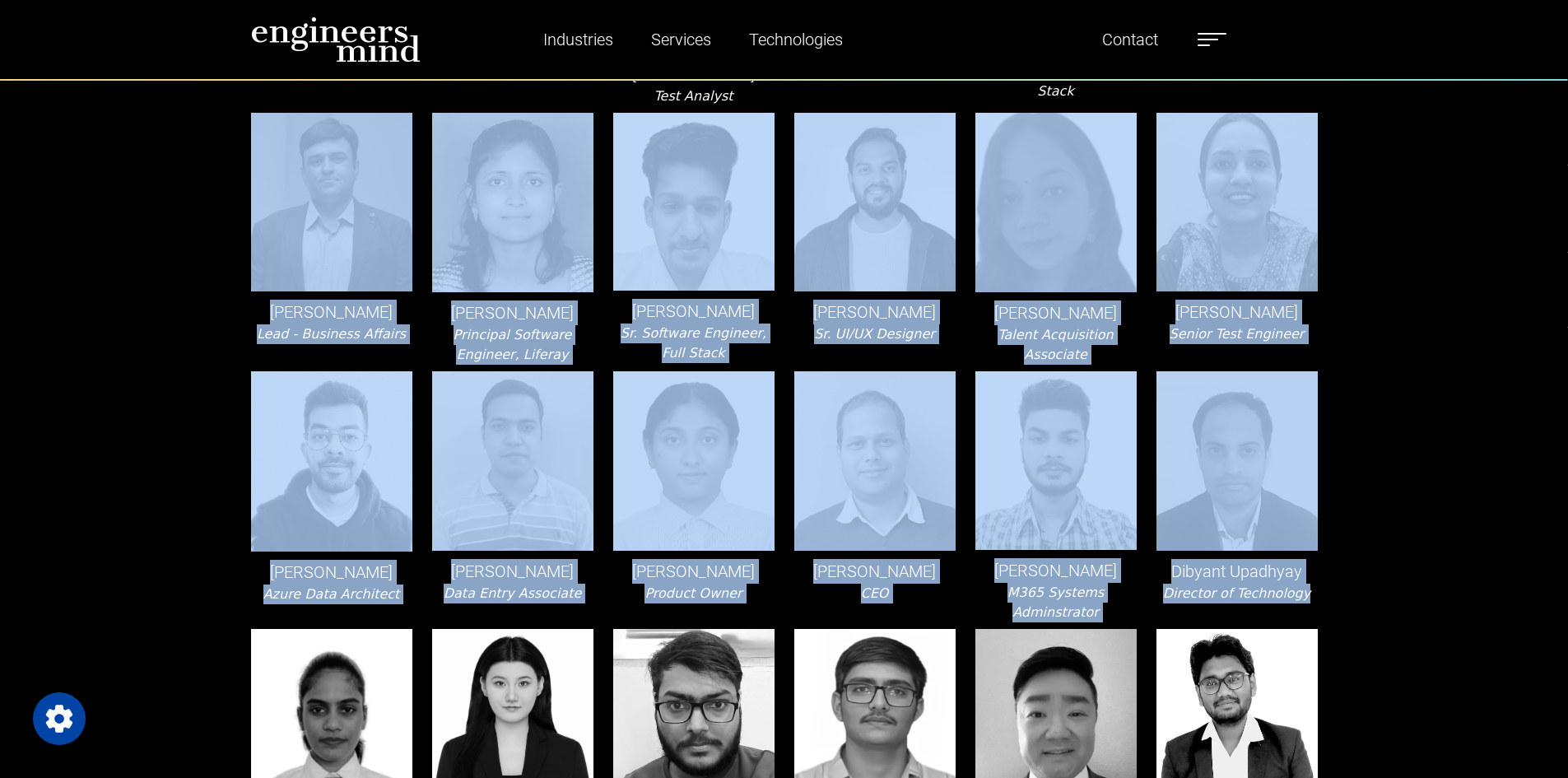
drag, startPoint x: 1325, startPoint y: 587, endPoint x: 222, endPoint y: 240, distance: 1156.3
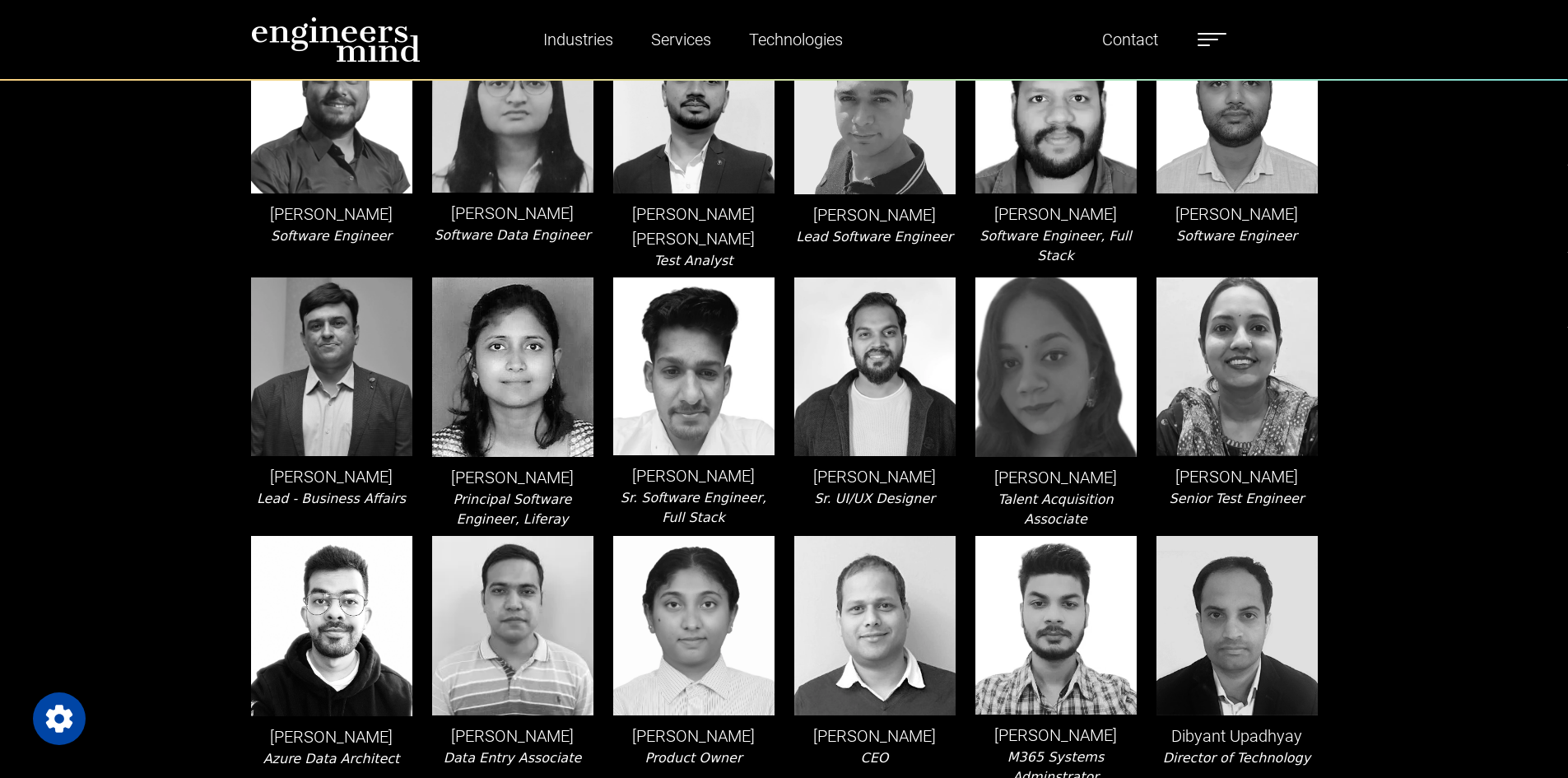
scroll to position [741, 0]
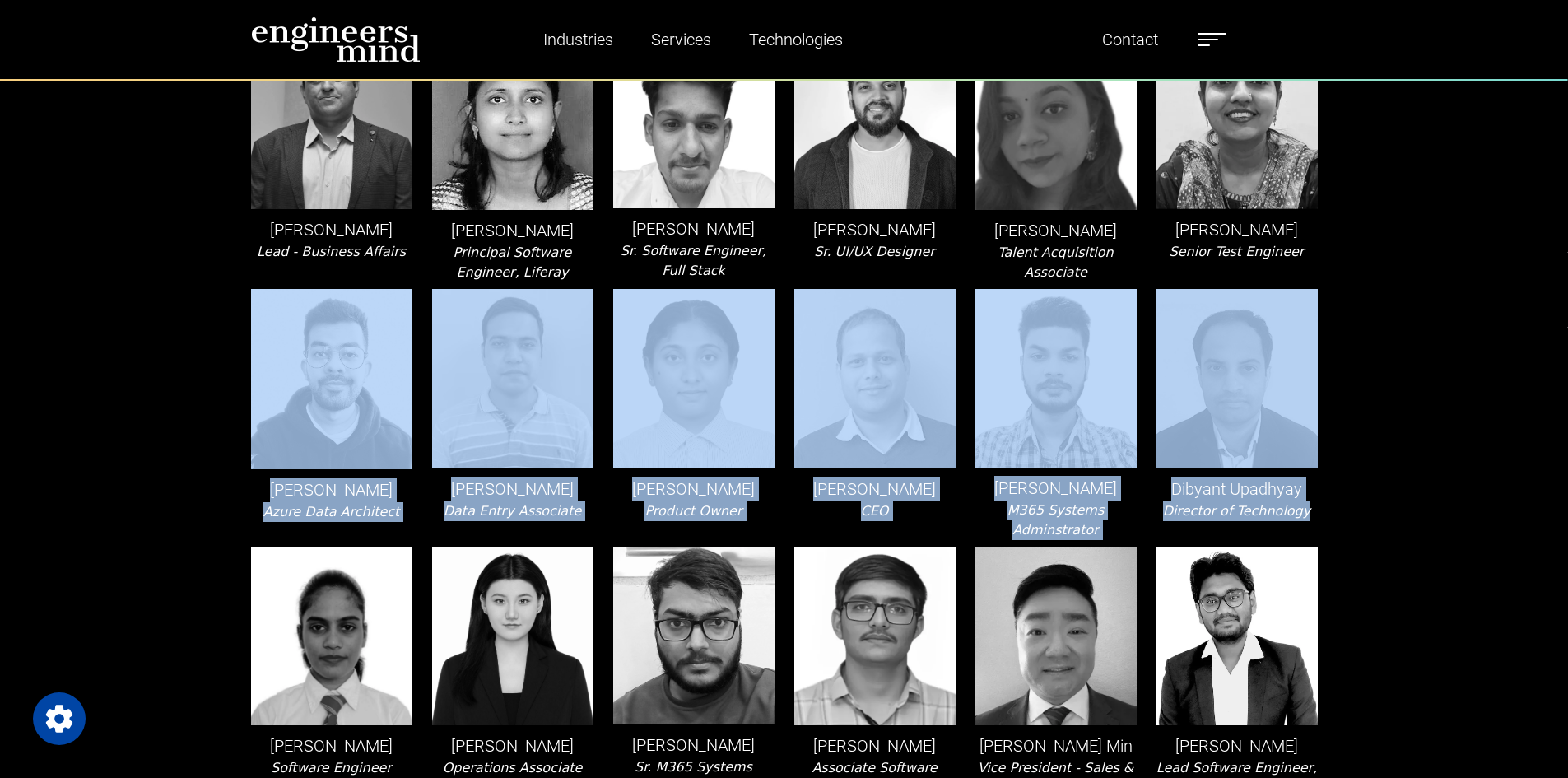
drag, startPoint x: 135, startPoint y: 389, endPoint x: 1326, endPoint y: 508, distance: 1196.9
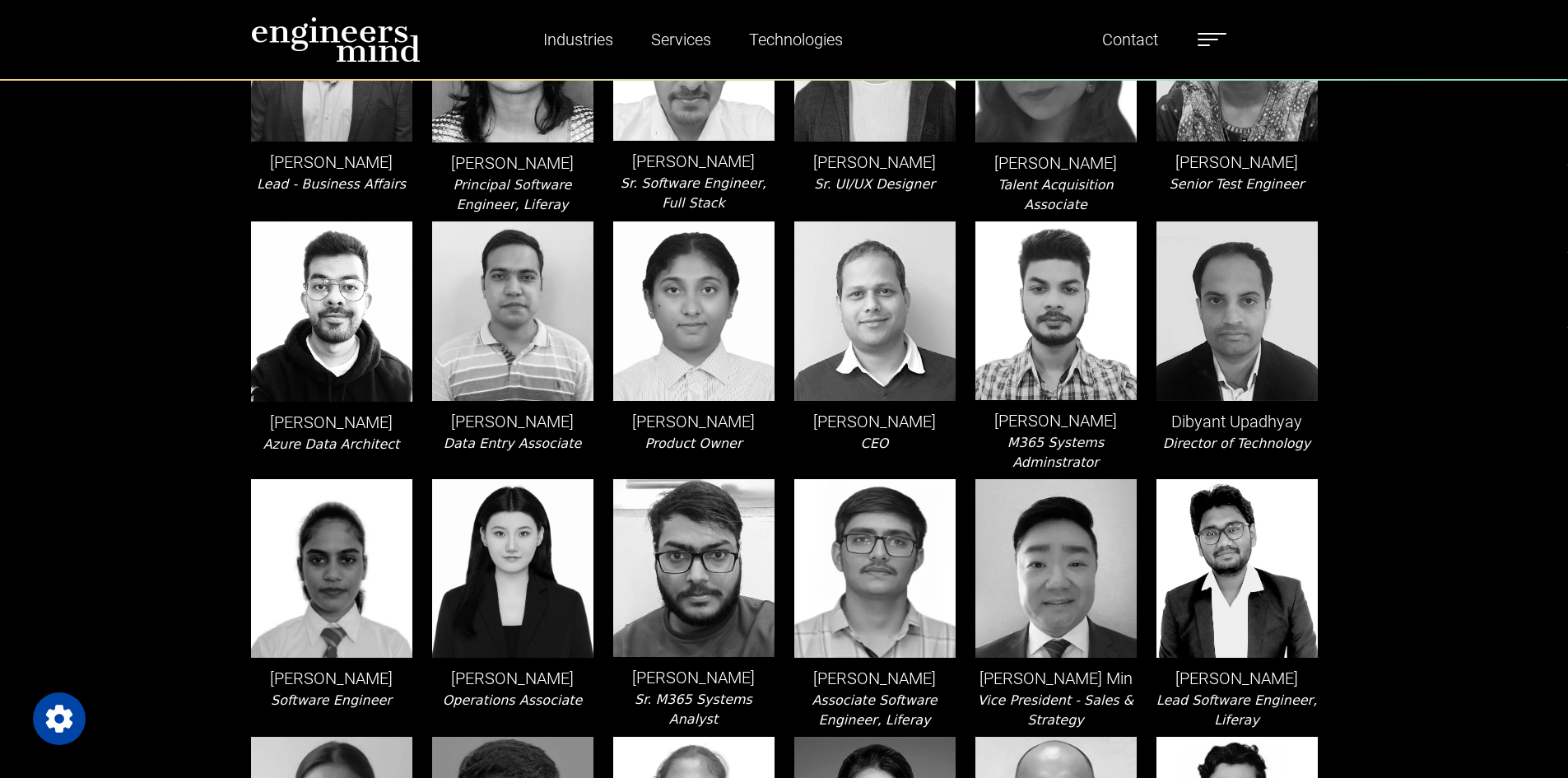
scroll to position [644, 0]
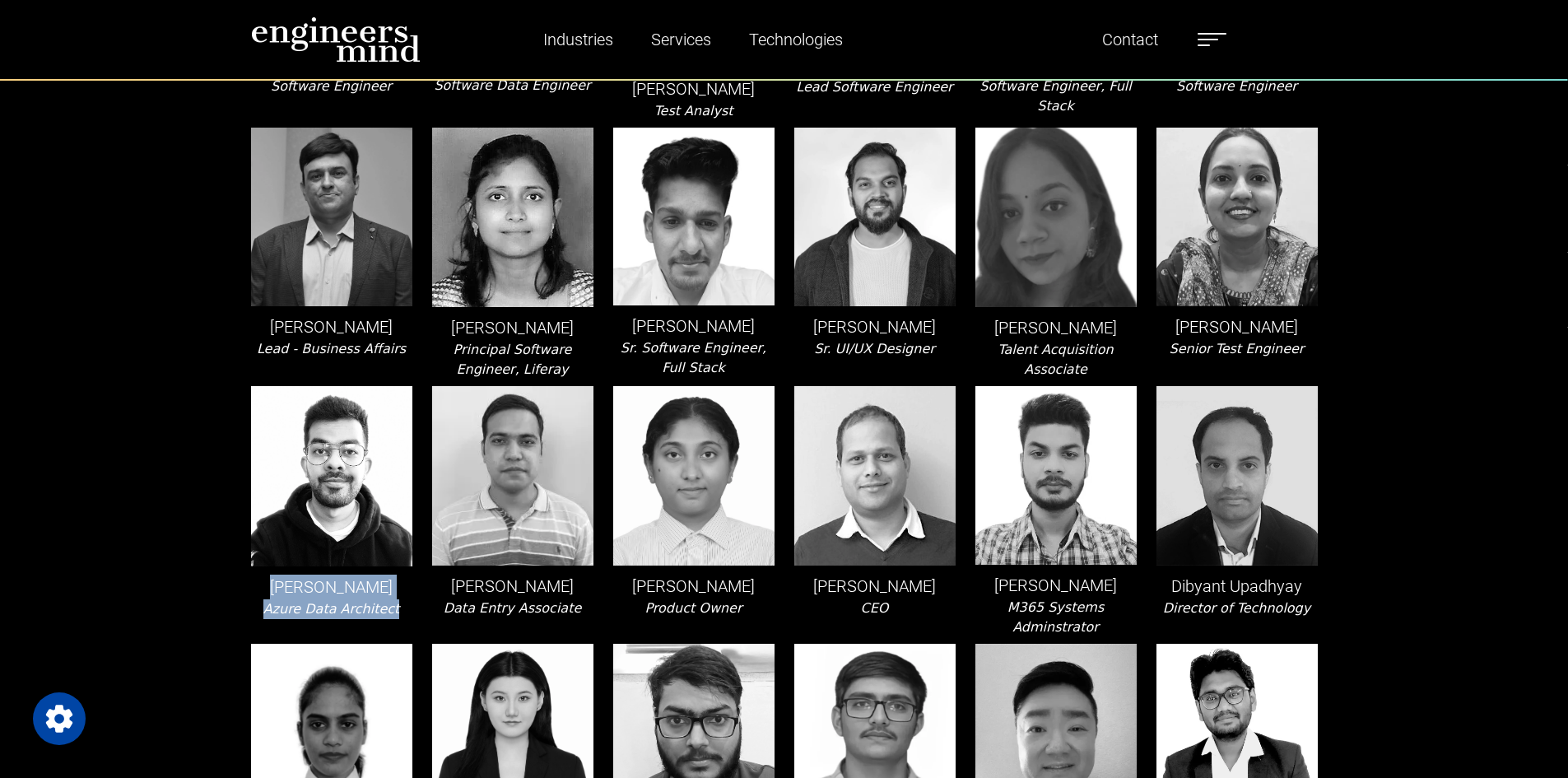
drag, startPoint x: 265, startPoint y: 580, endPoint x: 394, endPoint y: 613, distance: 133.2
click at [394, 613] on div "[PERSON_NAME] Azure Data Architect" at bounding box center [331, 511] width 181 height 251
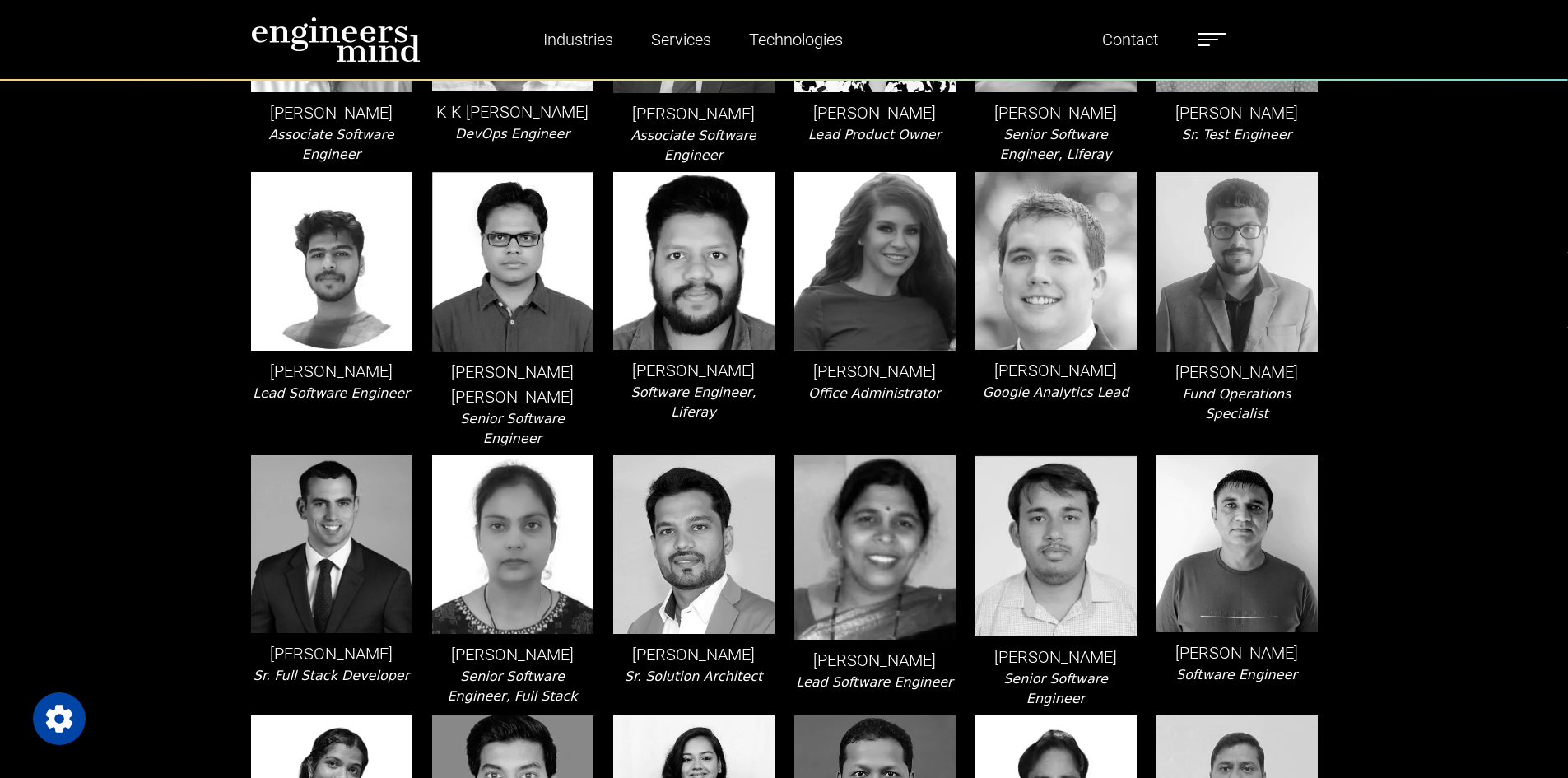
scroll to position [1797, 0]
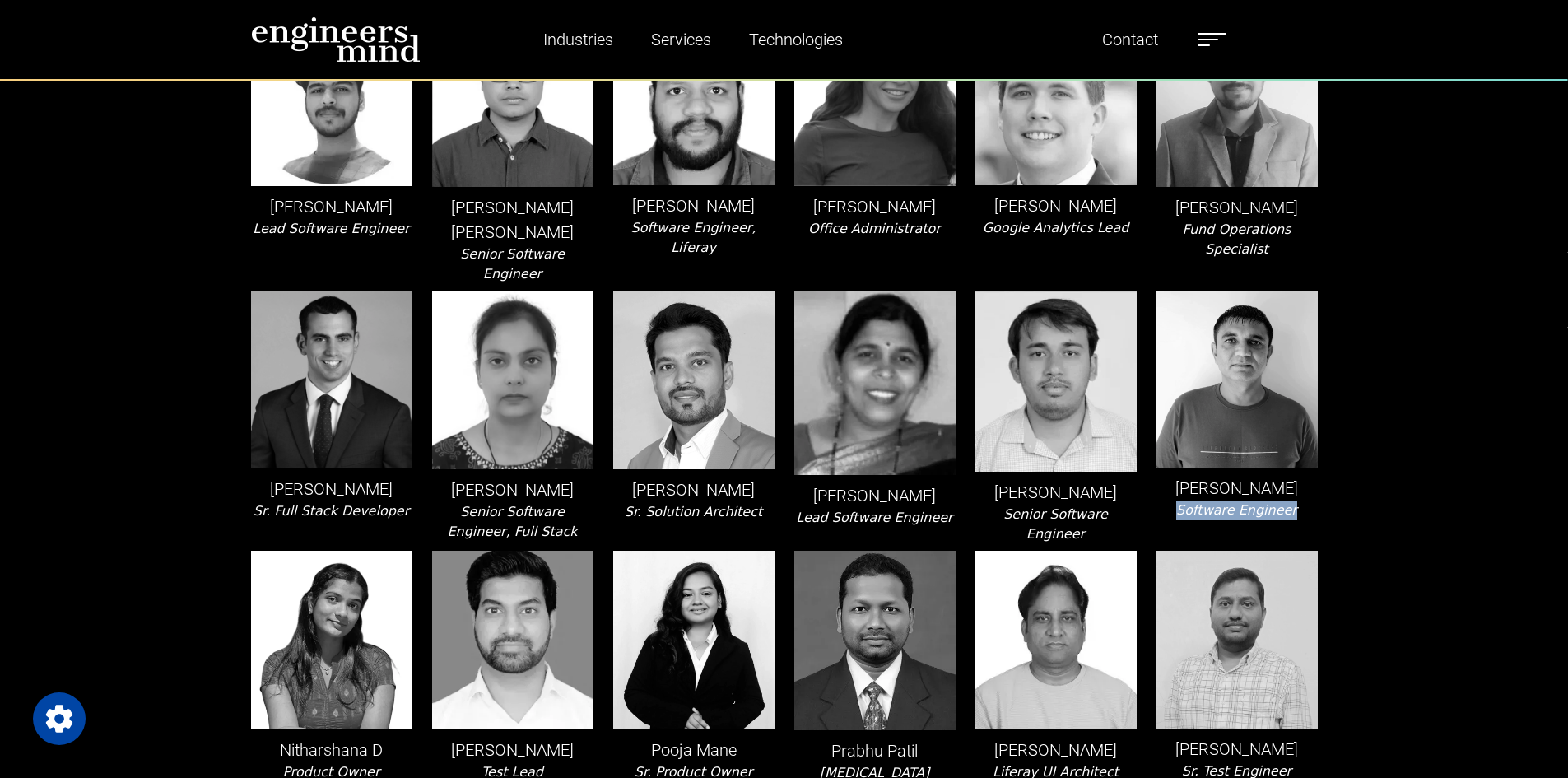
drag, startPoint x: 1183, startPoint y: 471, endPoint x: 1302, endPoint y: 470, distance: 119.0
click at [1302, 470] on div "[PERSON_NAME] Software Engineer" at bounding box center [1237, 418] width 181 height 254
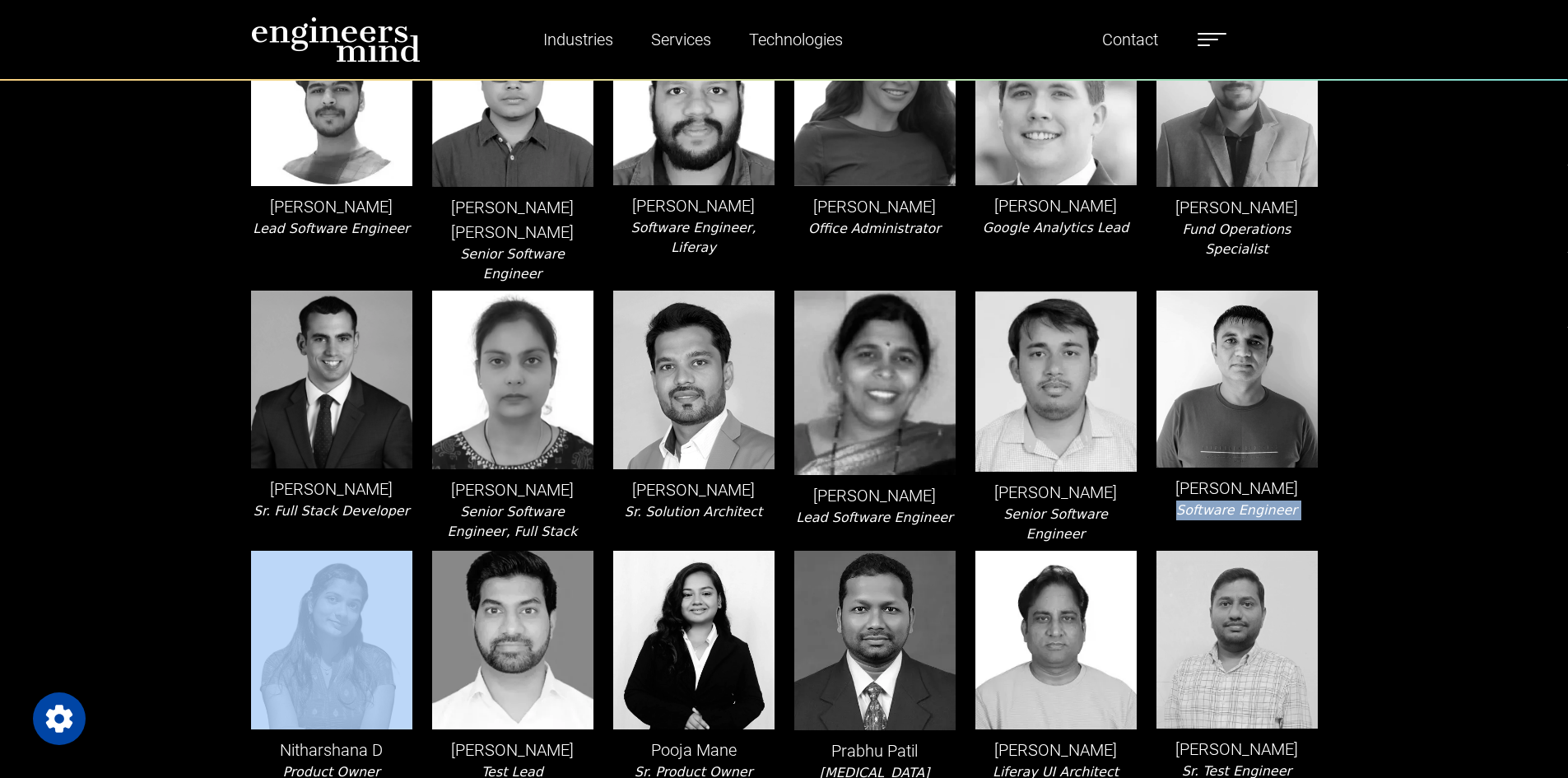
drag, startPoint x: 1303, startPoint y: 470, endPoint x: 1180, endPoint y: 475, distance: 123.1
click at [1180, 475] on div "[PERSON_NAME] Software Engineer" at bounding box center [1237, 418] width 181 height 254
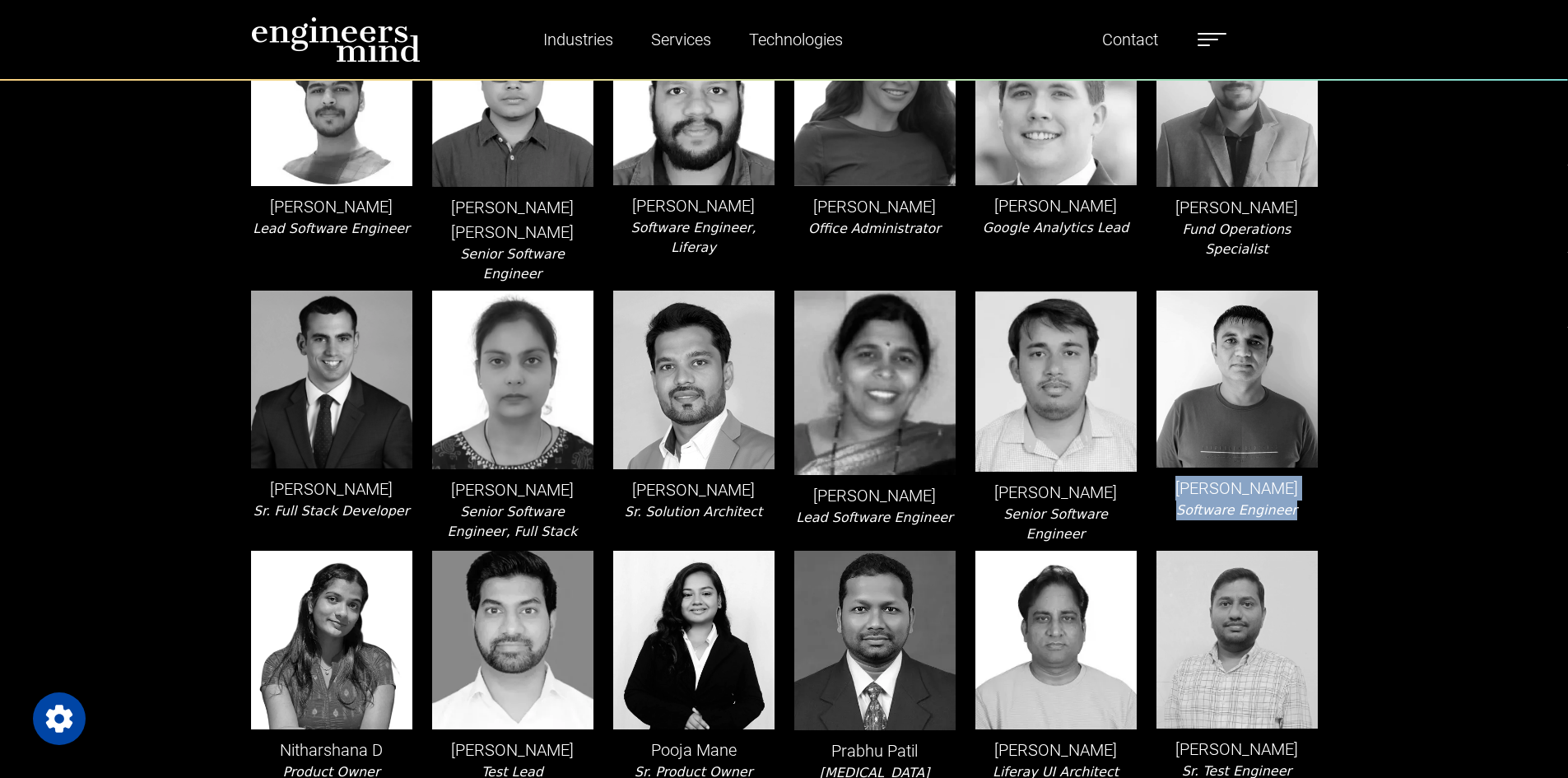
drag, startPoint x: 1179, startPoint y: 451, endPoint x: 1337, endPoint y: 483, distance: 161.2
click at [1337, 483] on div "Team [PERSON_NAME] Lead Software Engineer, Liferay [PERSON_NAME] Product Owner …" at bounding box center [784, 489] width 1568 height 4413
click at [1311, 479] on div "[PERSON_NAME] Software Engineer" at bounding box center [1237, 418] width 181 height 254
drag, startPoint x: 1308, startPoint y: 479, endPoint x: 1146, endPoint y: 446, distance: 165.3
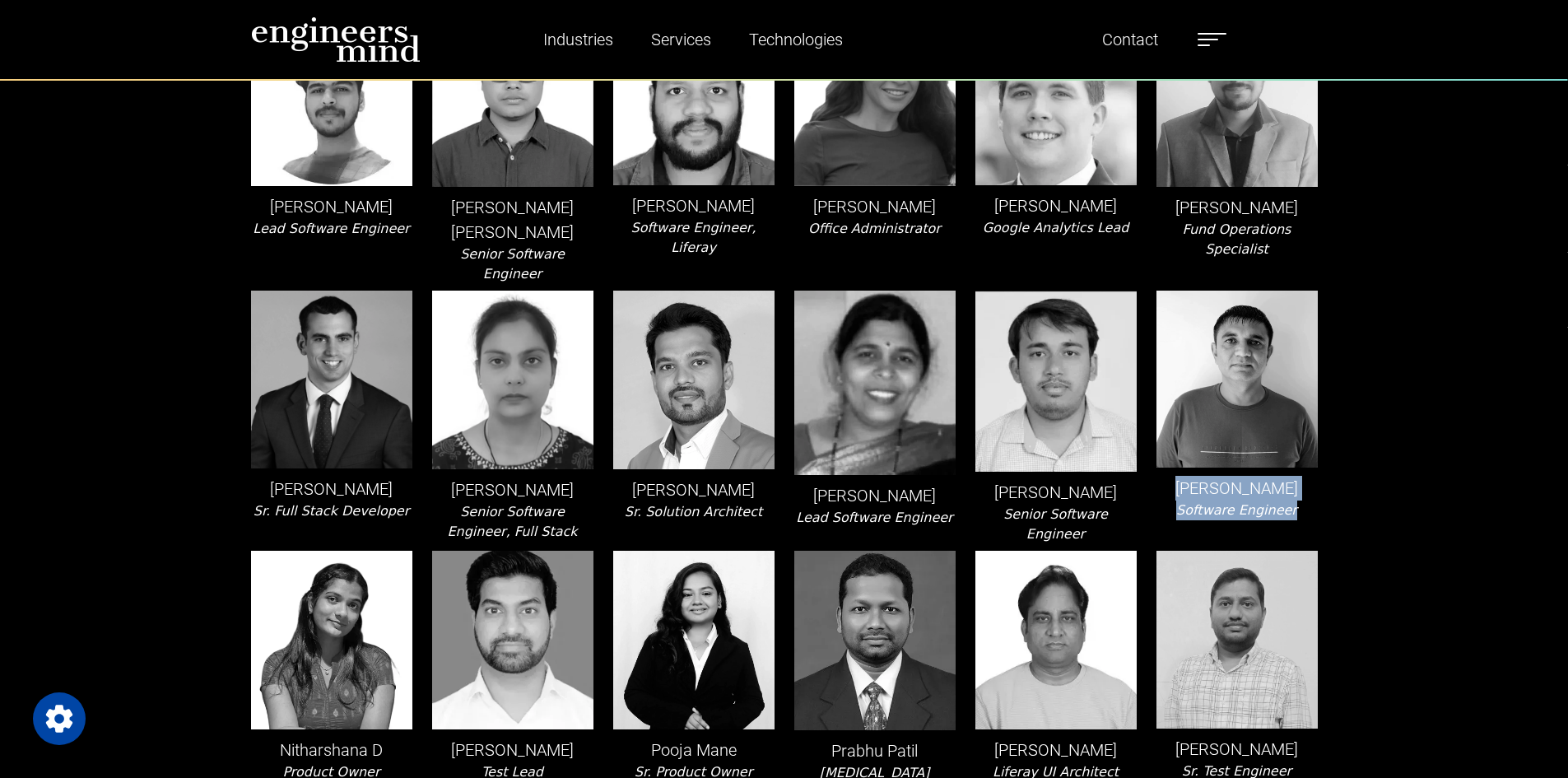
click at [1146, 446] on div "[PERSON_NAME] Software Engineer" at bounding box center [1237, 418] width 181 height 254
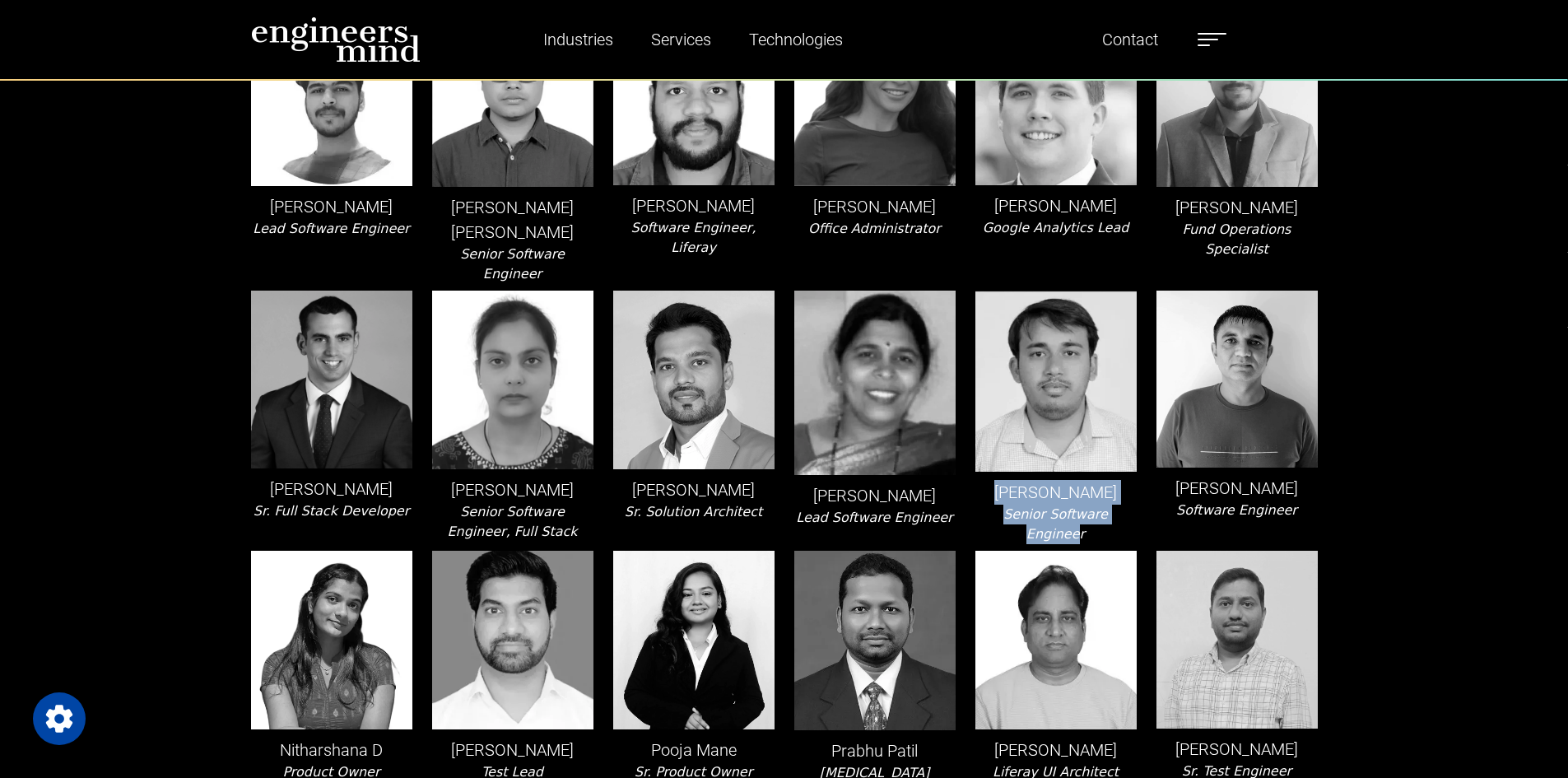
drag, startPoint x: 1122, startPoint y: 471, endPoint x: 989, endPoint y: 448, distance: 135.0
click at [989, 448] on div "[PERSON_NAME] Senior Software Engineer" at bounding box center [1056, 418] width 181 height 254
click at [989, 480] on p "[PERSON_NAME]" at bounding box center [1056, 493] width 161 height 25
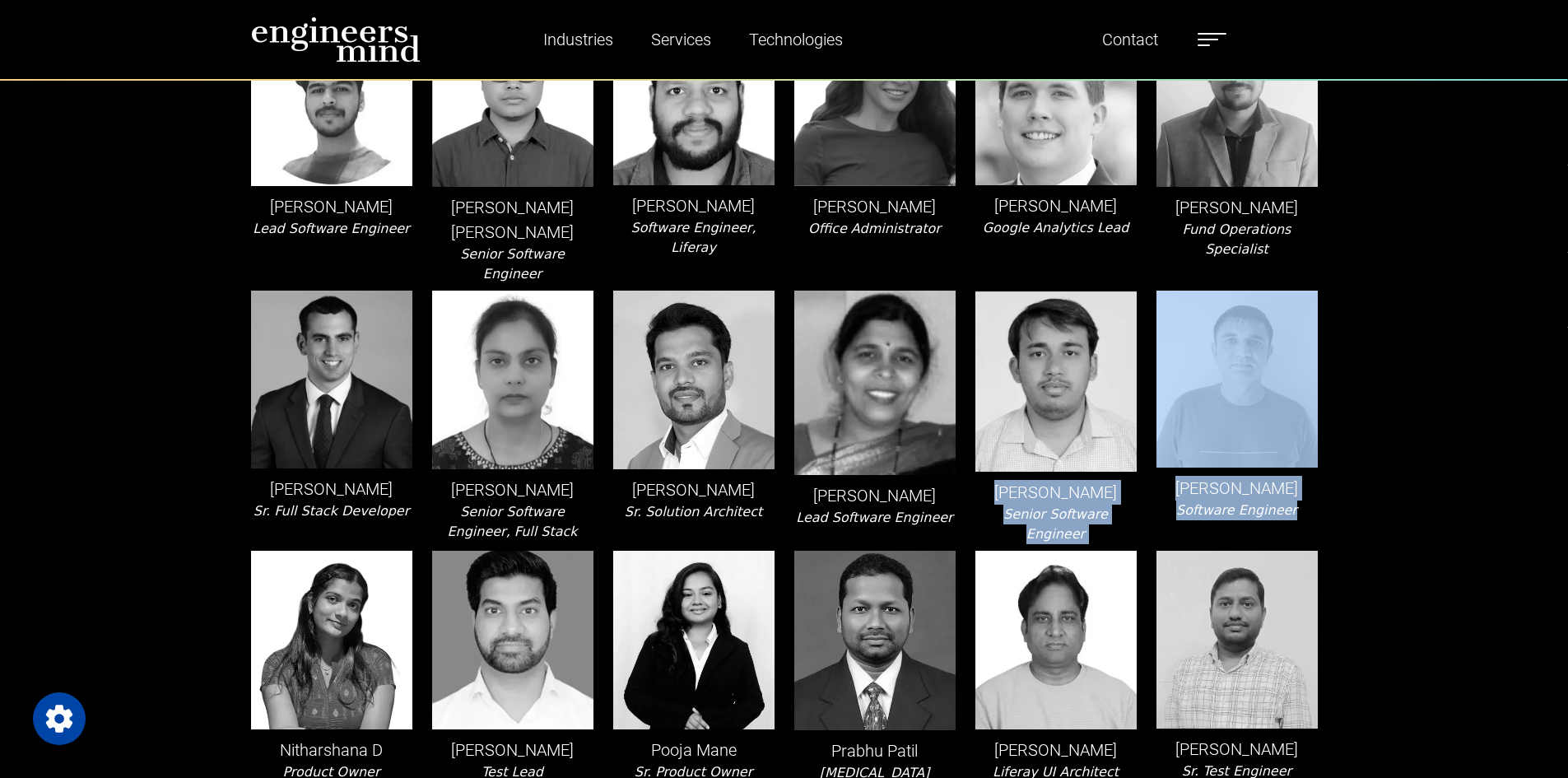
drag, startPoint x: 989, startPoint y: 448, endPoint x: 1303, endPoint y: 471, distance: 314.8
click at [1303, 471] on div "[PERSON_NAME] Lead Software Engineer, Liferay [PERSON_NAME] Product Owner [PERS…" at bounding box center [784, 556] width 1087 height 4202
click at [1303, 471] on div "[PERSON_NAME] Software Engineer" at bounding box center [1237, 418] width 181 height 254
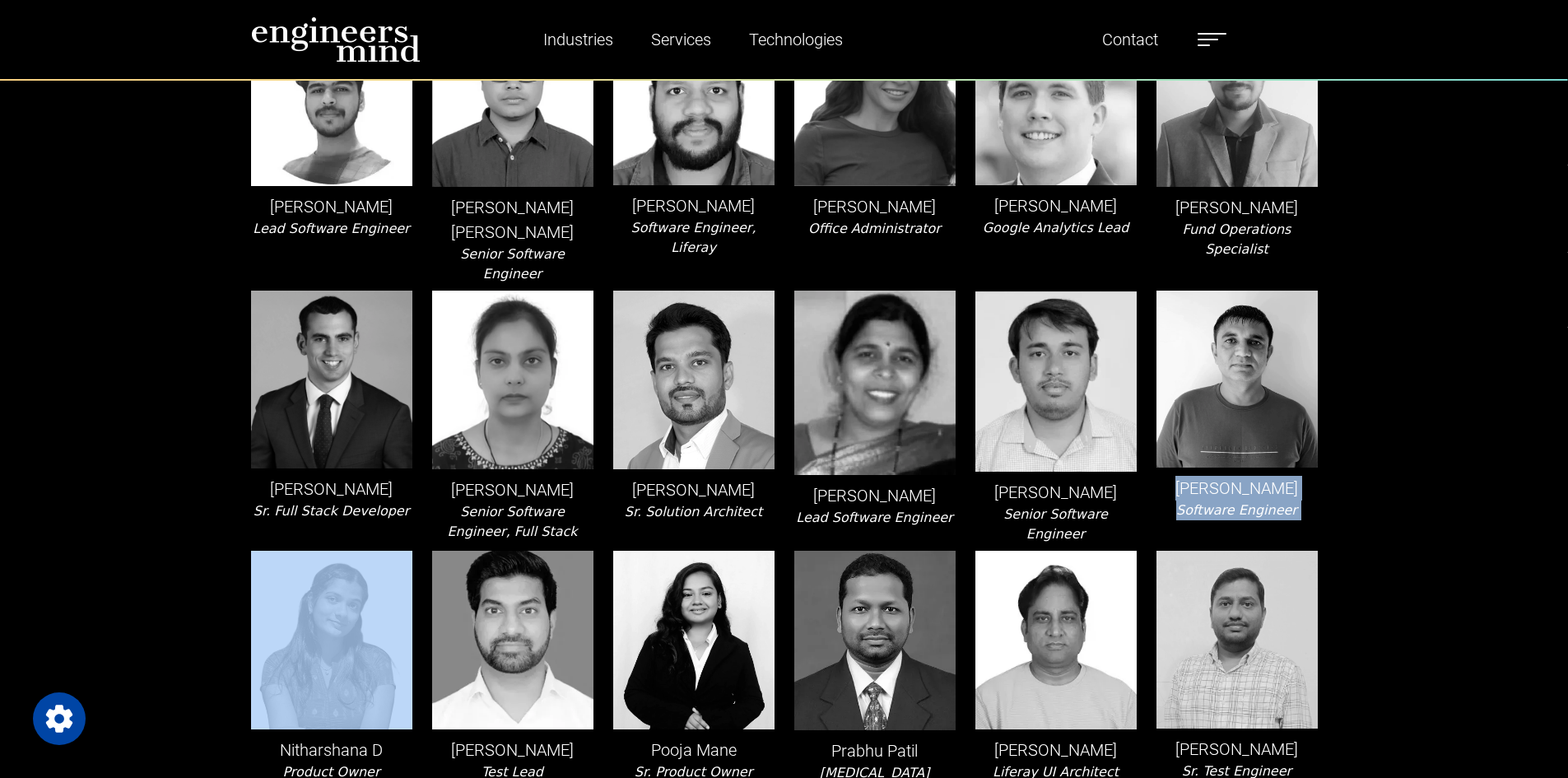
drag, startPoint x: 1301, startPoint y: 472, endPoint x: 1180, endPoint y: 457, distance: 121.9
click at [1180, 457] on div "[PERSON_NAME] Software Engineer" at bounding box center [1237, 418] width 181 height 254
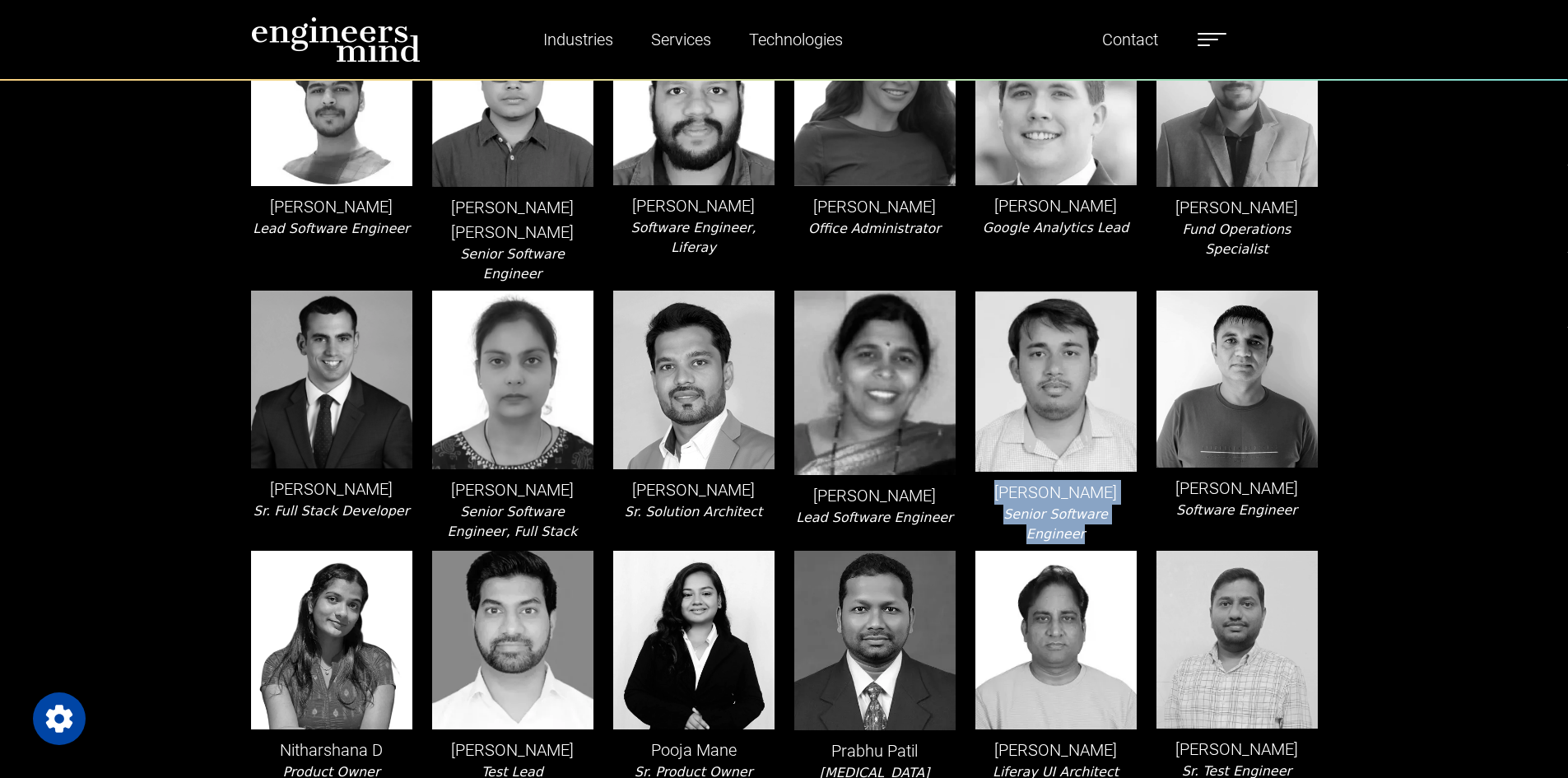
drag, startPoint x: 1128, startPoint y: 476, endPoint x: 1018, endPoint y: 458, distance: 111.5
click at [1018, 458] on div "[PERSON_NAME] Senior Software Engineer" at bounding box center [1056, 418] width 181 height 254
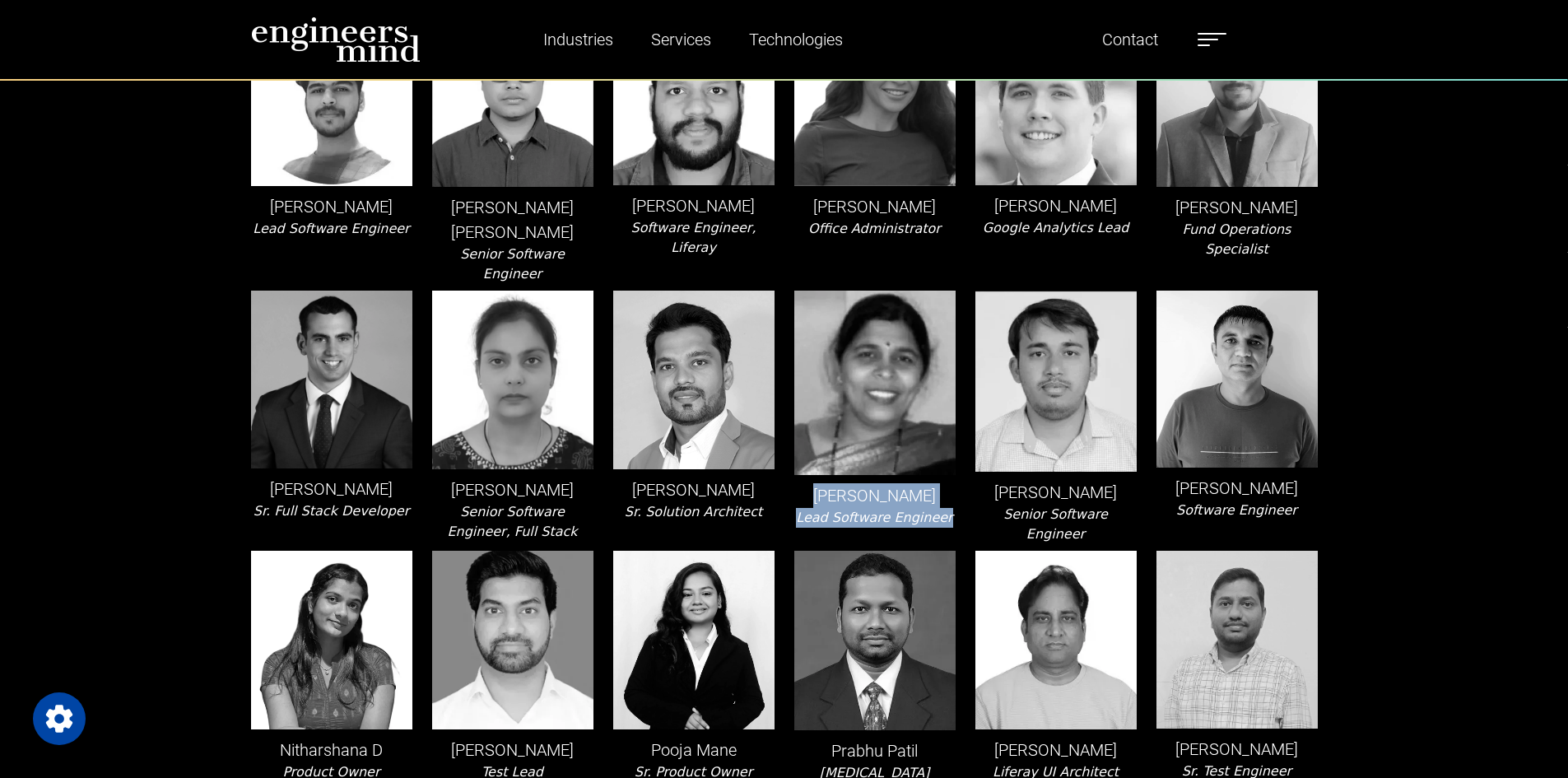
drag, startPoint x: 947, startPoint y: 480, endPoint x: 798, endPoint y: 456, distance: 150.9
click at [798, 456] on div "[PERSON_NAME] Lead Software Engineer" at bounding box center [875, 418] width 181 height 254
click at [880, 469] on div "[PERSON_NAME] Lead Software Engineer" at bounding box center [875, 418] width 181 height 254
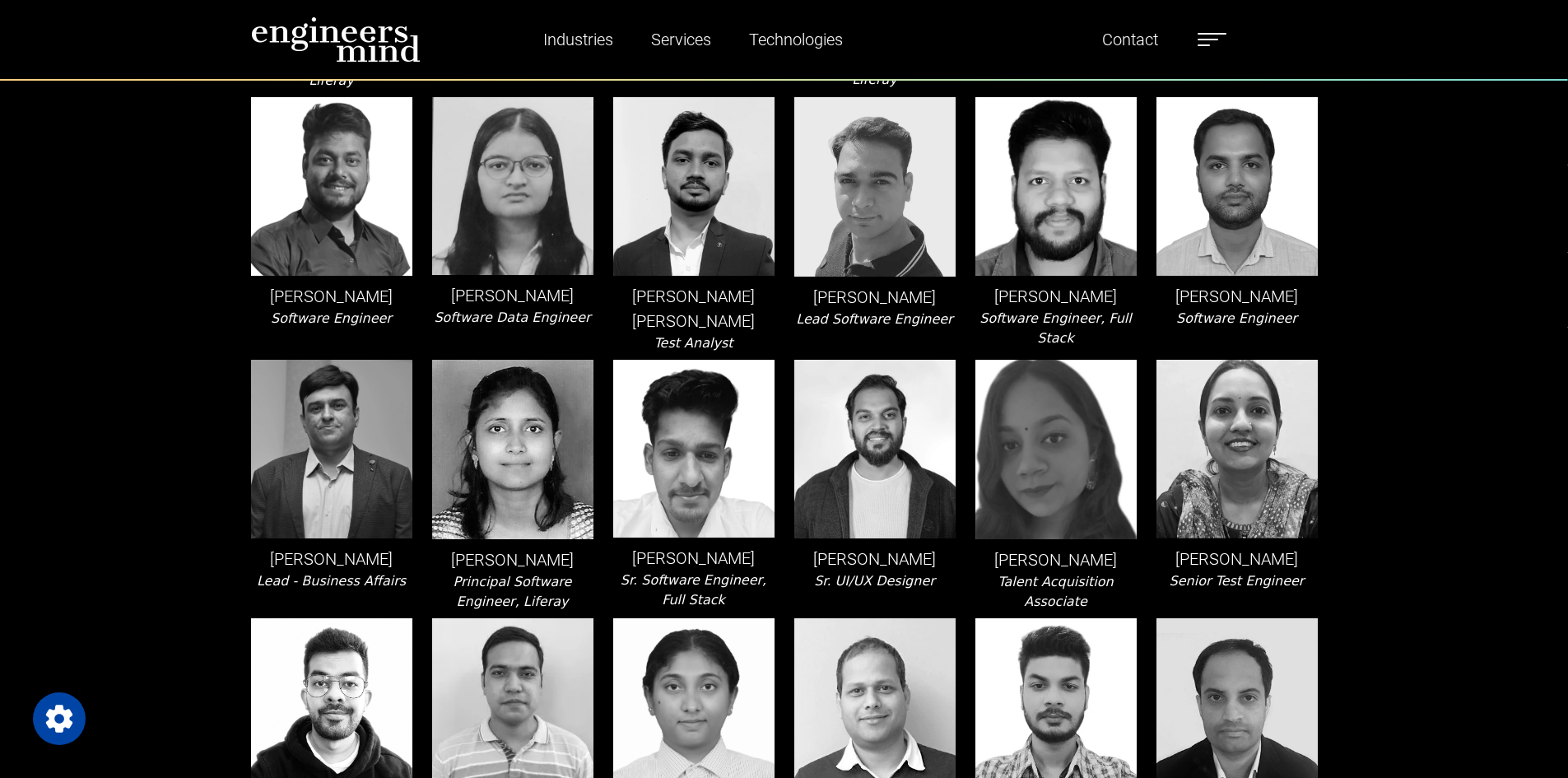
scroll to position [0, 0]
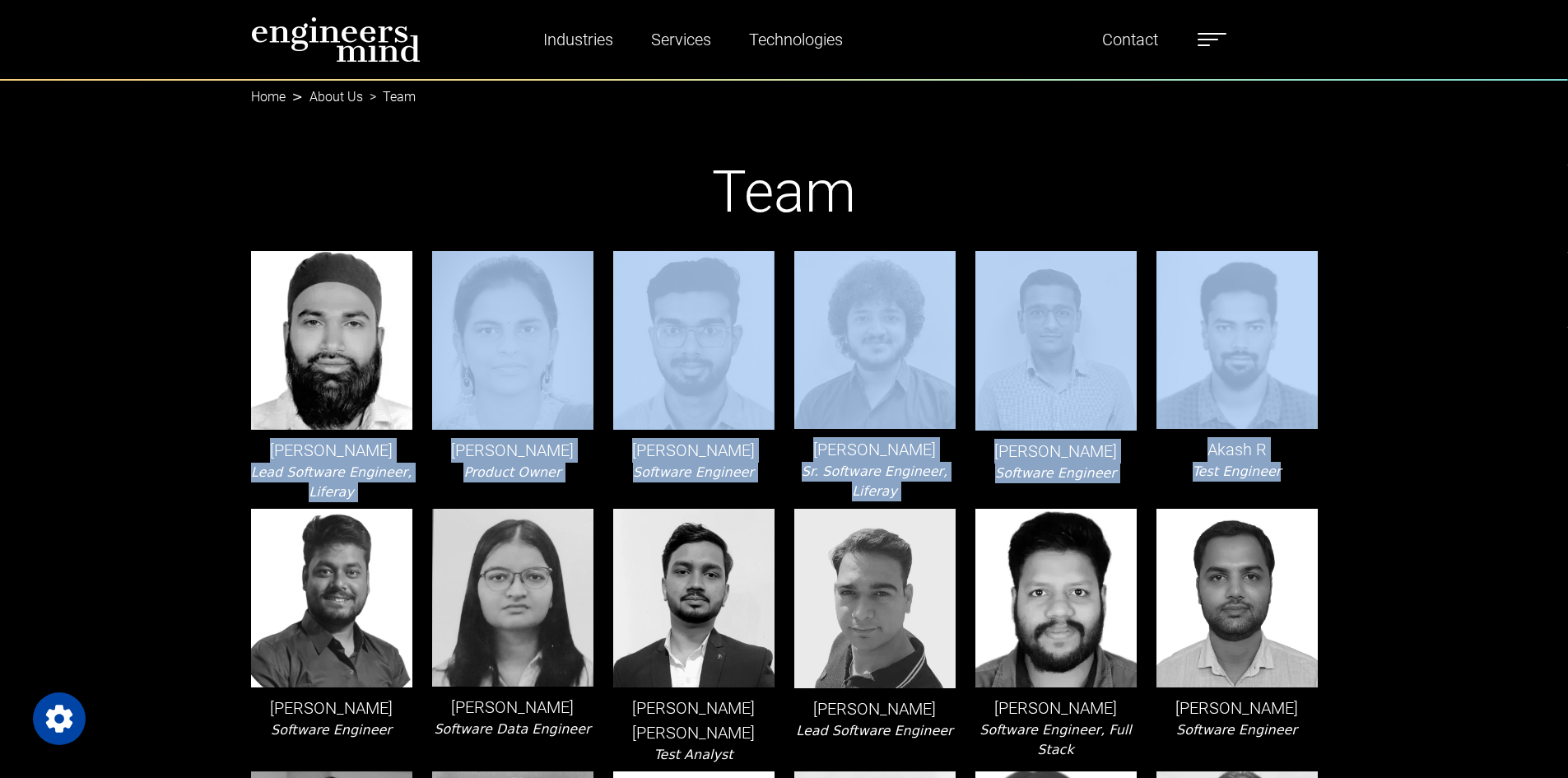
drag, startPoint x: 1290, startPoint y: 480, endPoint x: 284, endPoint y: 445, distance: 1006.6
click at [284, 445] on p "[PERSON_NAME]" at bounding box center [331, 451] width 161 height 25
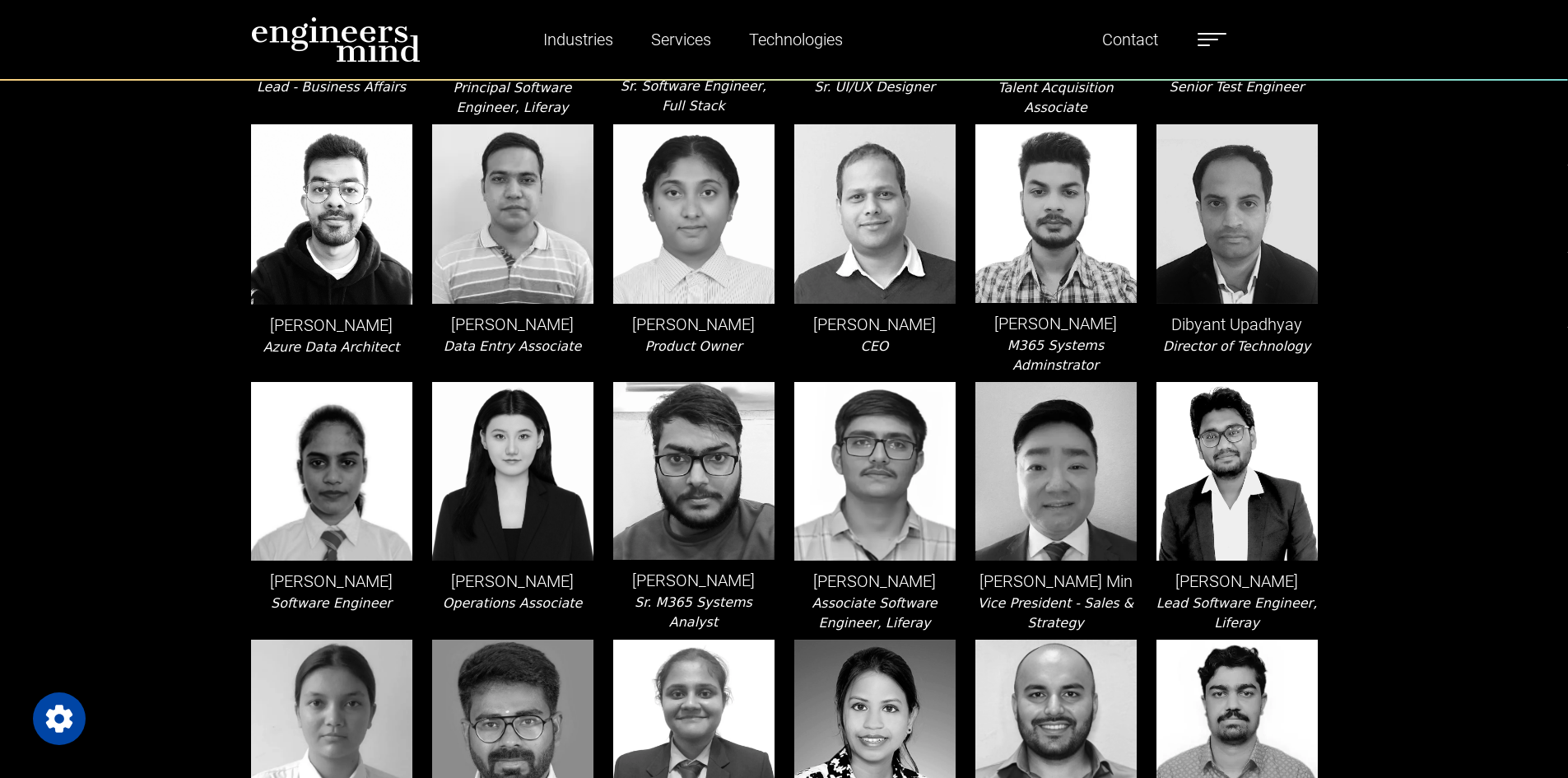
scroll to position [988, 0]
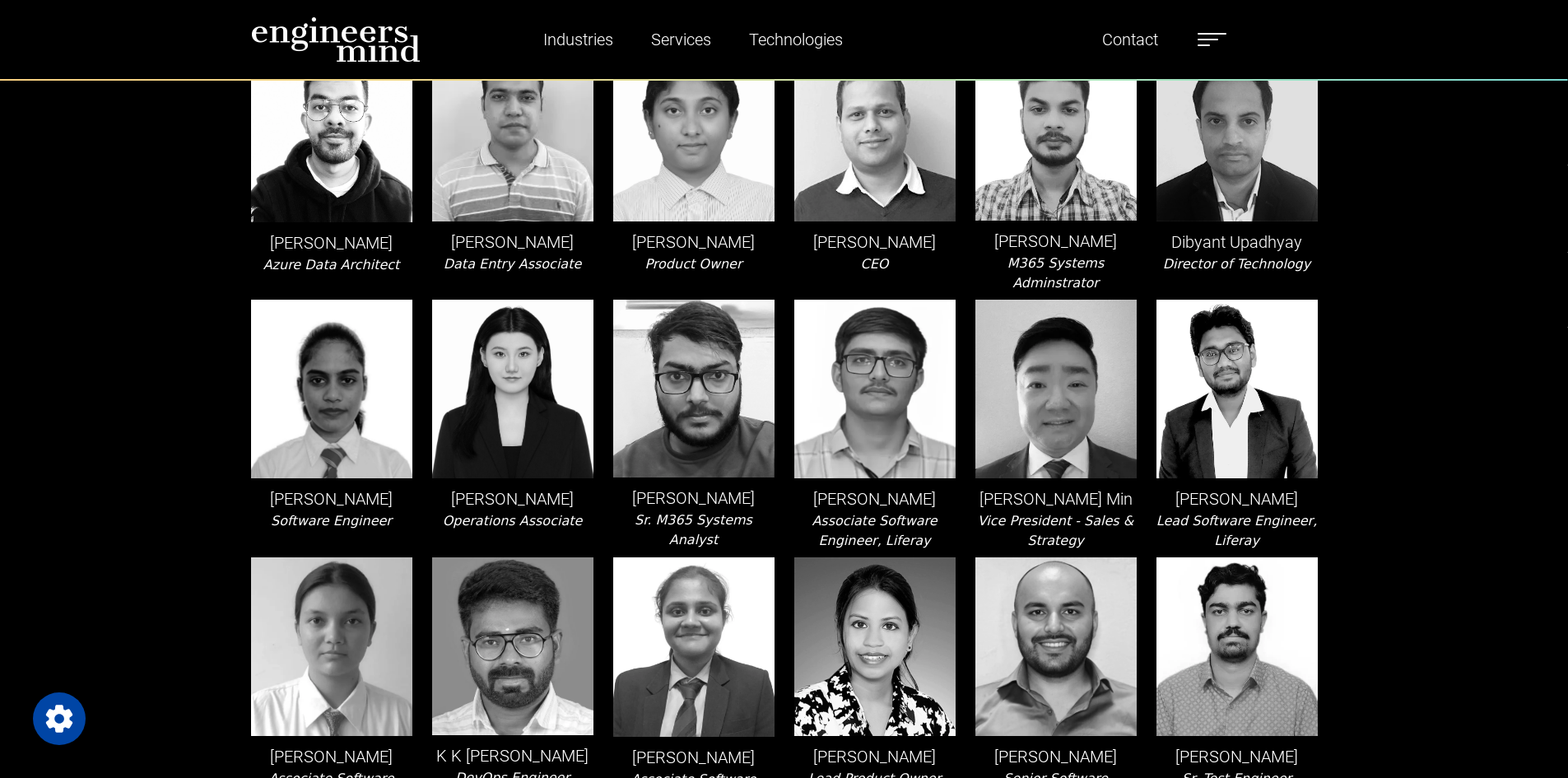
click at [1320, 250] on div "[PERSON_NAME] Director of Technology" at bounding box center [1237, 167] width 181 height 251
click at [1044, 235] on p "[PERSON_NAME]" at bounding box center [1056, 241] width 161 height 25
click at [1062, 236] on p "[PERSON_NAME]" at bounding box center [1056, 241] width 161 height 25
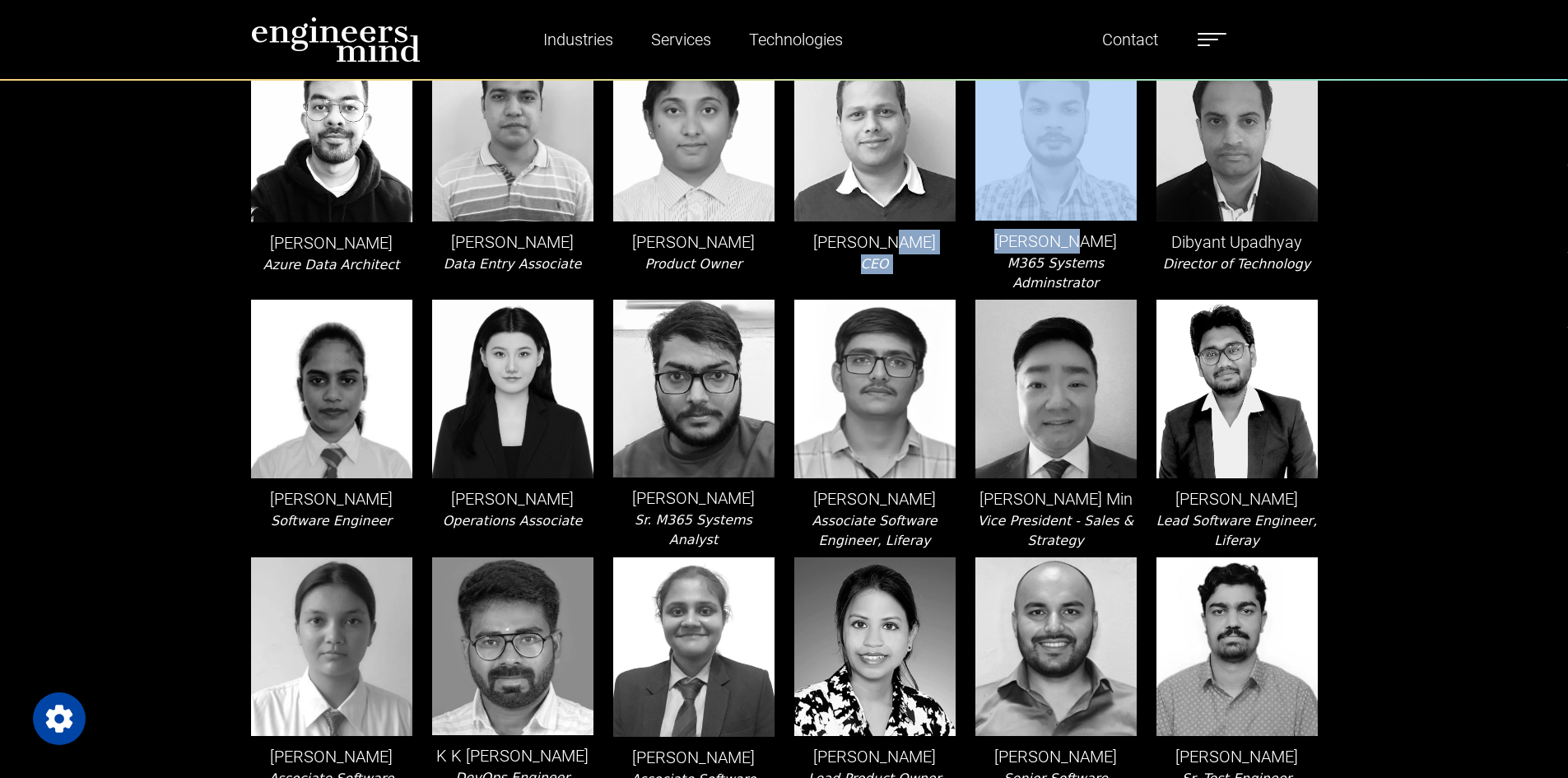
drag, startPoint x: 1082, startPoint y: 235, endPoint x: 938, endPoint y: 246, distance: 144.4
click at [1020, 229] on p "[PERSON_NAME]" at bounding box center [1056, 241] width 161 height 25
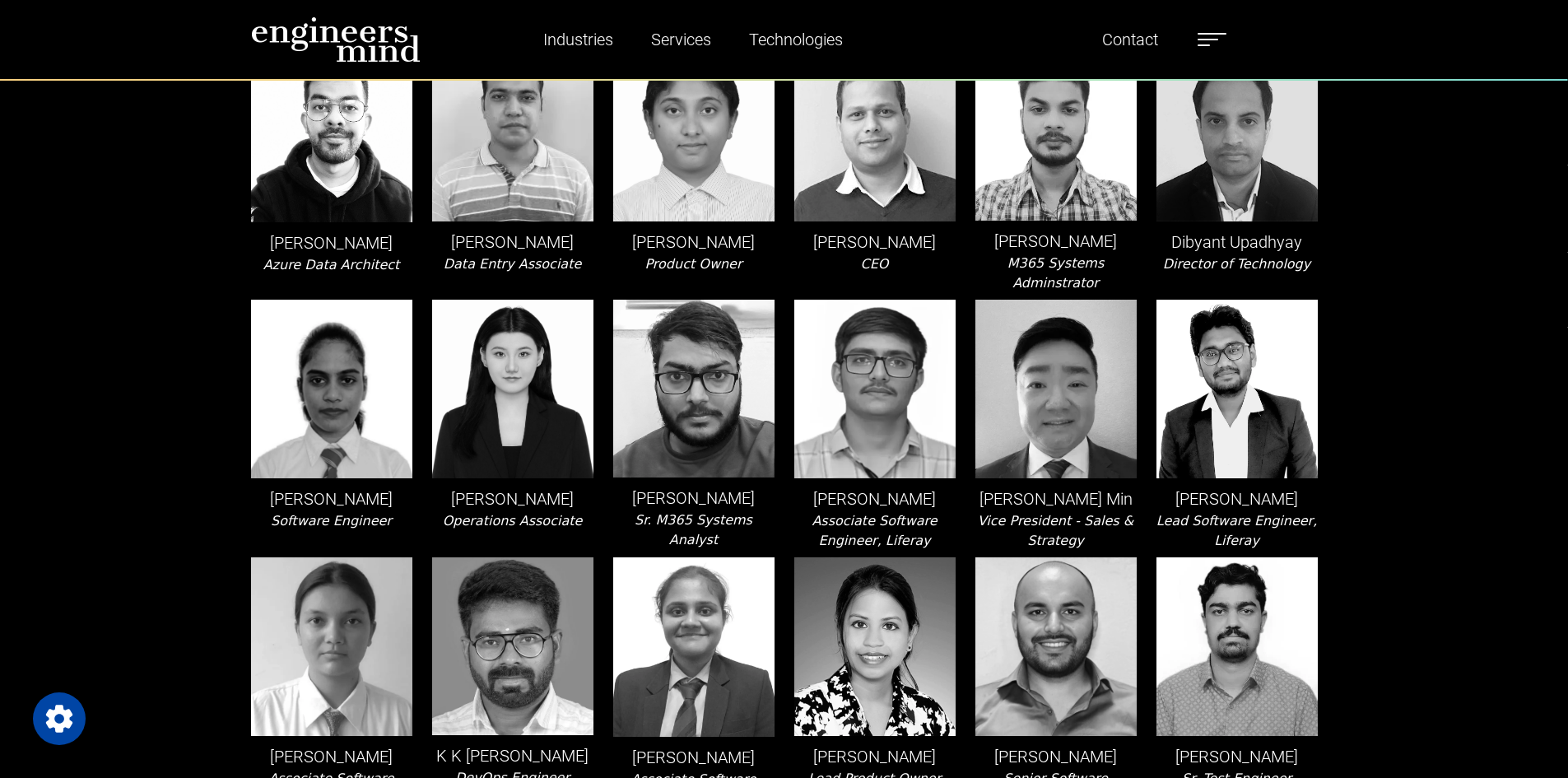
scroll to position [1071, 0]
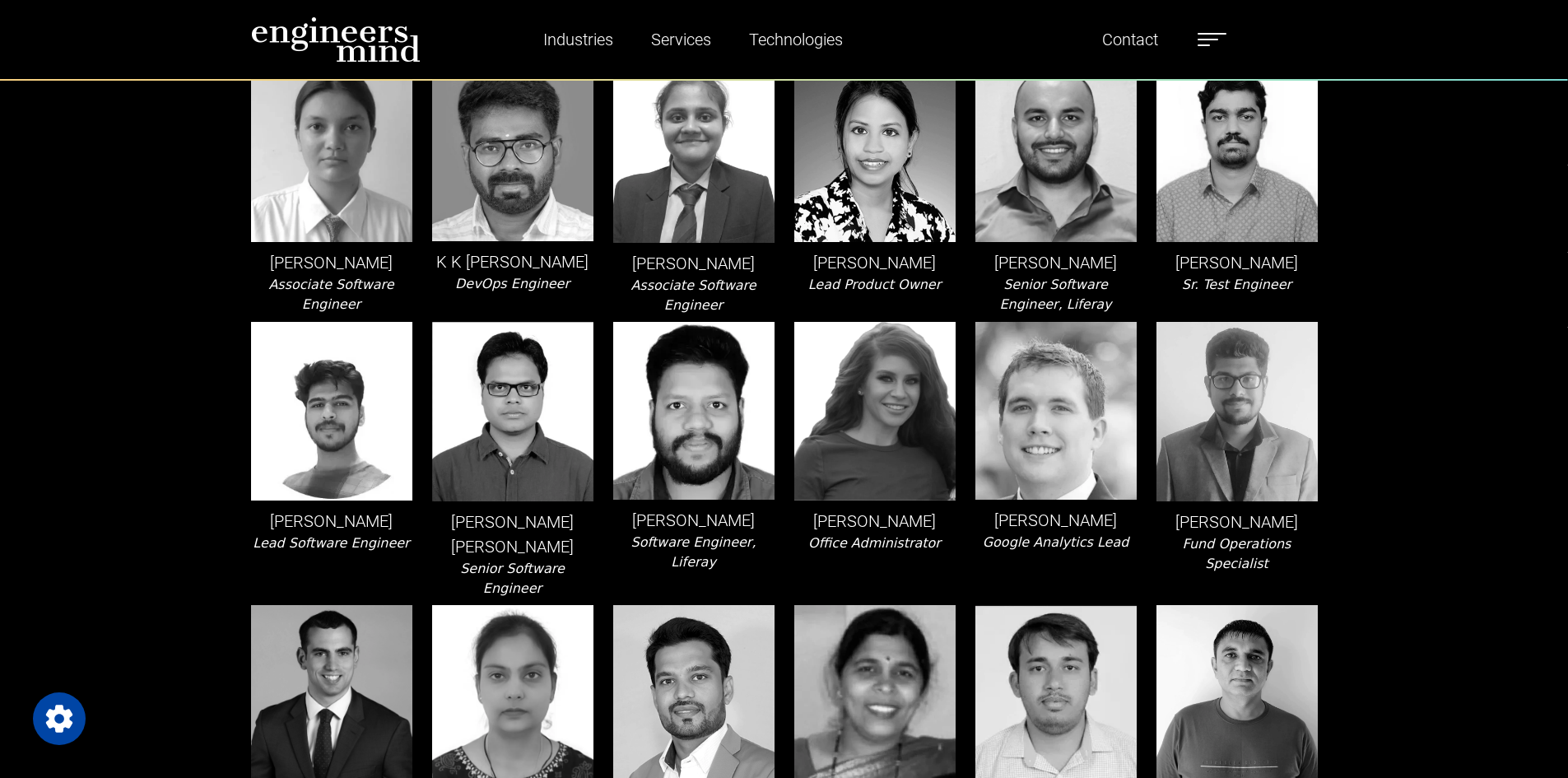
scroll to position [1317, 0]
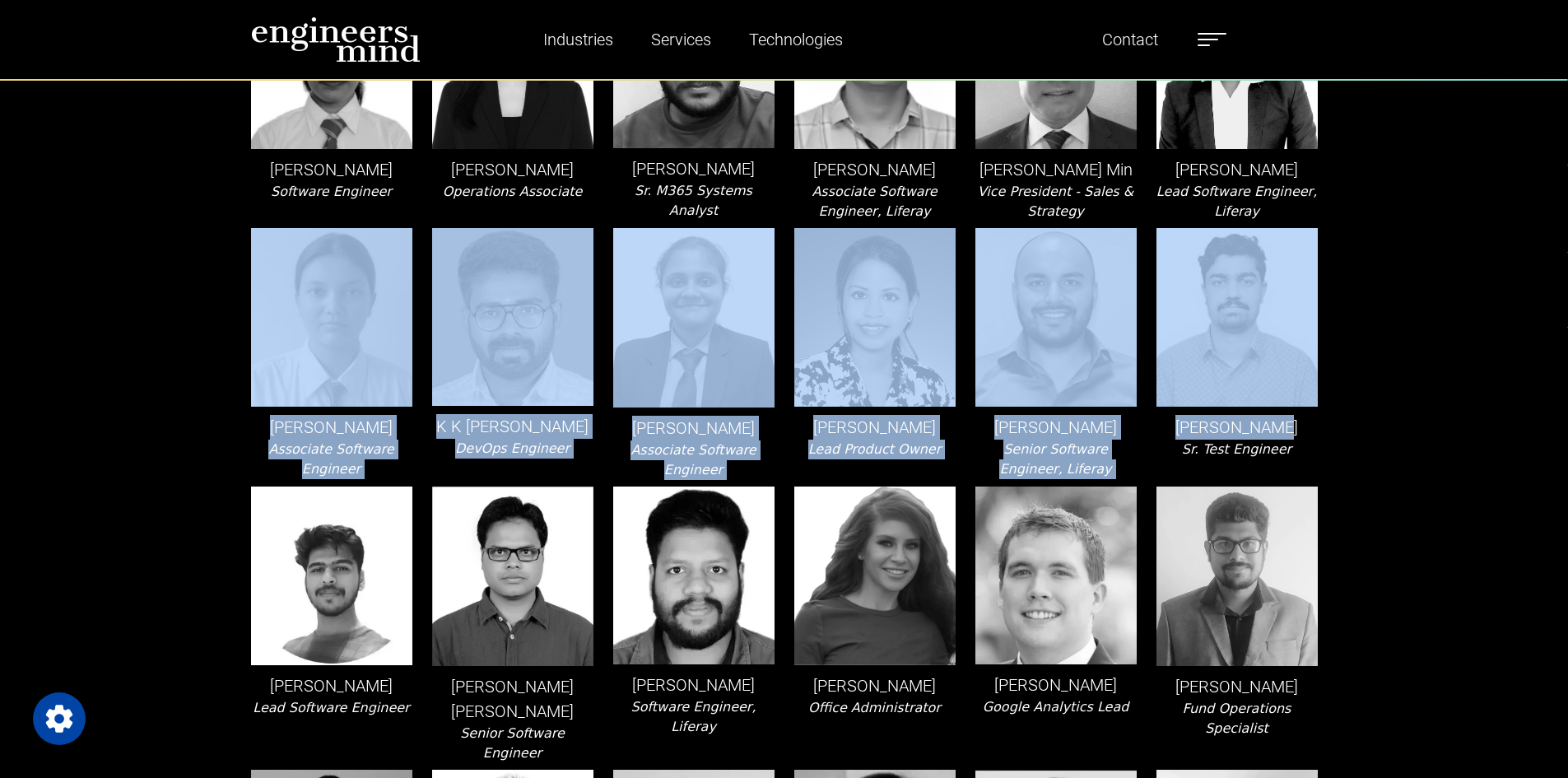
drag, startPoint x: 1370, startPoint y: 403, endPoint x: 216, endPoint y: 316, distance: 1157.3
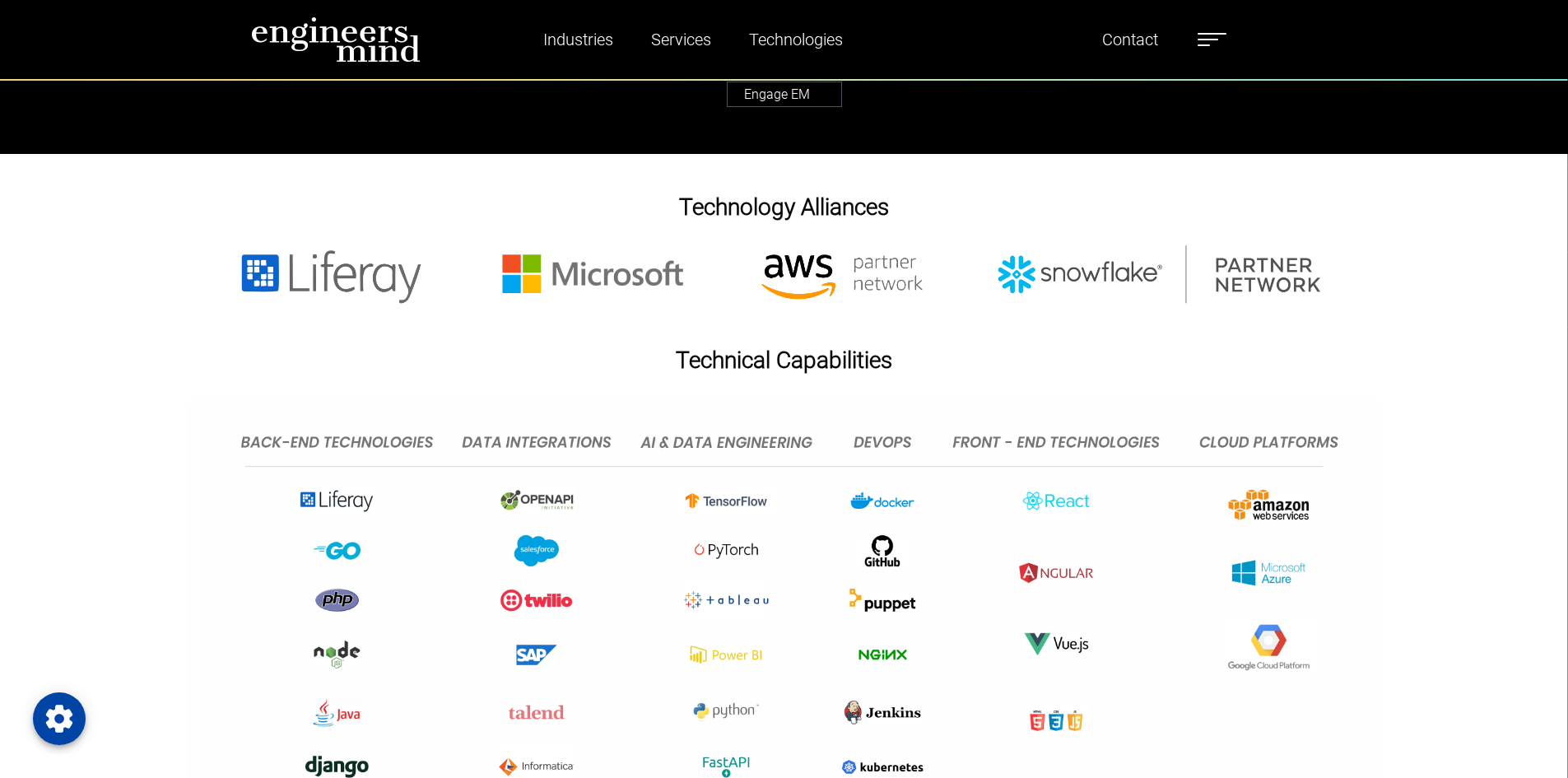
scroll to position [4537, 0]
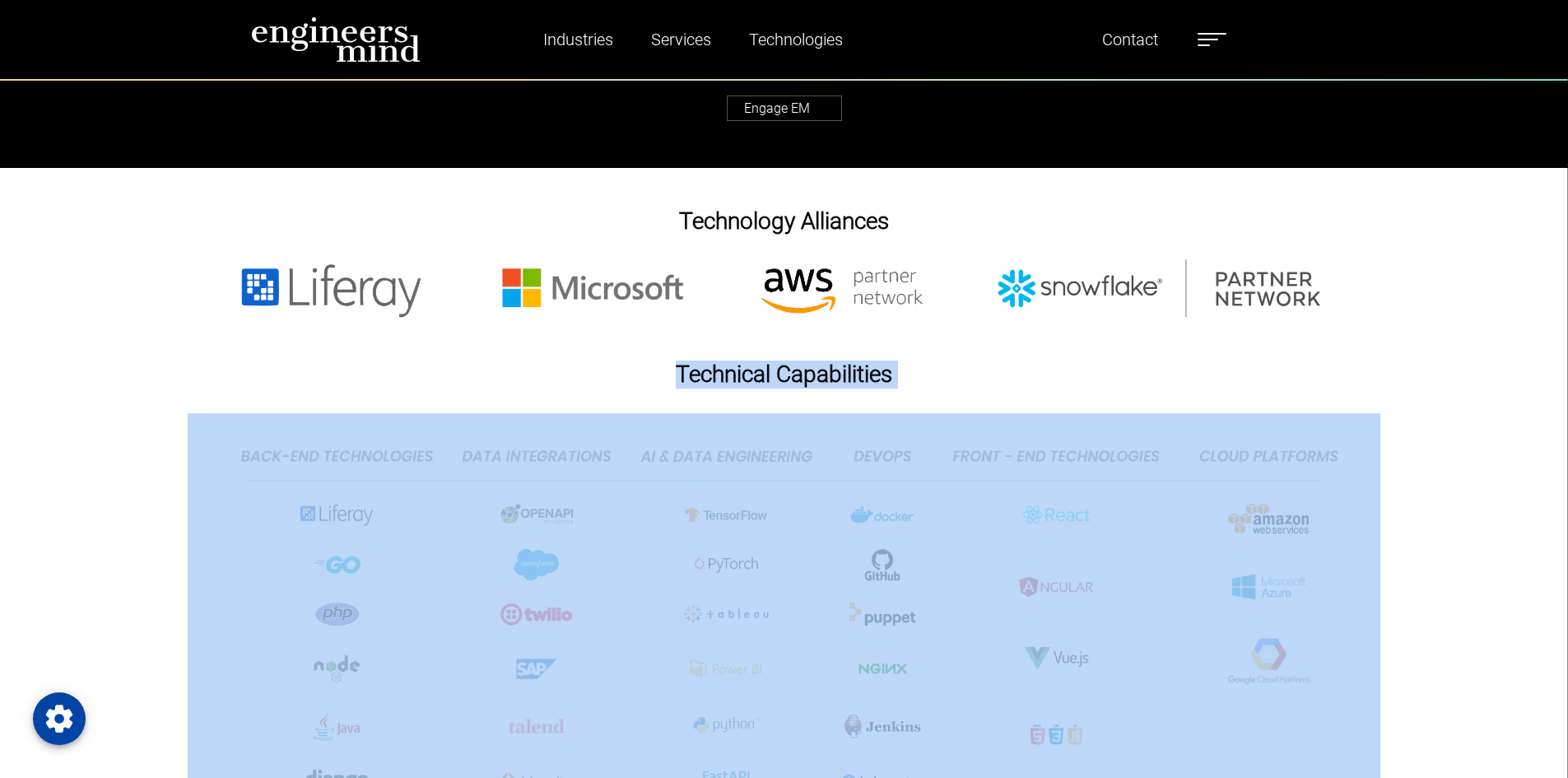
drag, startPoint x: 1443, startPoint y: 549, endPoint x: 636, endPoint y: 374, distance: 825.8
click at [636, 374] on div "Technical Capabilities" at bounding box center [784, 633] width 1568 height 546
click at [122, 413] on div "Technical Capabilities" at bounding box center [784, 633] width 1568 height 546
drag, startPoint x: 122, startPoint y: 413, endPoint x: 1429, endPoint y: 499, distance: 1309.8
click at [1429, 499] on div "Technical Capabilities" at bounding box center [784, 633] width 1568 height 546
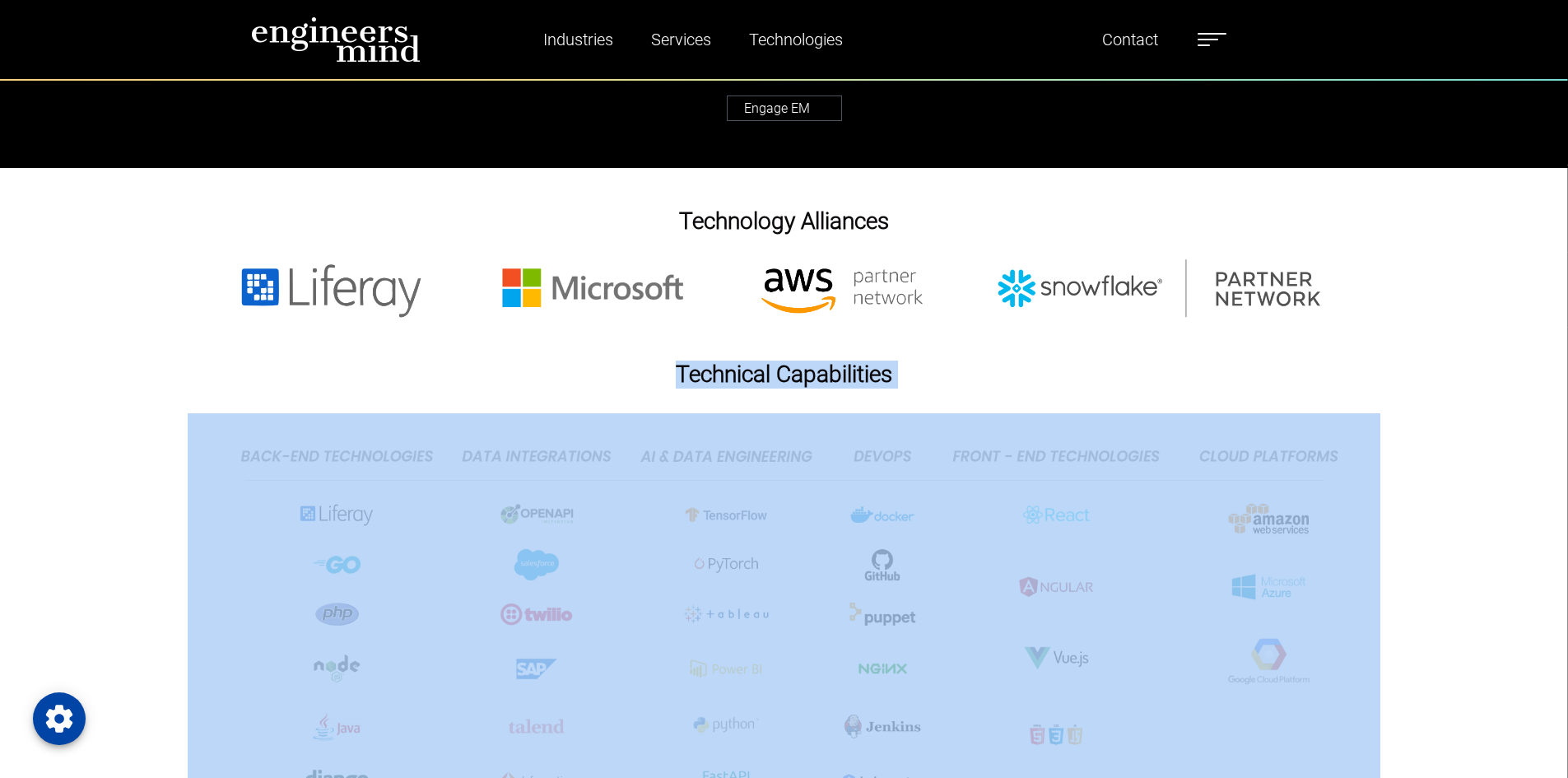
click at [1429, 499] on div "Technical Capabilities" at bounding box center [784, 633] width 1568 height 546
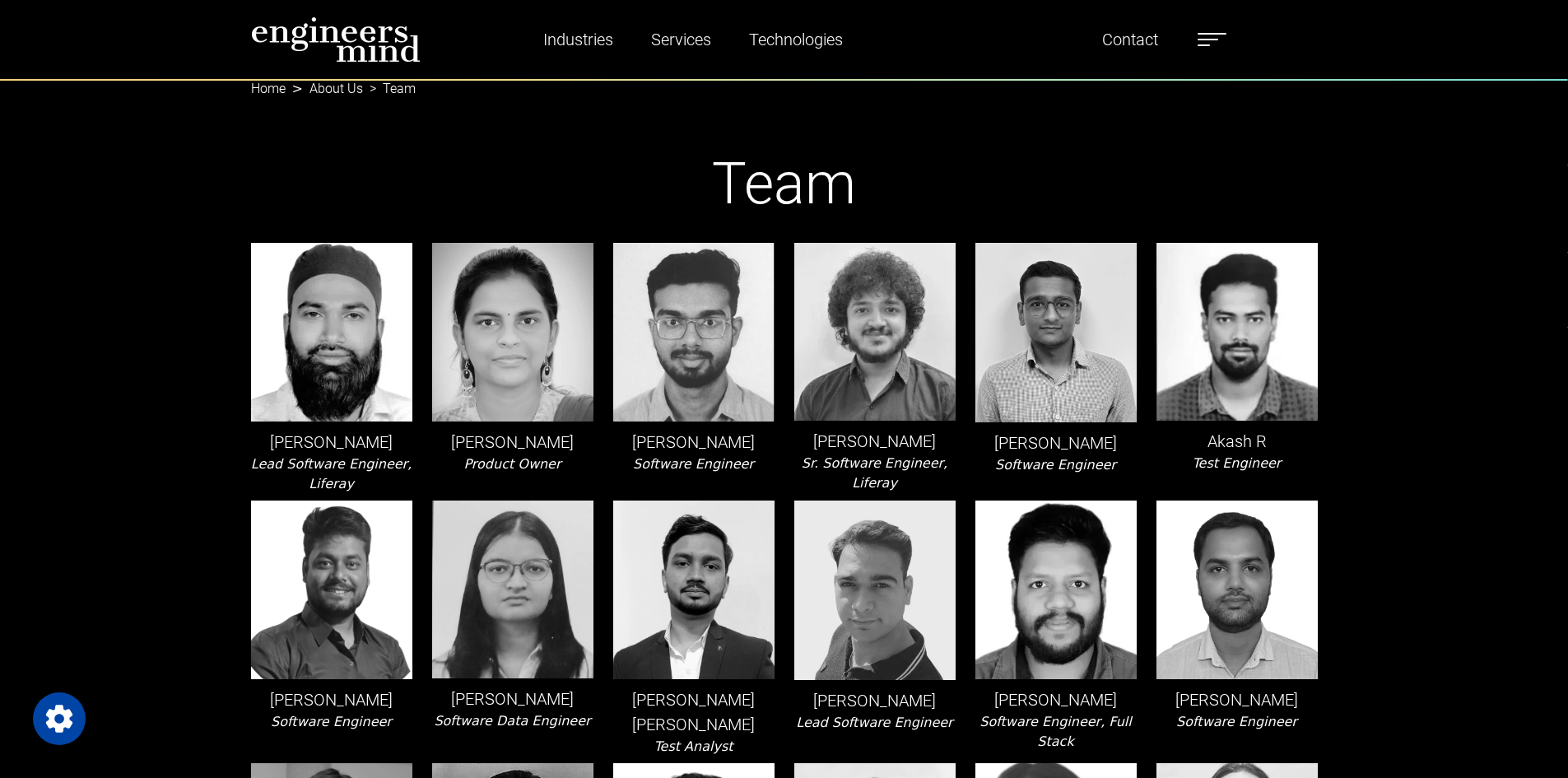
scroll to position [0, 0]
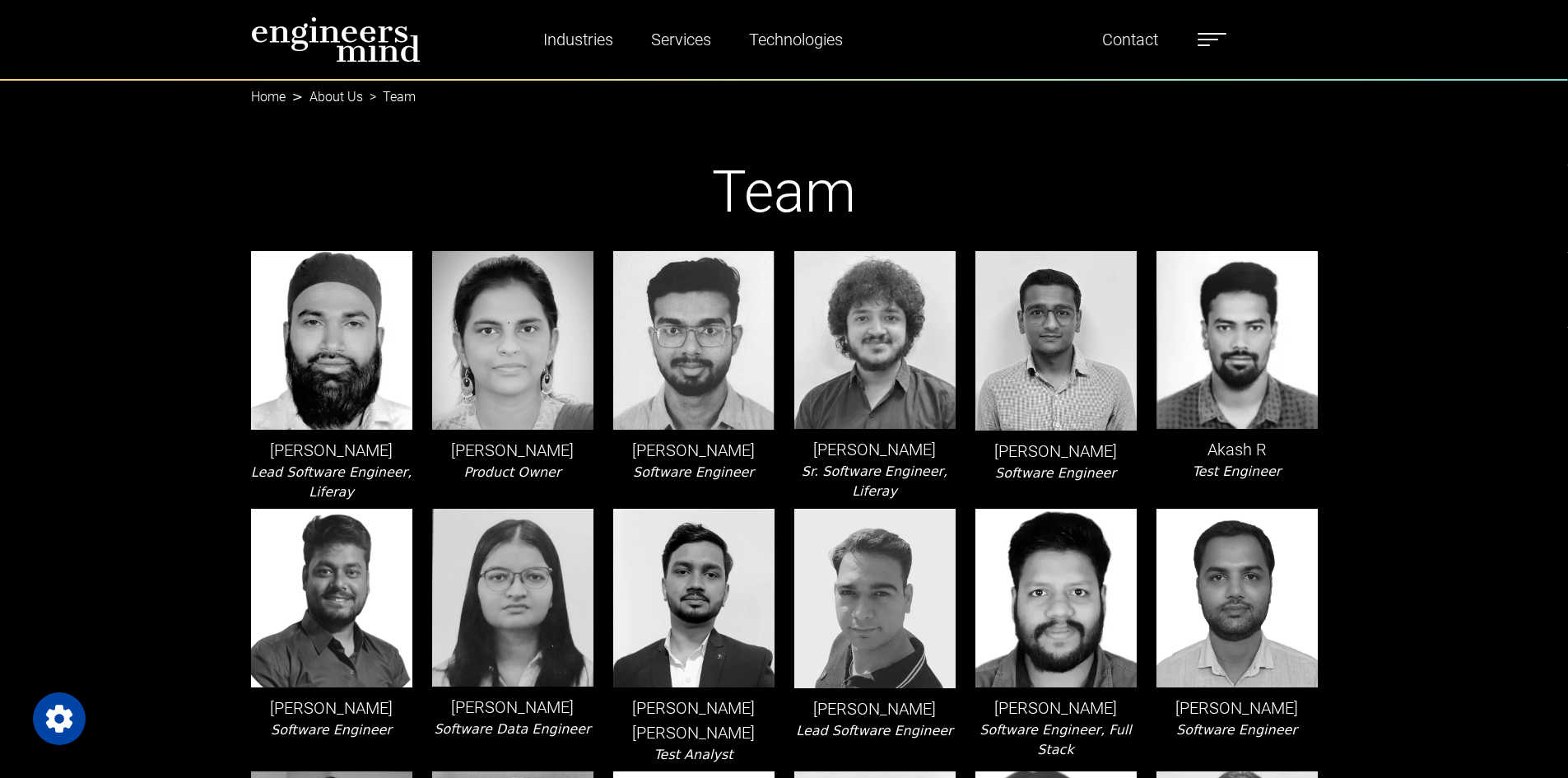
click at [314, 31] on img at bounding box center [336, 40] width 169 height 46
